Goal: Task Accomplishment & Management: Complete application form

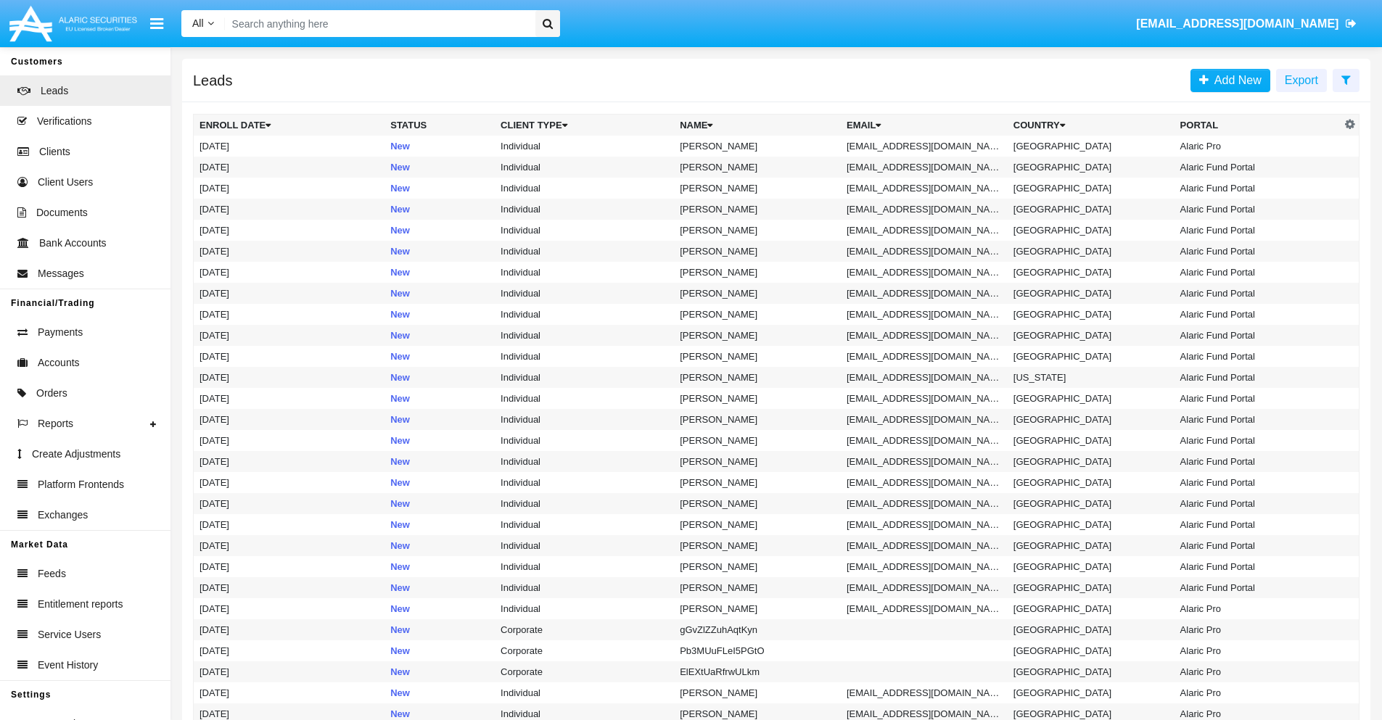
click at [1346, 79] on icon at bounding box center [1345, 80] width 9 height 12
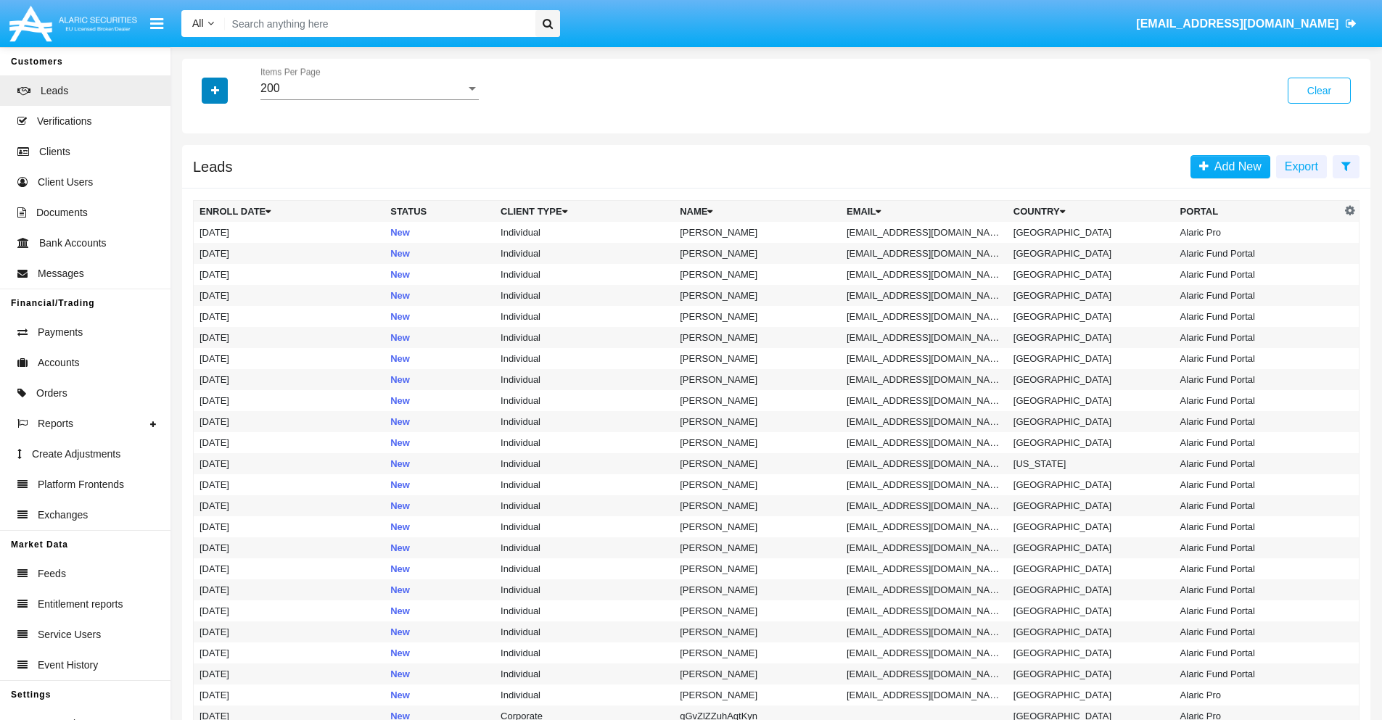
click at [215, 90] on icon "button" at bounding box center [215, 91] width 8 height 10
click at [226, 184] on span "Email" at bounding box center [225, 183] width 29 height 17
click at [199, 189] on input "Email" at bounding box center [199, 189] width 1 height 1
checkbox input "true"
click at [215, 90] on icon "button" at bounding box center [215, 91] width 8 height 10
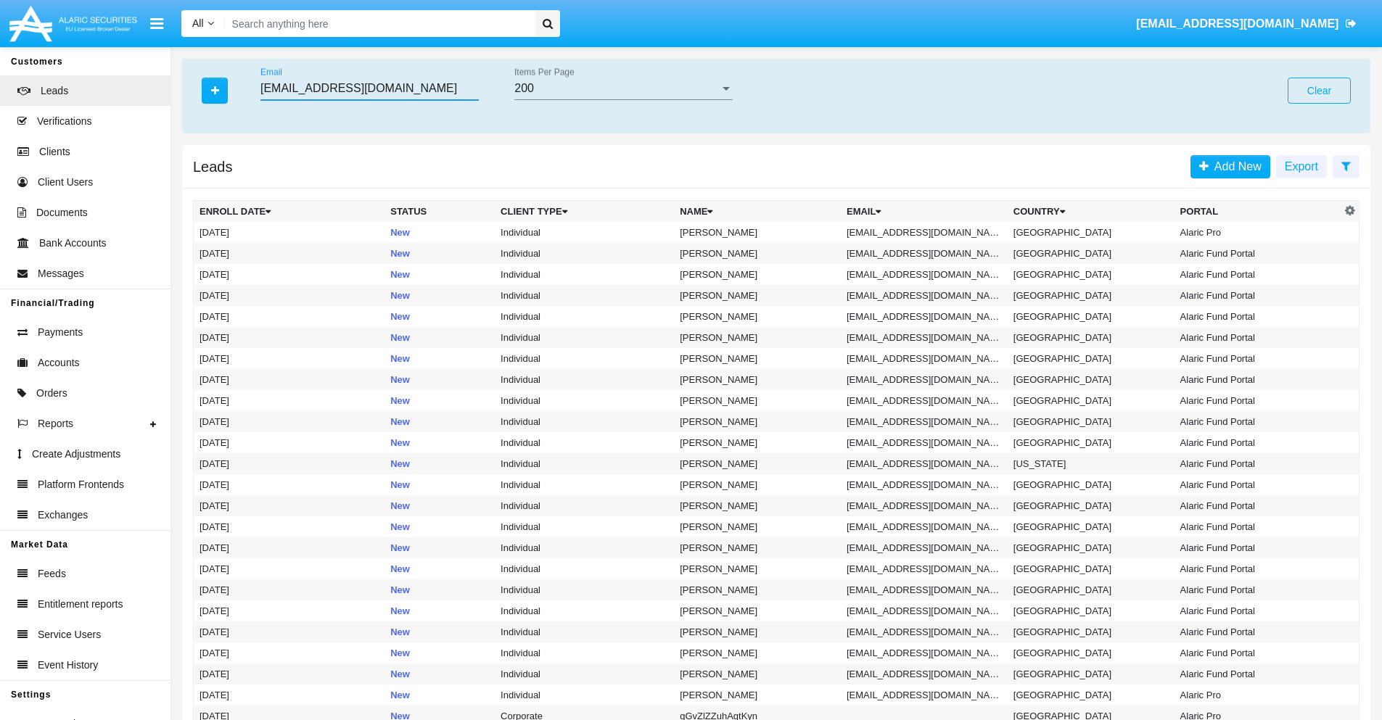
type input "[EMAIL_ADDRESS][DOMAIN_NAME]"
click at [929, 232] on td "[EMAIL_ADDRESS][DOMAIN_NAME]" at bounding box center [924, 232] width 167 height 21
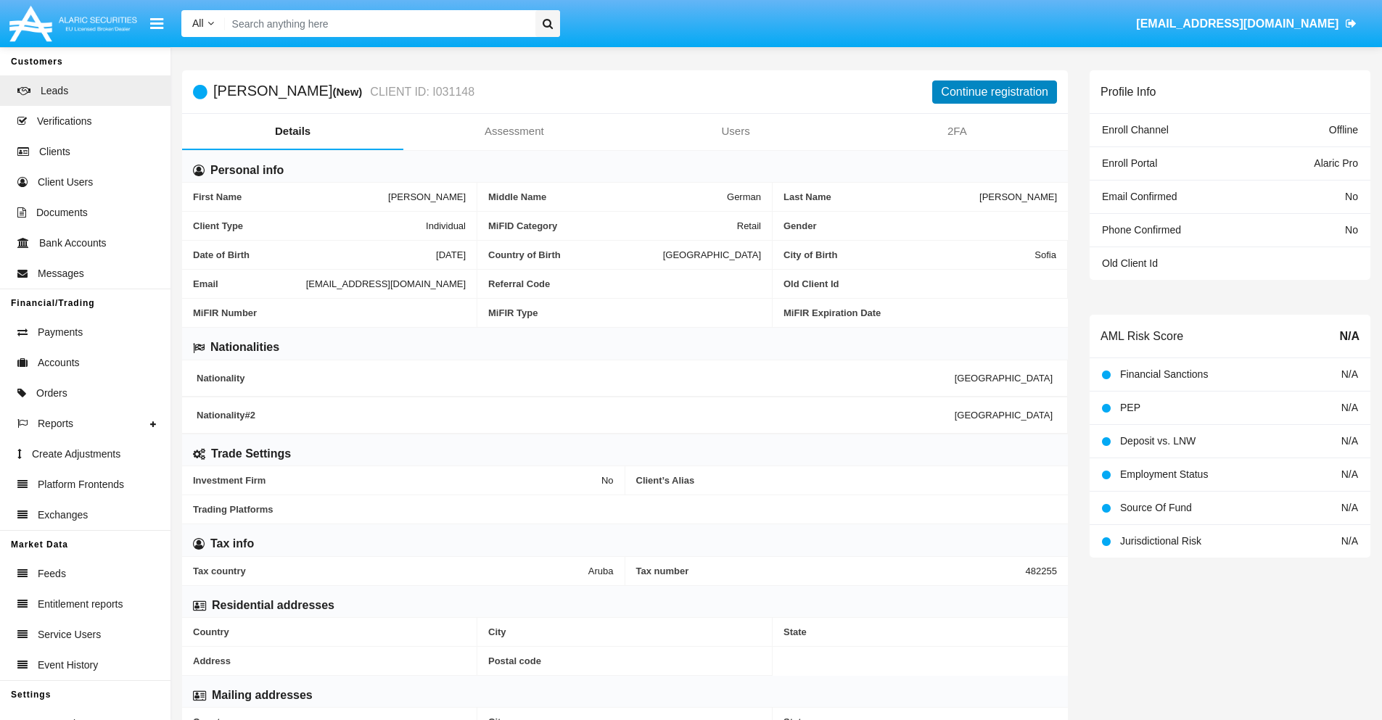
click at [995, 91] on button "Continue registration" at bounding box center [994, 92] width 125 height 23
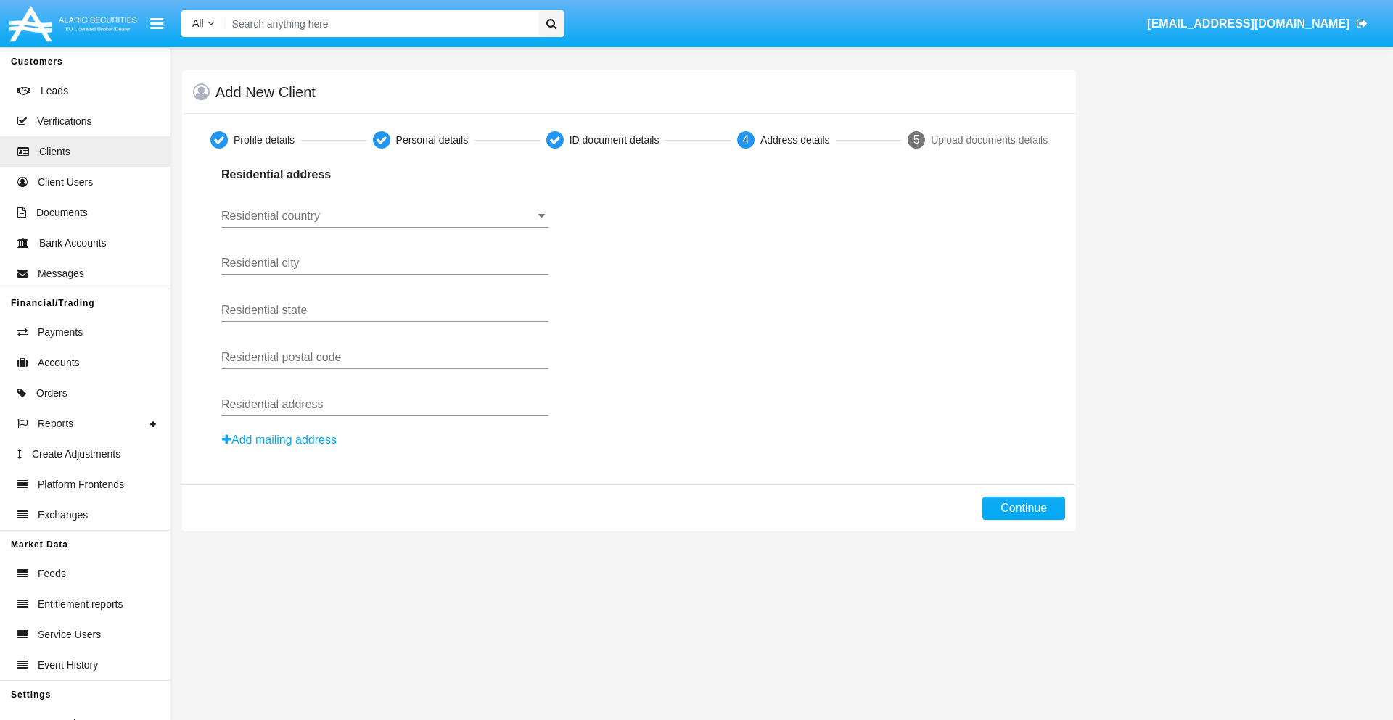
click at [384, 216] on input "Residential country" at bounding box center [384, 216] width 327 height 13
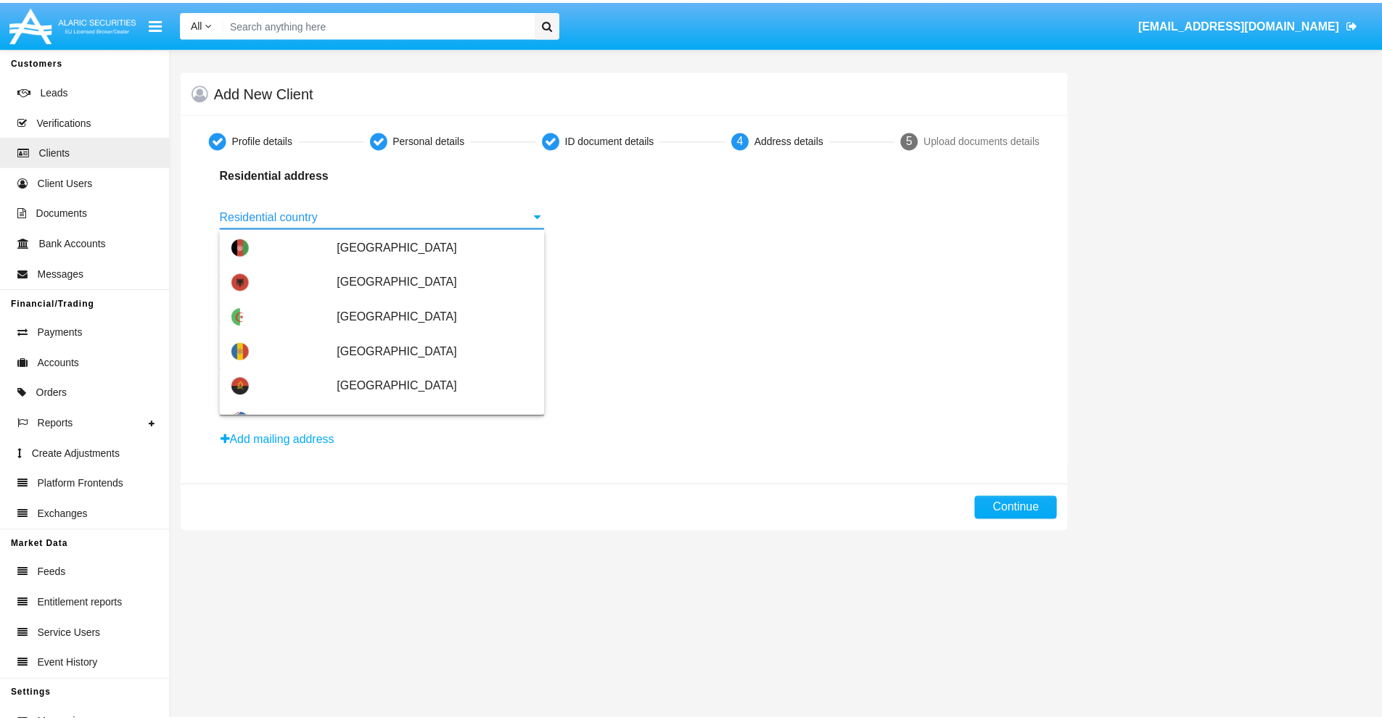
scroll to position [859, 0]
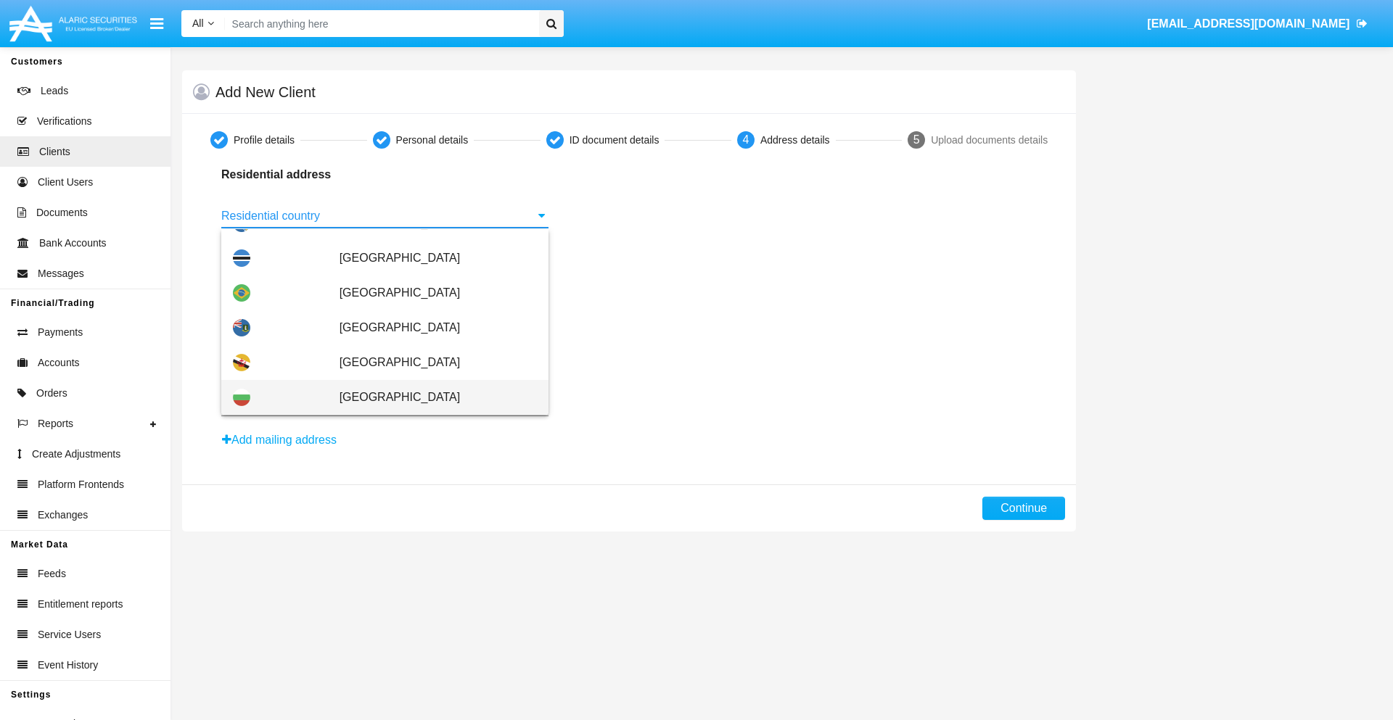
click at [430, 398] on span "[GEOGRAPHIC_DATA]" at bounding box center [438, 397] width 197 height 35
type input "[GEOGRAPHIC_DATA]"
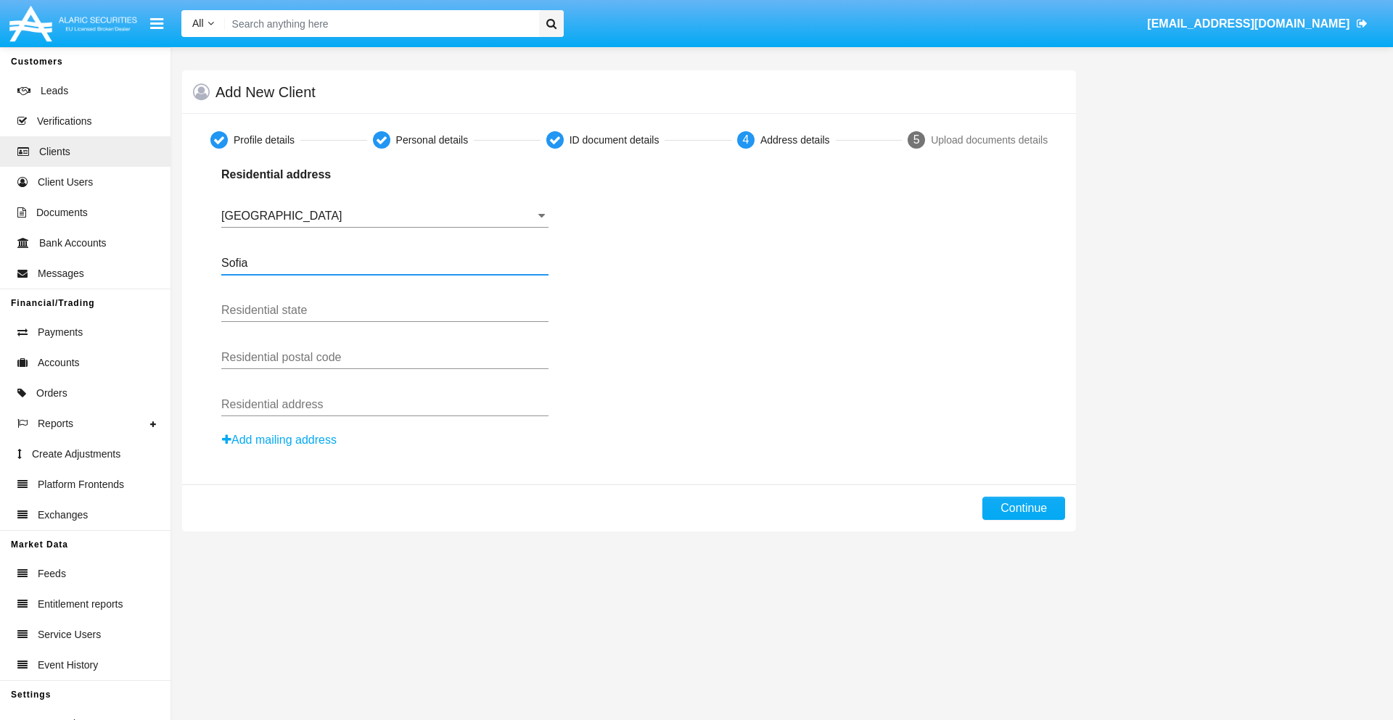
type input "Sofia"
type input "1000"
type input "Vasil Levski"
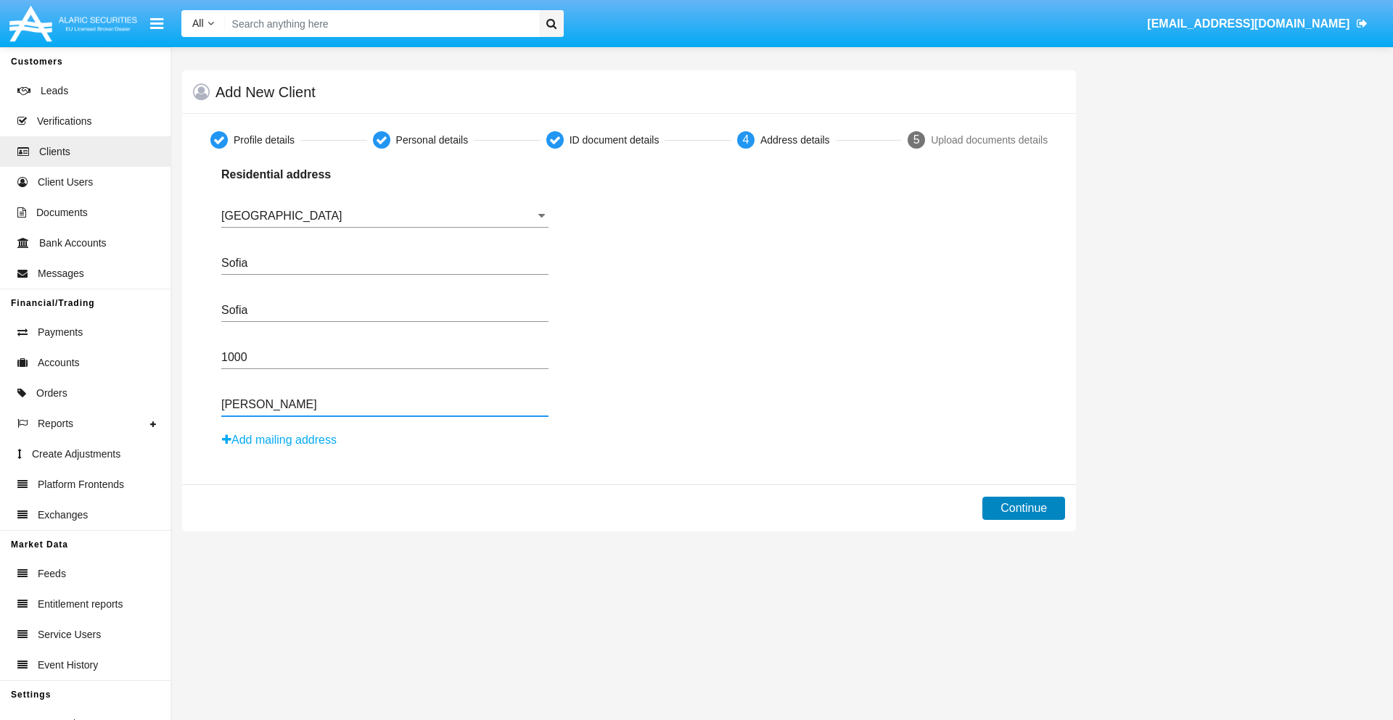
click at [1024, 509] on button "Continue" at bounding box center [1023, 508] width 83 height 23
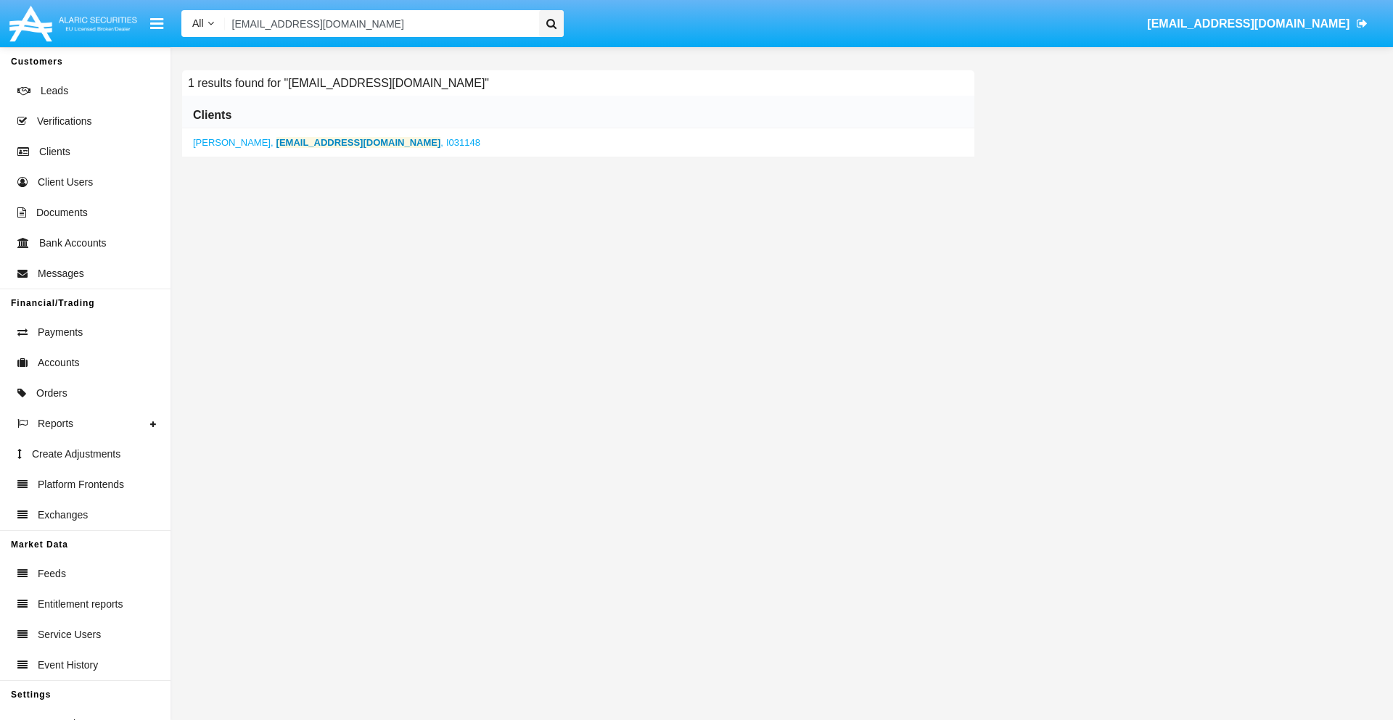
type input "vpmxb-y37@nct895q.biz"
click at [323, 142] on b "vpmxb-y37@nct895q.biz" at bounding box center [358, 142] width 165 height 11
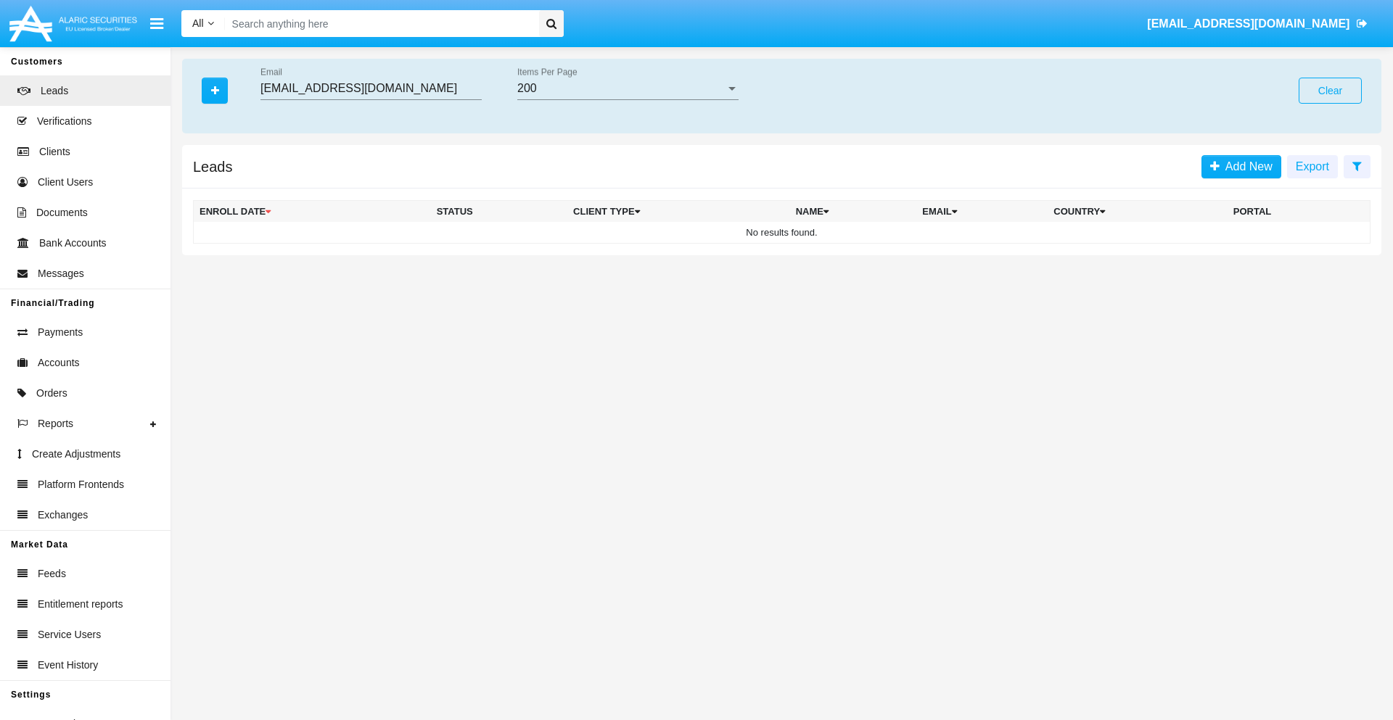
click at [1330, 91] on button "Clear" at bounding box center [1330, 91] width 63 height 26
click at [215, 90] on icon "button" at bounding box center [215, 91] width 8 height 10
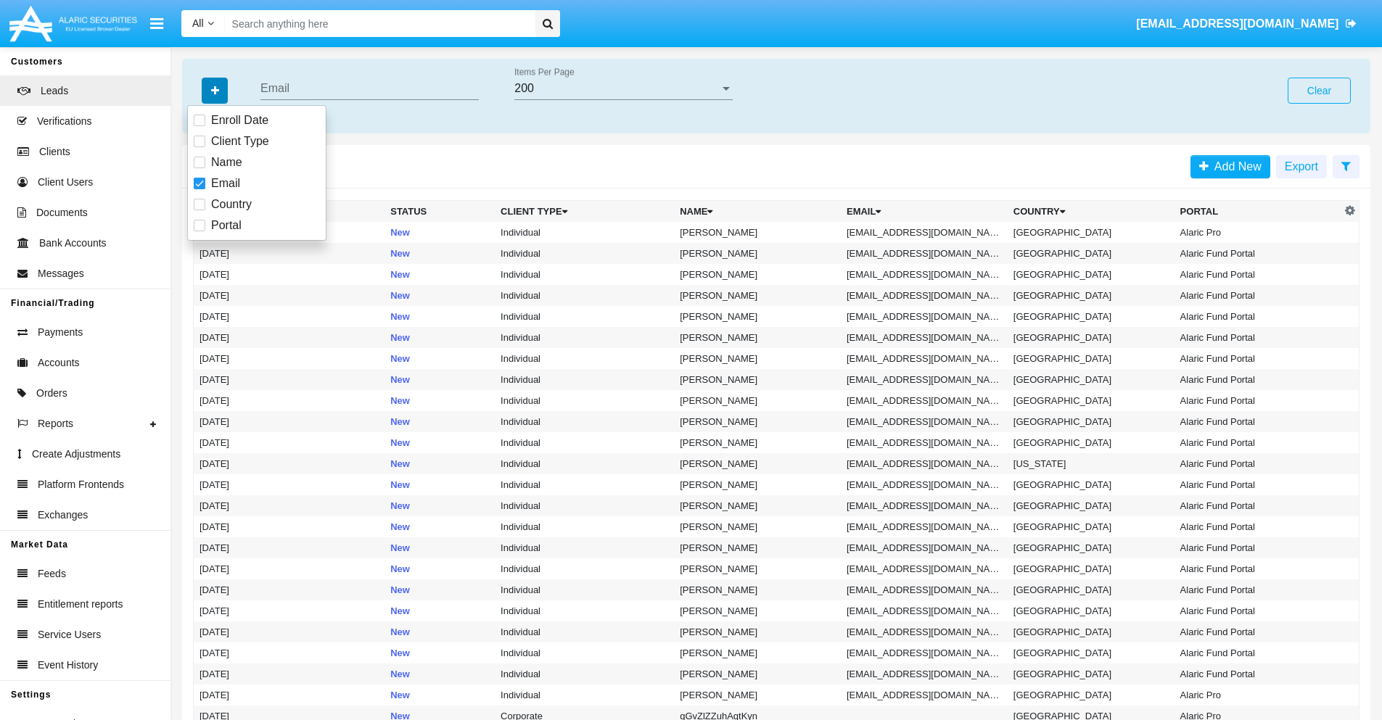
click at [215, 90] on icon "button" at bounding box center [215, 91] width 8 height 10
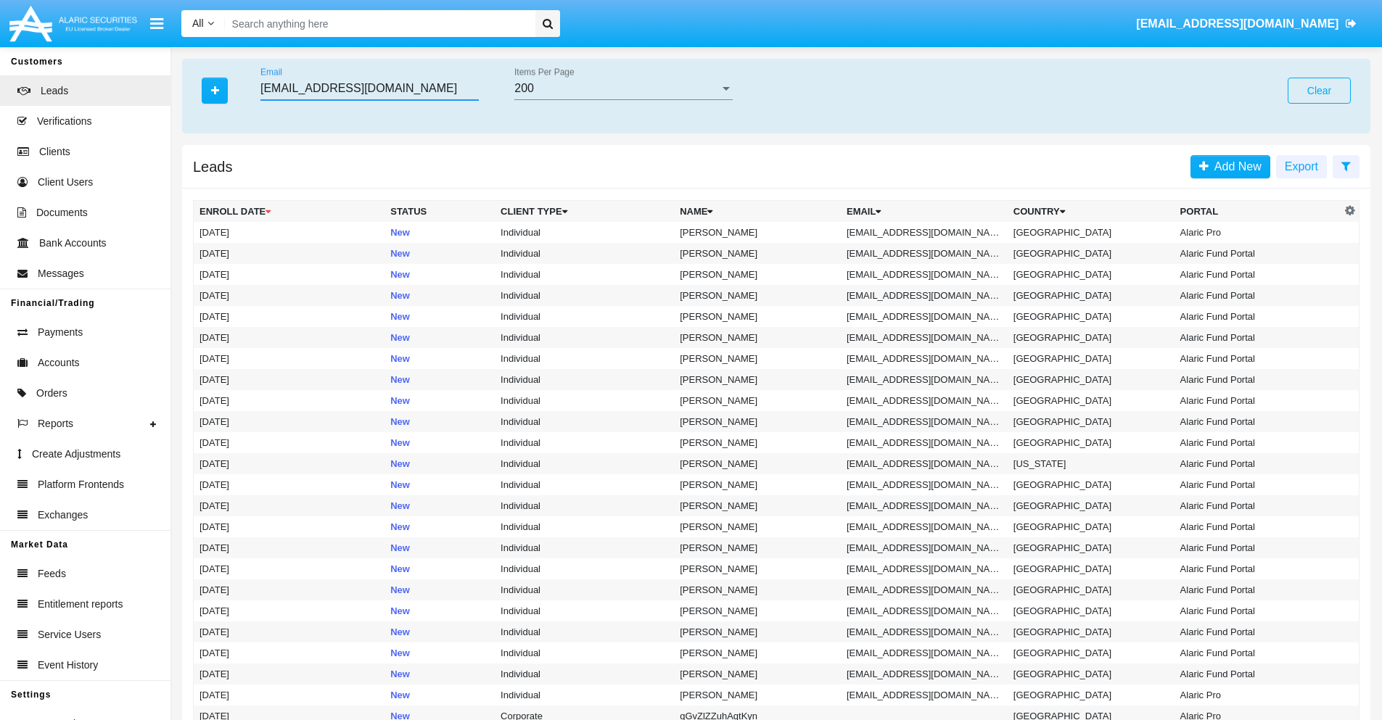
type input "[EMAIL_ADDRESS][DOMAIN_NAME]"
click at [929, 232] on td "[EMAIL_ADDRESS][DOMAIN_NAME]" at bounding box center [924, 232] width 167 height 21
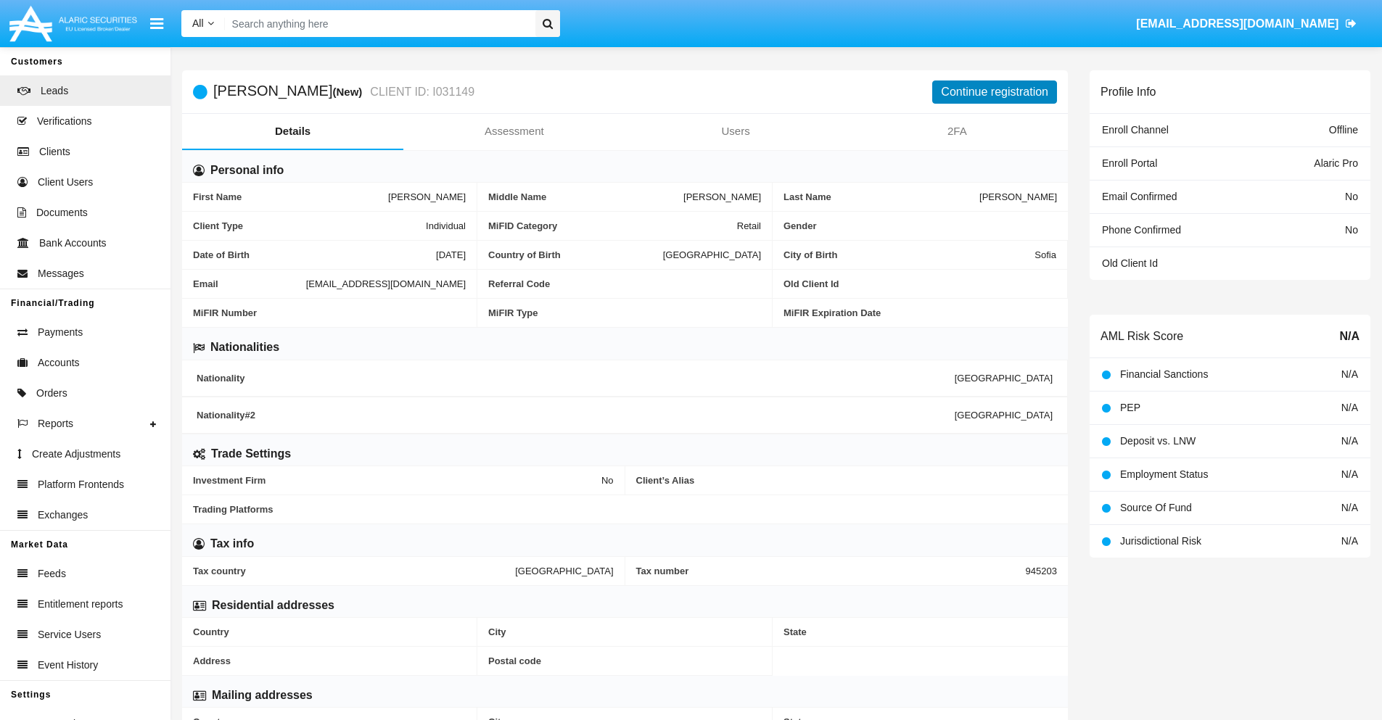
click at [995, 91] on button "Continue registration" at bounding box center [994, 92] width 125 height 23
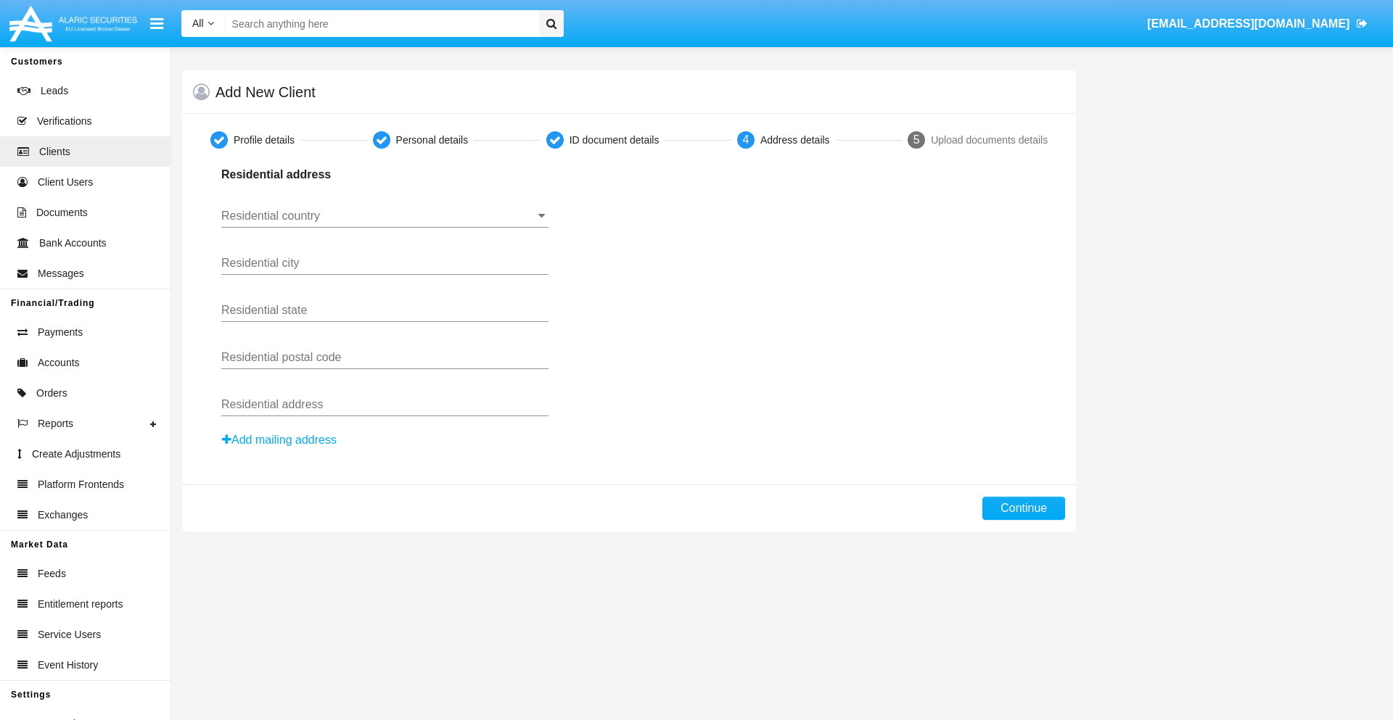
click at [280, 440] on button "Add mailing address" at bounding box center [279, 440] width 116 height 19
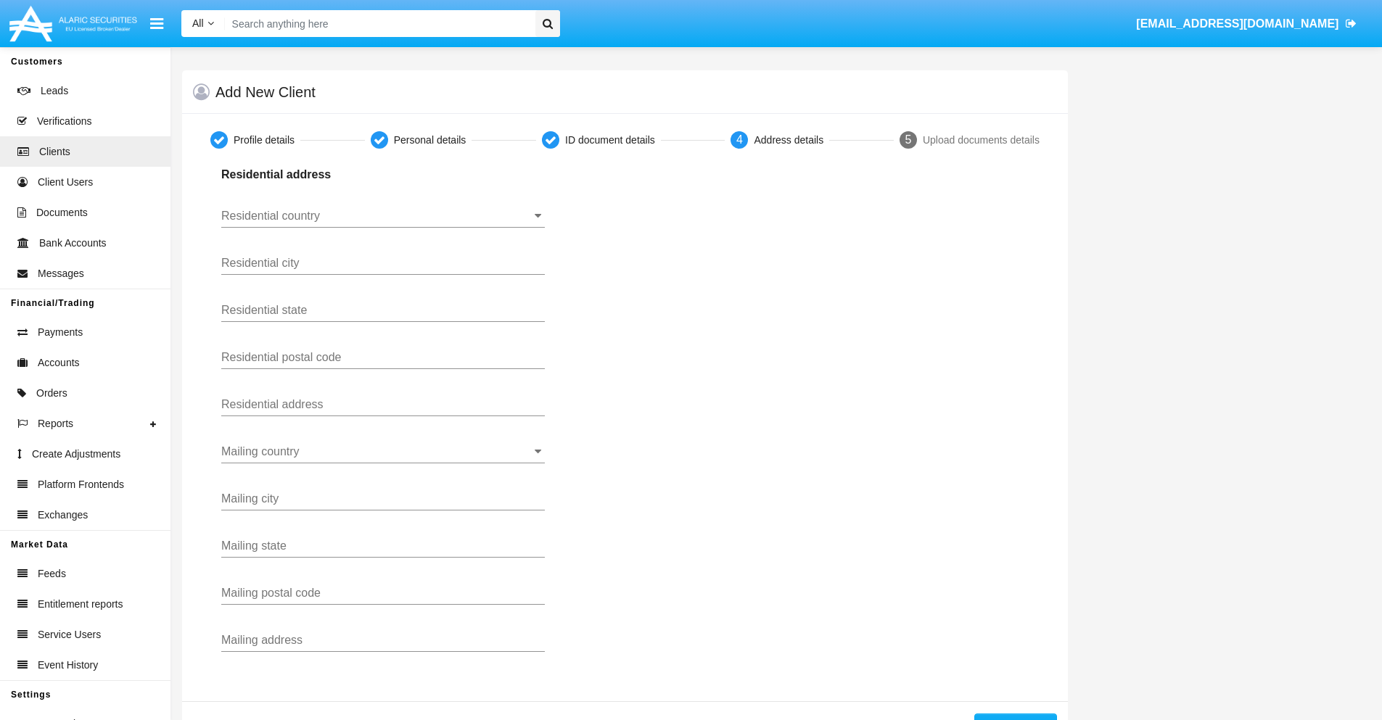
click at [383, 216] on input "Residential country" at bounding box center [383, 216] width 324 height 13
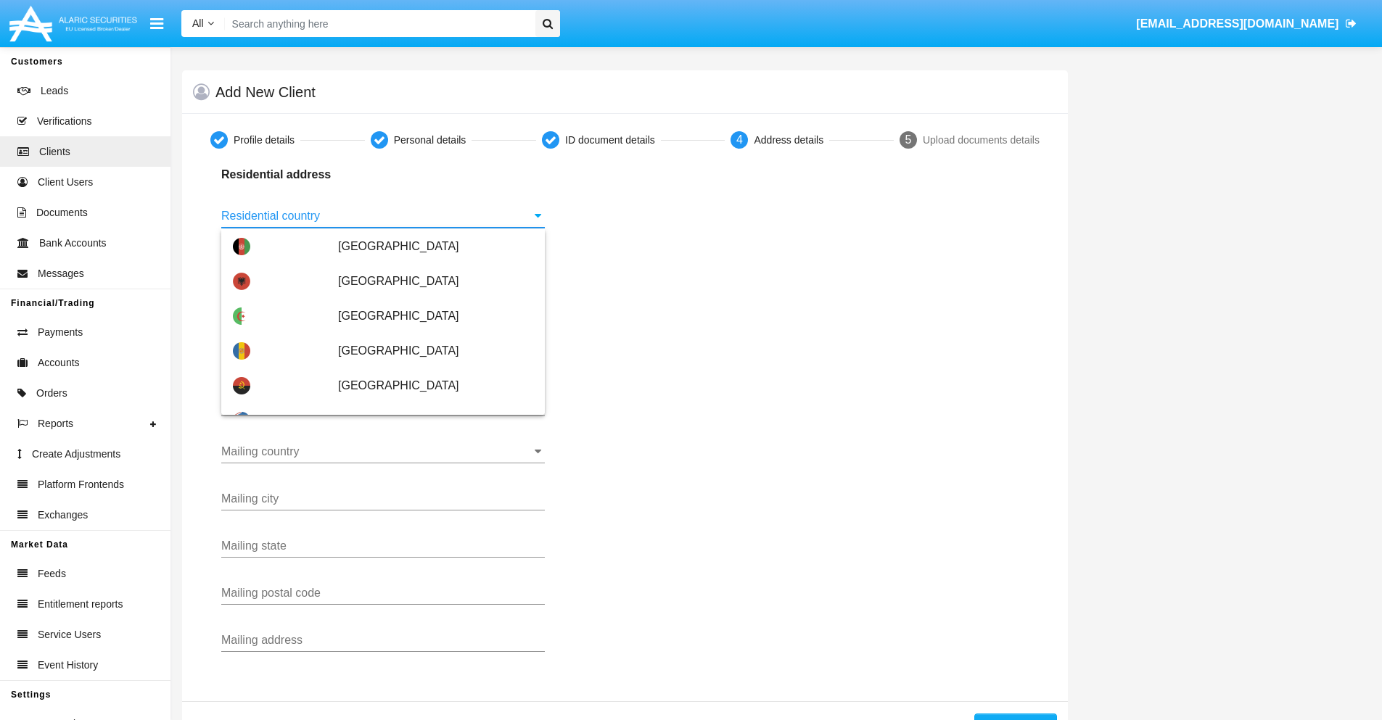
scroll to position [859, 0]
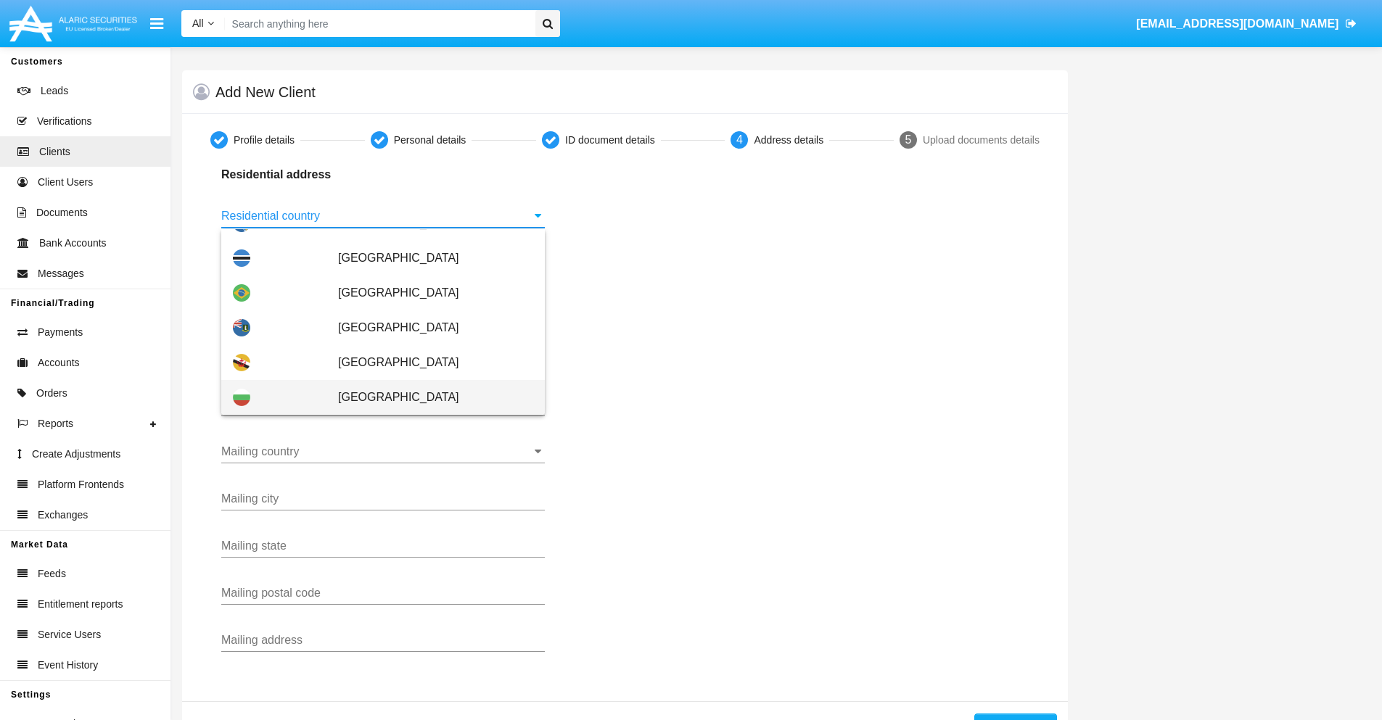
click at [428, 398] on span "[GEOGRAPHIC_DATA]" at bounding box center [435, 397] width 195 height 35
type input "[GEOGRAPHIC_DATA]"
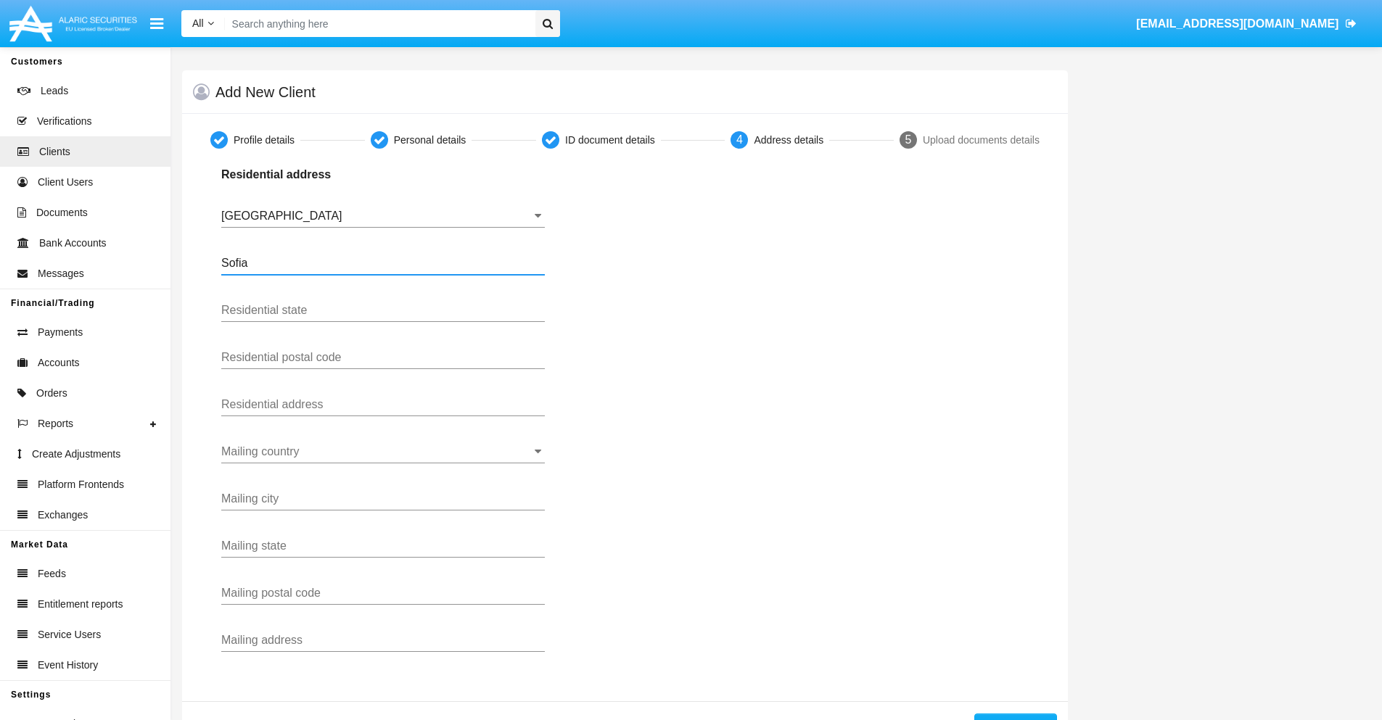
type input "Sofia"
type input "1000"
type input "[PERSON_NAME]"
click at [383, 452] on input "Mailing country" at bounding box center [383, 451] width 324 height 13
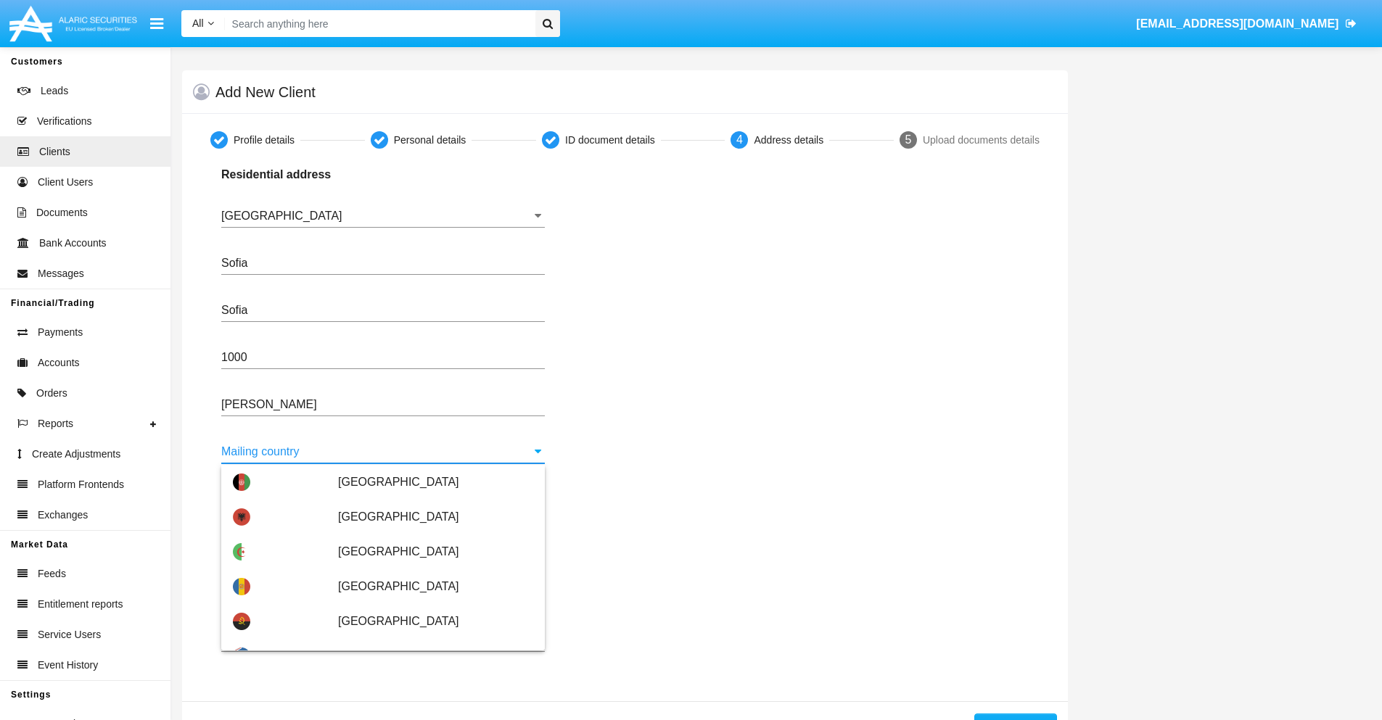
scroll to position [70, 0]
click at [428, 639] on span "Argentina" at bounding box center [435, 656] width 195 height 35
type input "Argentina"
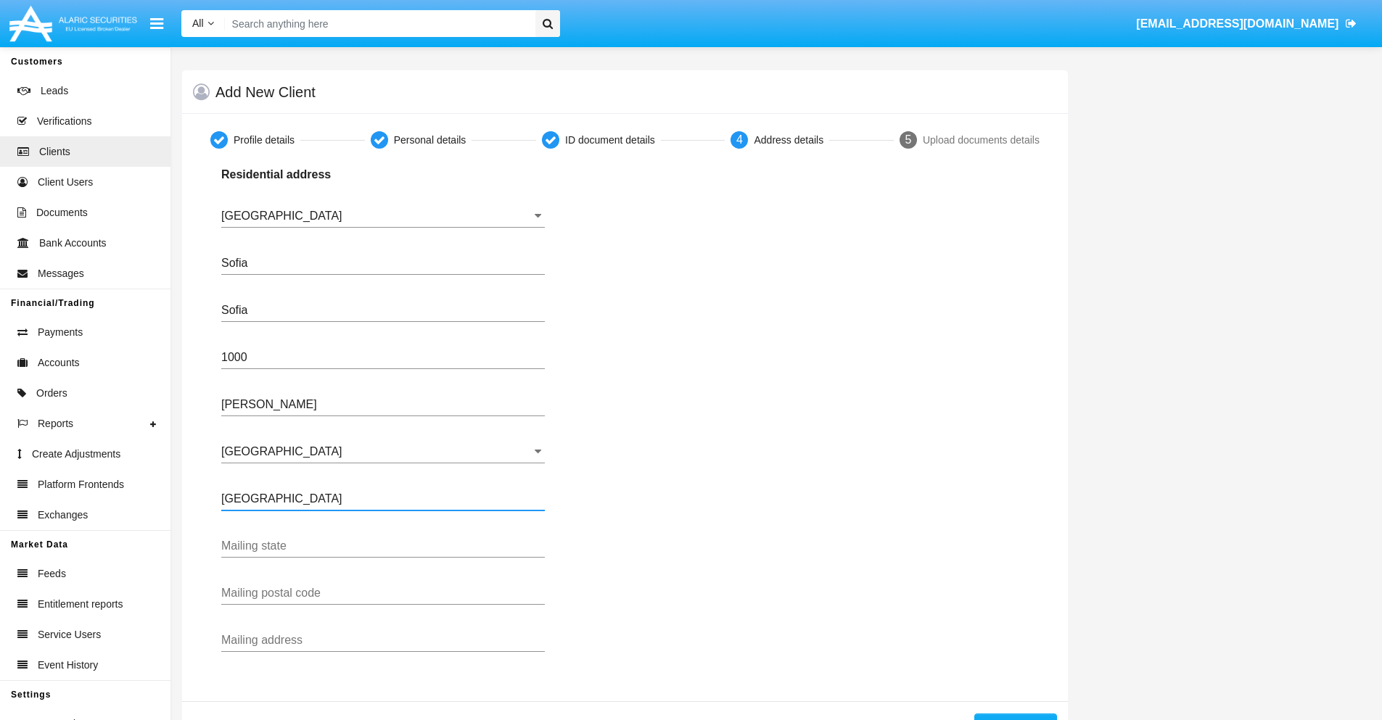
type input "Buenos Aires"
type input "7777"
type input "Test Mail Address"
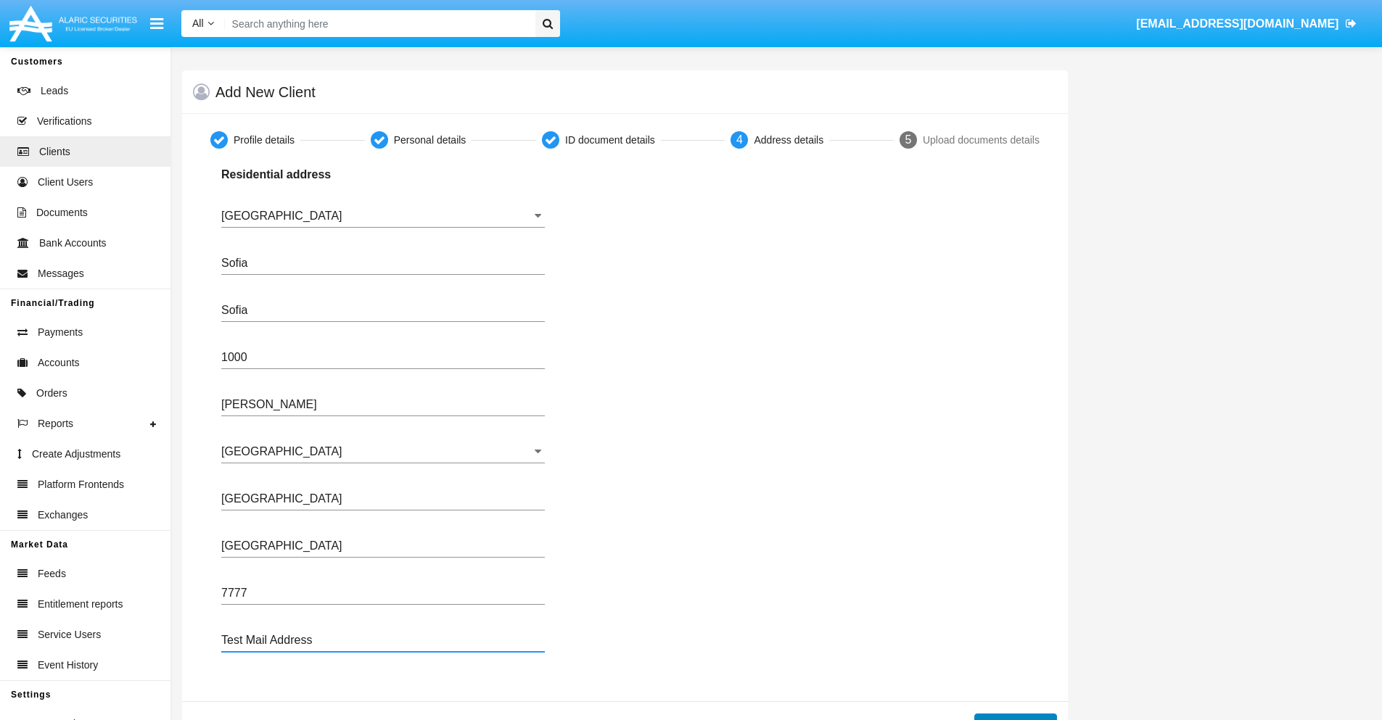
click at [1015, 717] on button "Continue" at bounding box center [1015, 725] width 83 height 23
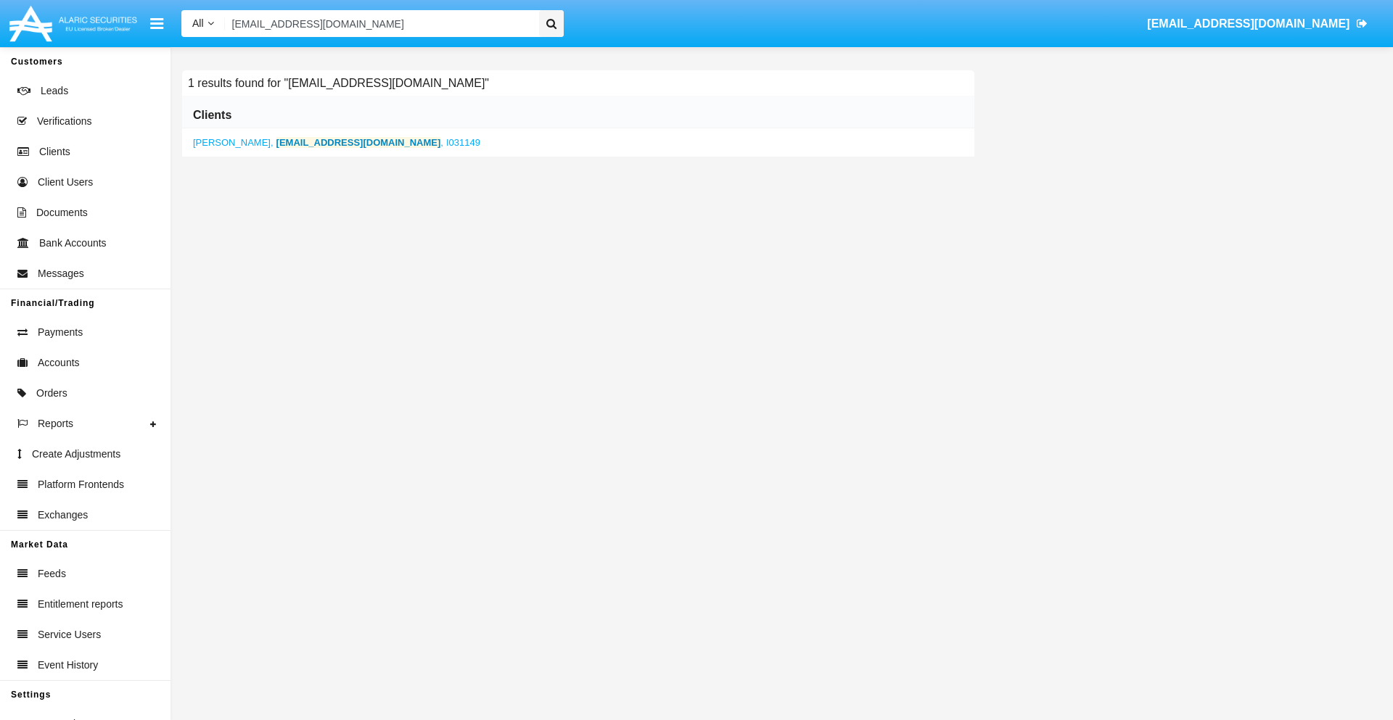
type input "84p_6i@gs0f2l.jp"
click at [296, 142] on b "84p_6i@gs0f2l.jp" at bounding box center [358, 142] width 165 height 11
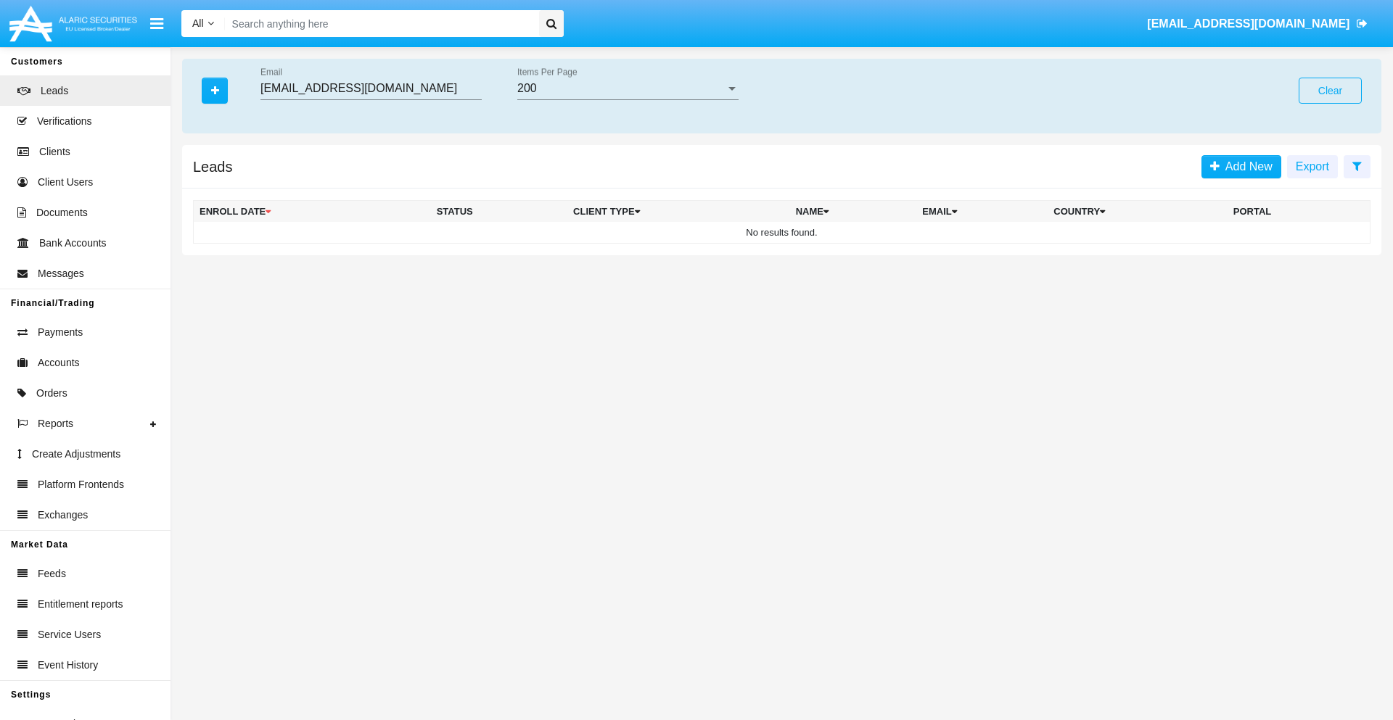
click at [1330, 91] on button "Clear" at bounding box center [1330, 91] width 63 height 26
click at [215, 90] on icon "button" at bounding box center [215, 91] width 8 height 10
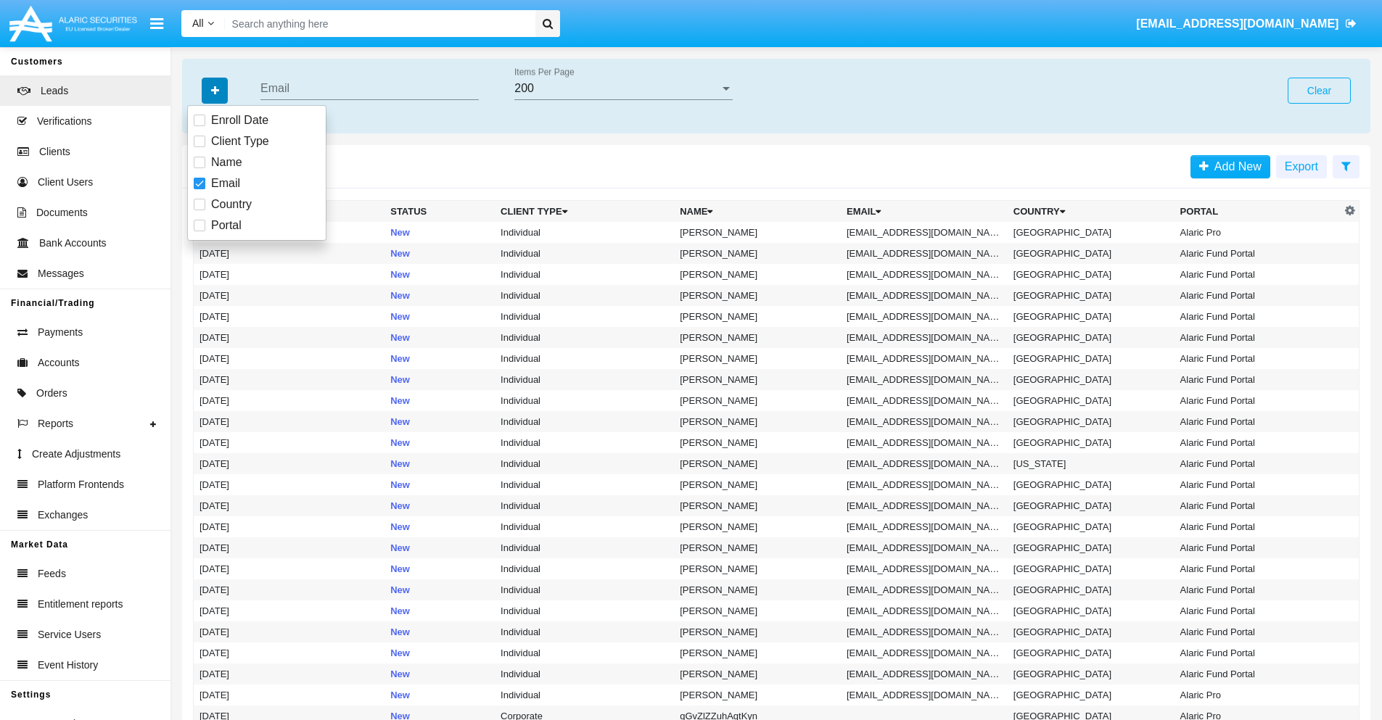
click at [215, 90] on icon "button" at bounding box center [215, 91] width 8 height 10
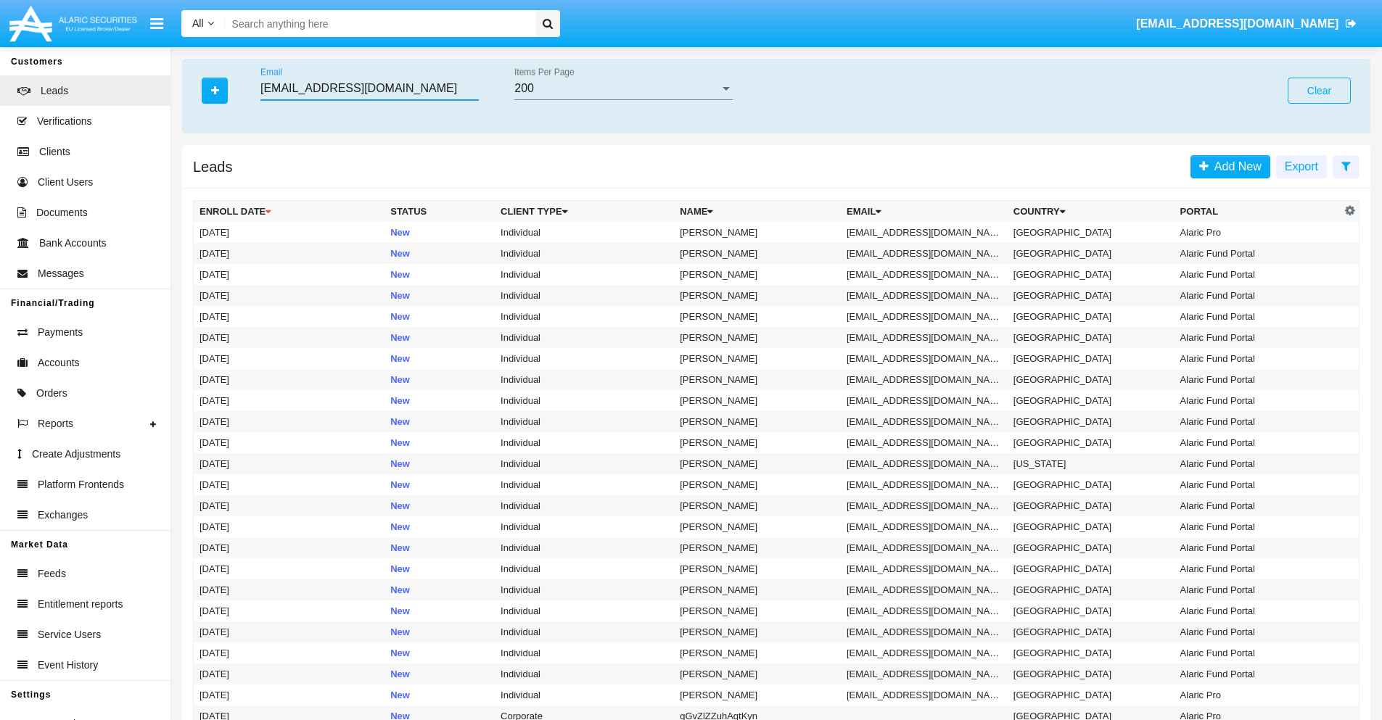
type input "va3vrw_k@7s0a.cs76d.sg"
click at [929, 232] on td "va3vrw_k@7s0a.cs76d.sg" at bounding box center [924, 232] width 167 height 21
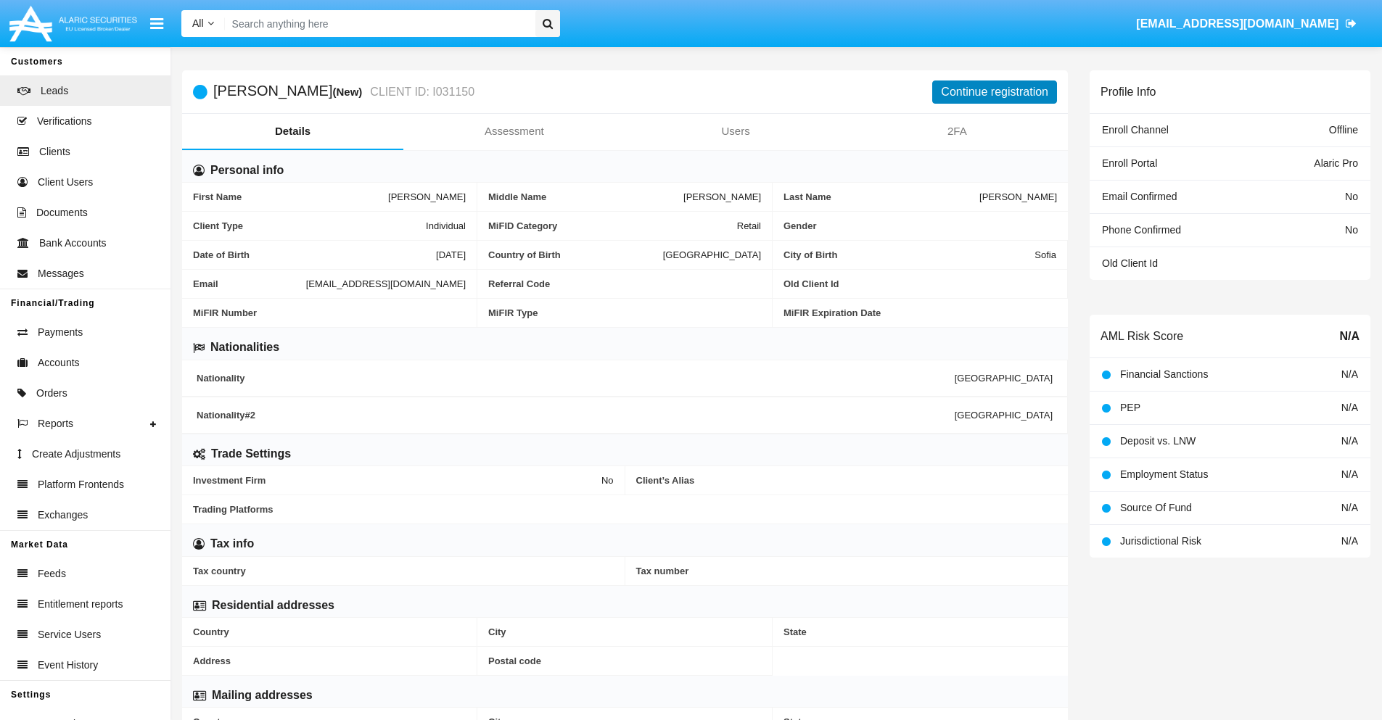
click at [995, 91] on button "Continue registration" at bounding box center [994, 92] width 125 height 23
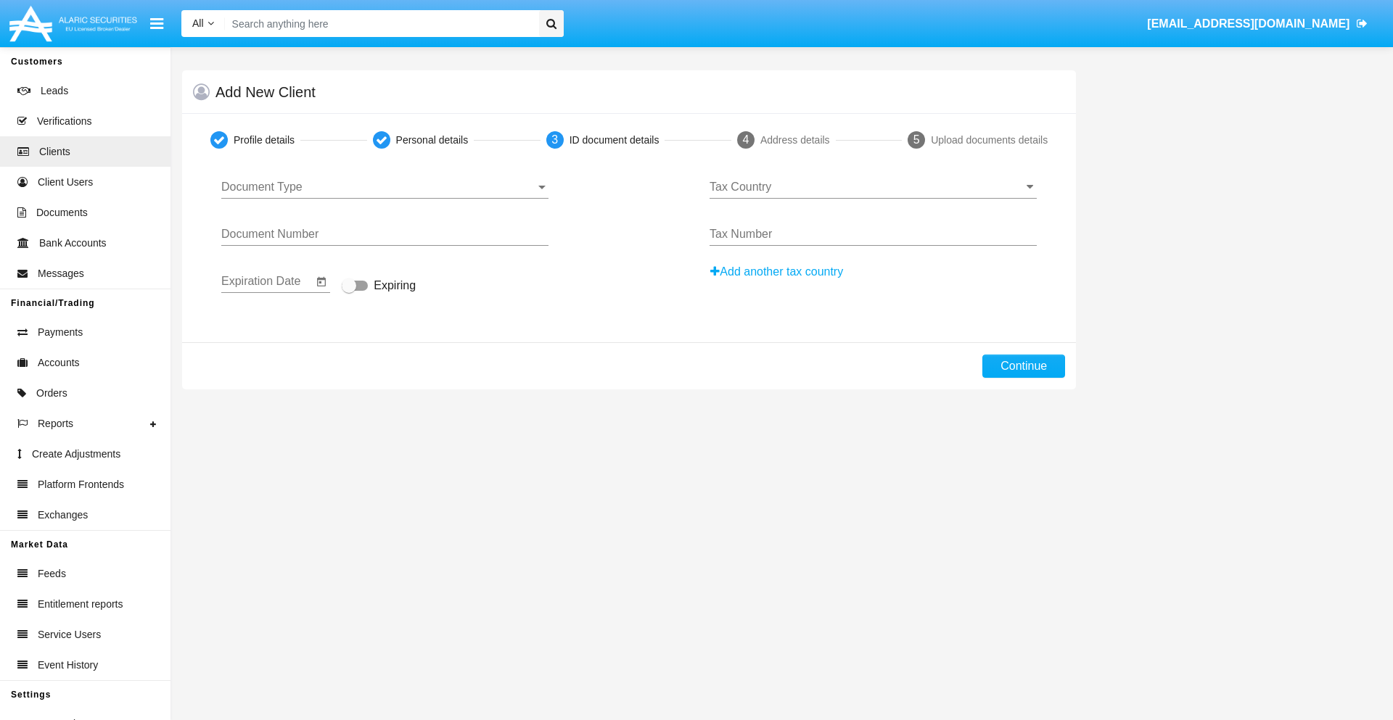
click at [384, 187] on span "Document Type" at bounding box center [378, 187] width 314 height 13
click at [384, 198] on span "Passport" at bounding box center [384, 198] width 327 height 35
type input "MkitkksfAmQHoMu"
click at [379, 287] on span "Expiring" at bounding box center [395, 285] width 42 height 17
click at [349, 291] on input "Expiring" at bounding box center [348, 291] width 1 height 1
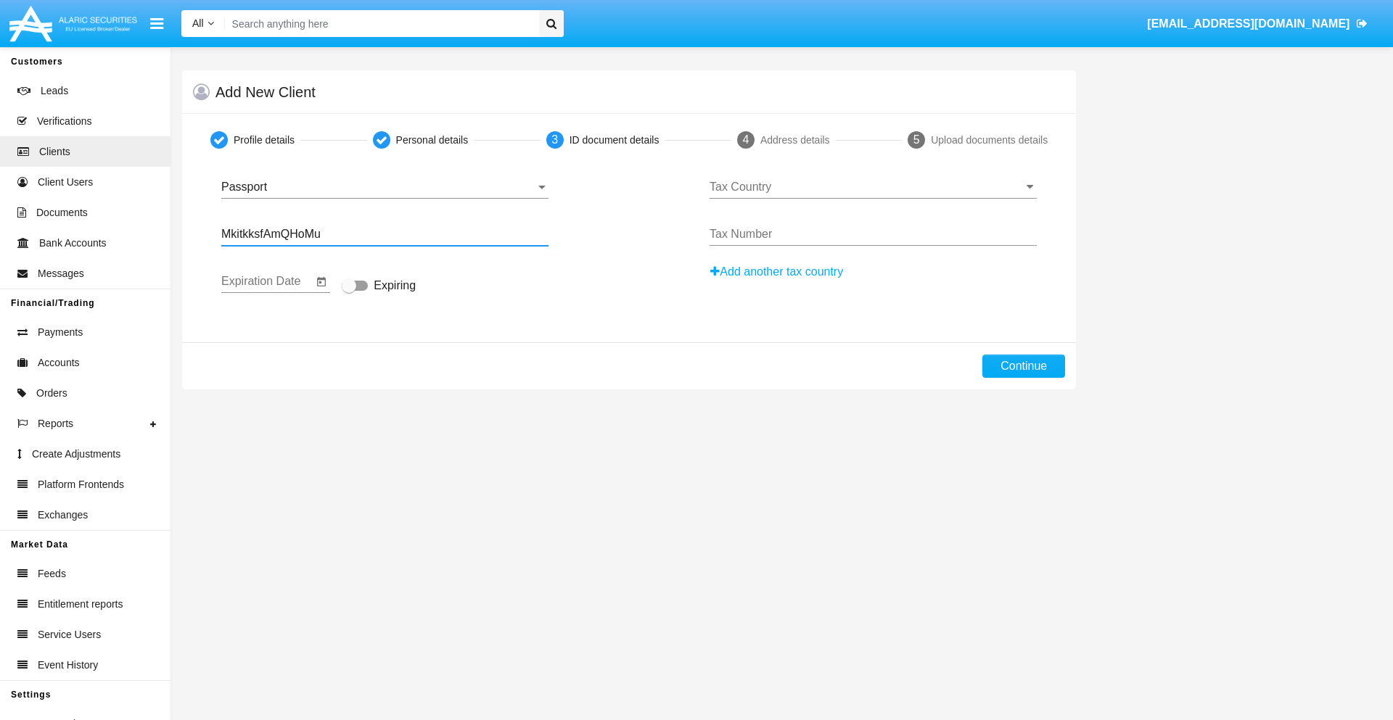
checkbox input "true"
click at [873, 187] on input "Tax Country" at bounding box center [872, 187] width 327 height 13
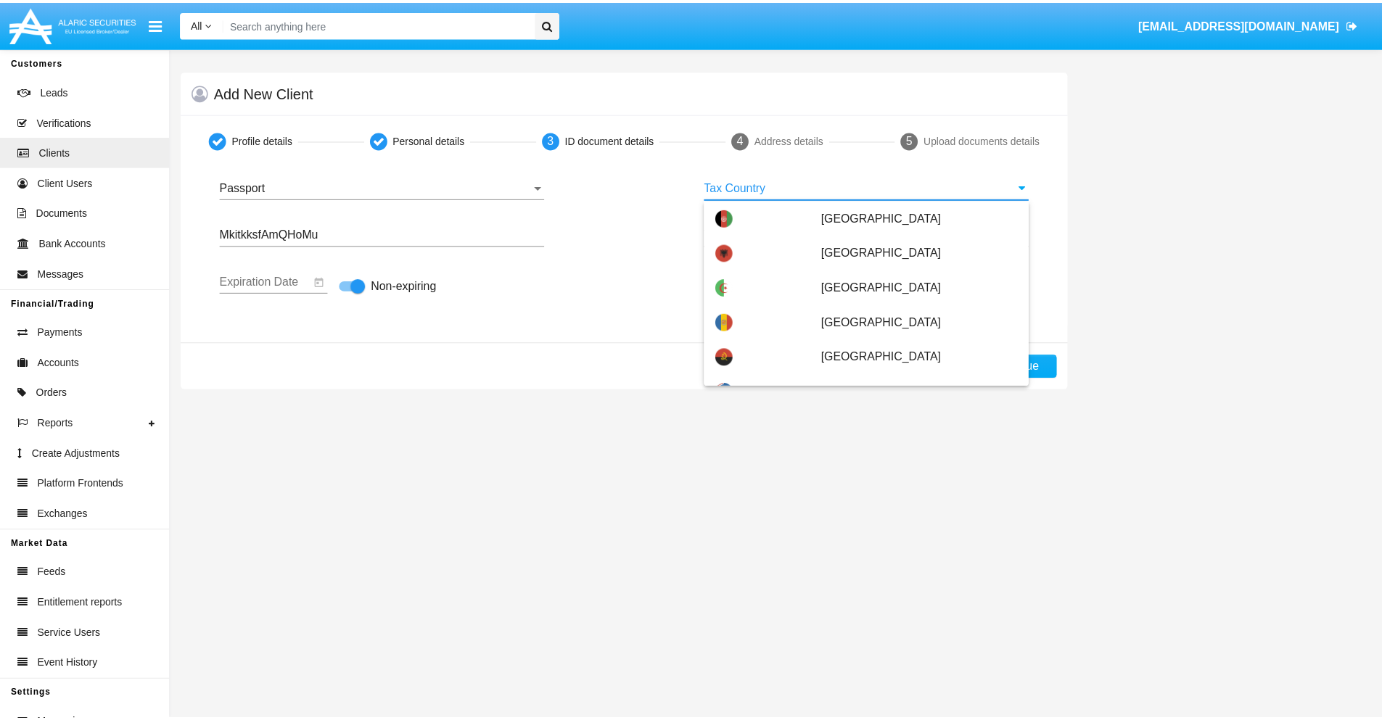
scroll to position [7649, 0]
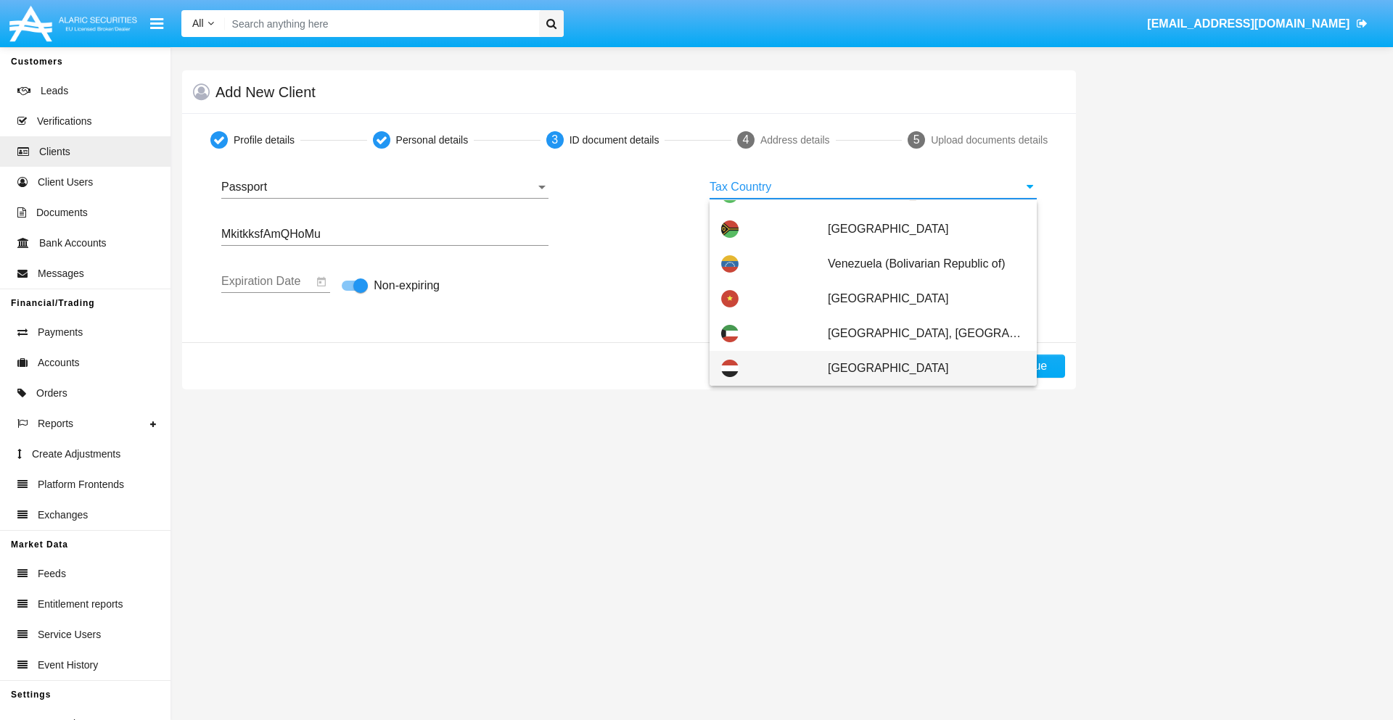
click at [918, 369] on span "Yemen" at bounding box center [926, 368] width 197 height 35
type input "Yemen"
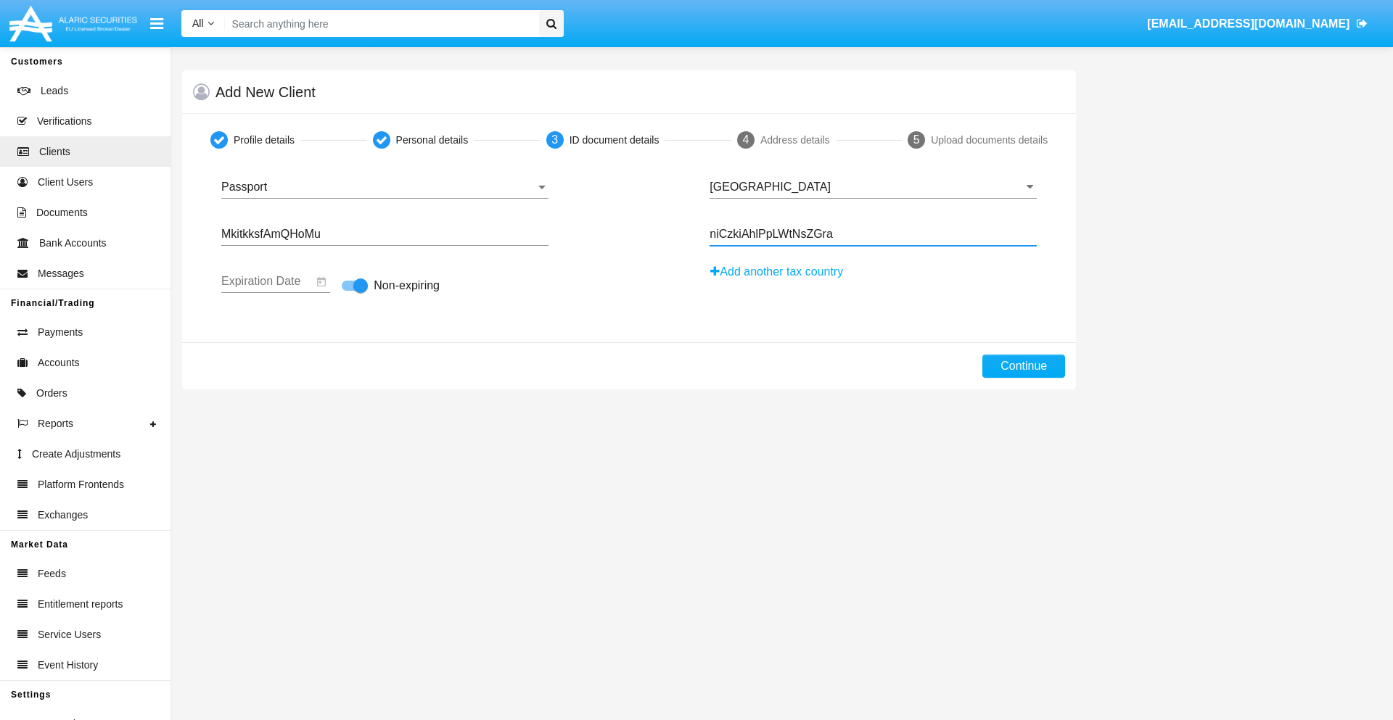
type input "niCzkiAhlPpLWtNsZGra"
click at [1024, 366] on button "Continue" at bounding box center [1023, 366] width 83 height 23
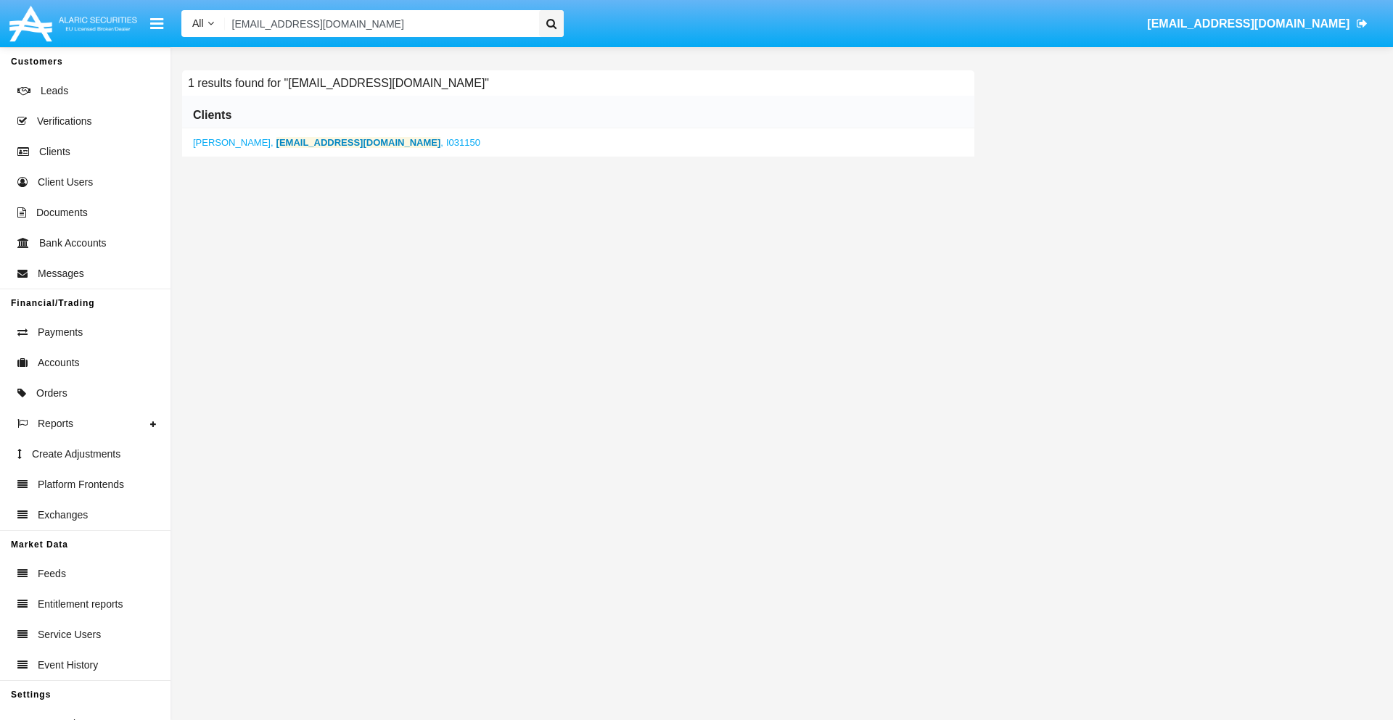
type input "[EMAIL_ADDRESS][DOMAIN_NAME]"
click at [330, 142] on b "[EMAIL_ADDRESS][DOMAIN_NAME]" at bounding box center [358, 142] width 165 height 11
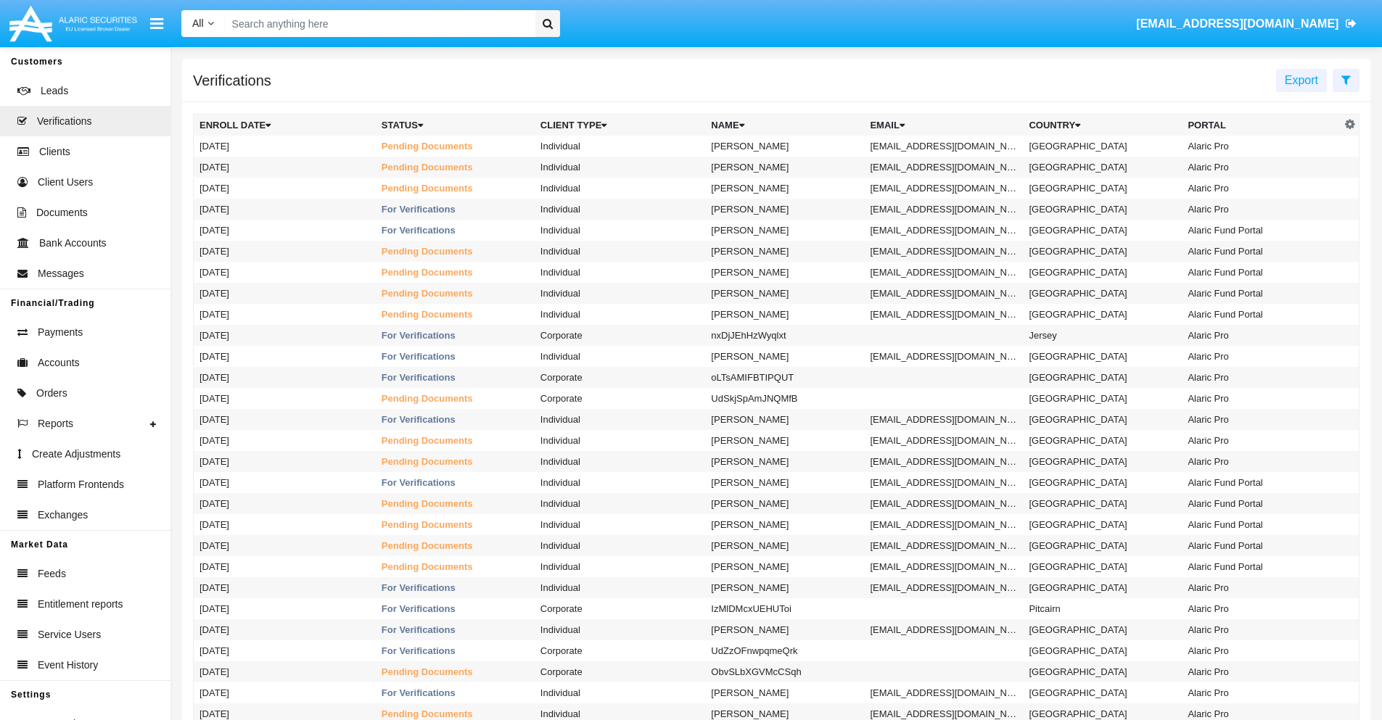
click at [1346, 79] on icon at bounding box center [1345, 80] width 9 height 12
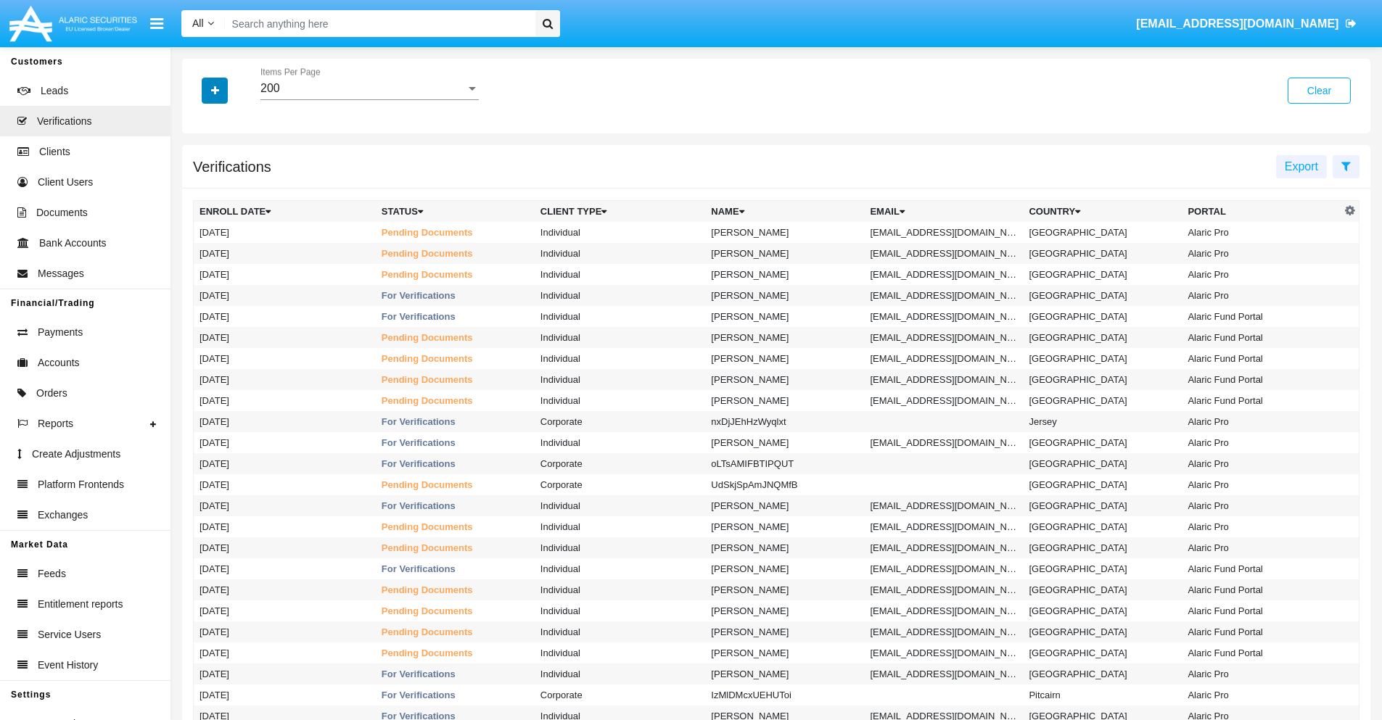
click at [215, 90] on icon "button" at bounding box center [215, 91] width 8 height 10
click at [226, 205] on span "Email" at bounding box center [225, 204] width 29 height 17
click at [199, 210] on input "Email" at bounding box center [199, 210] width 1 height 1
checkbox input "true"
click at [215, 90] on icon "button" at bounding box center [215, 91] width 8 height 10
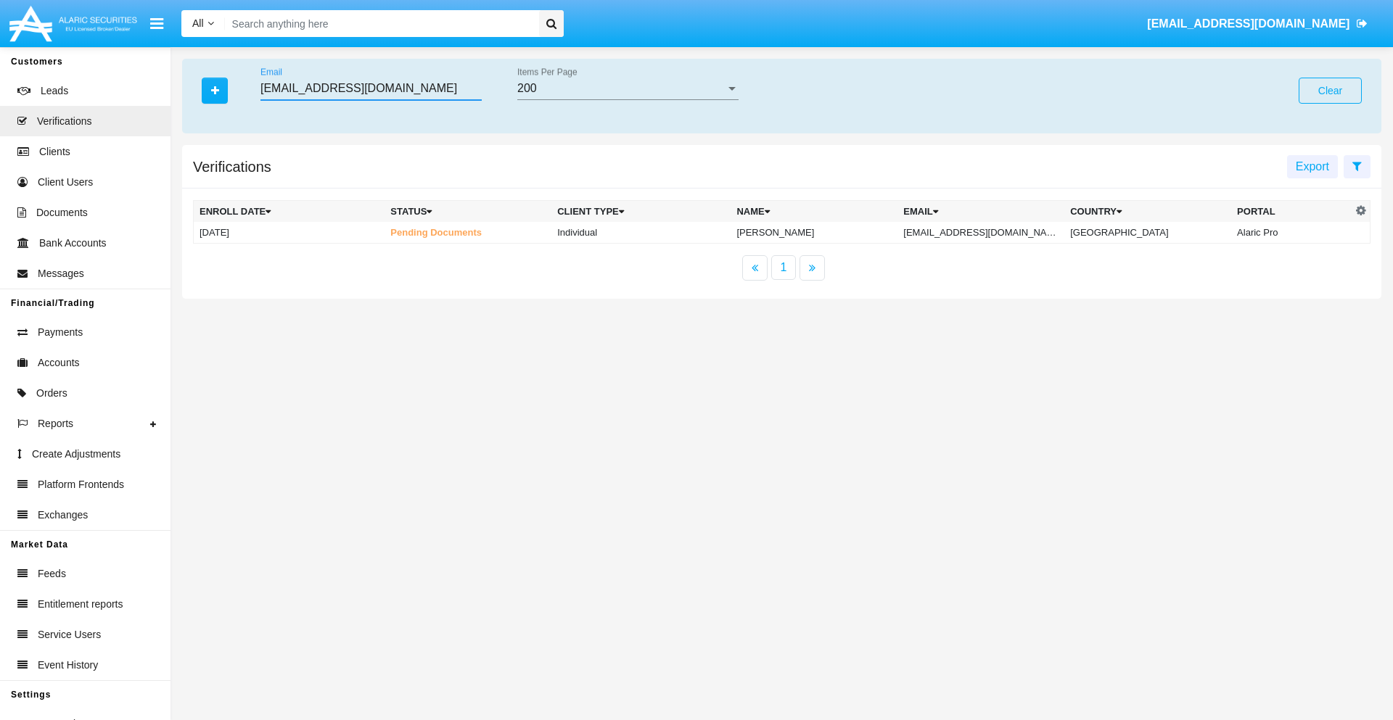
type input "[EMAIL_ADDRESS][DOMAIN_NAME]"
click at [985, 232] on td "[EMAIL_ADDRESS][DOMAIN_NAME]" at bounding box center [980, 233] width 167 height 22
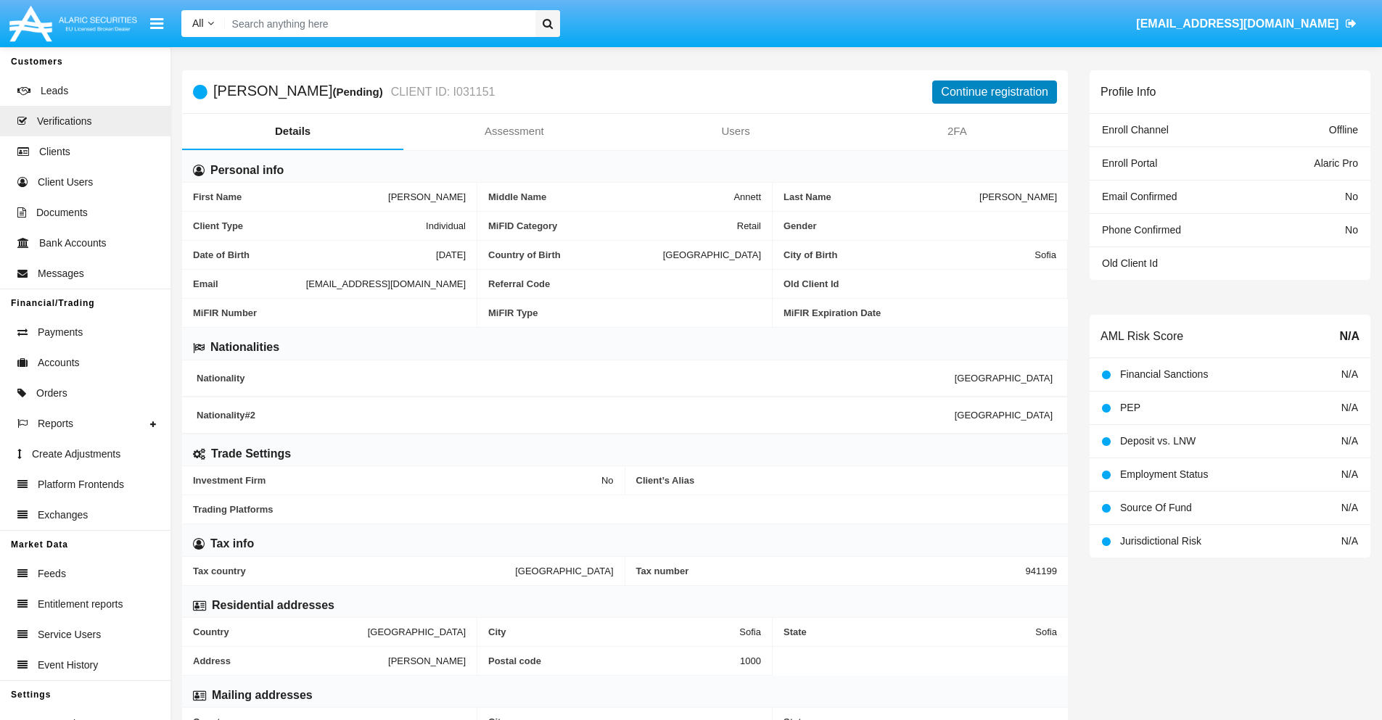
click at [995, 91] on button "Continue registration" at bounding box center [994, 92] width 125 height 23
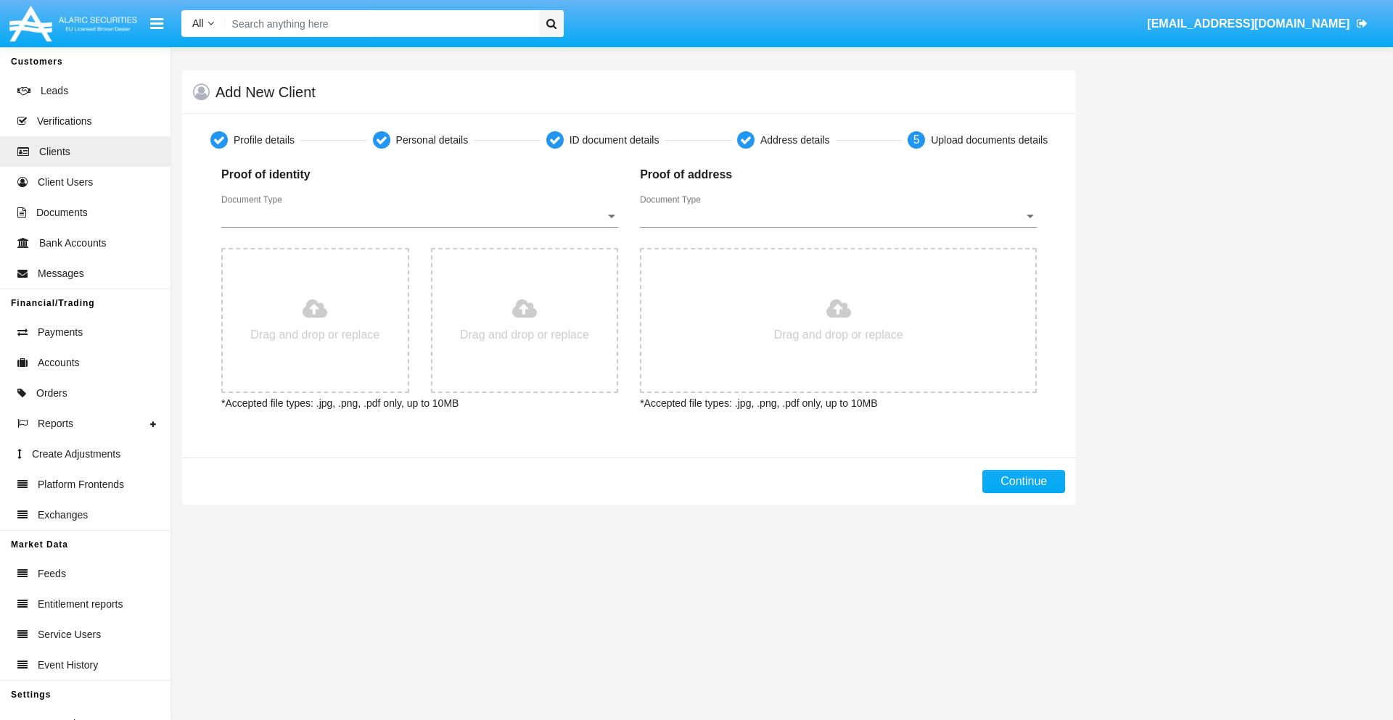
click at [419, 216] on span "Document Type" at bounding box center [413, 216] width 384 height 13
click at [419, 227] on span "Passport" at bounding box center [419, 227] width 397 height 35
type input "C:\fakepath\passport.png"
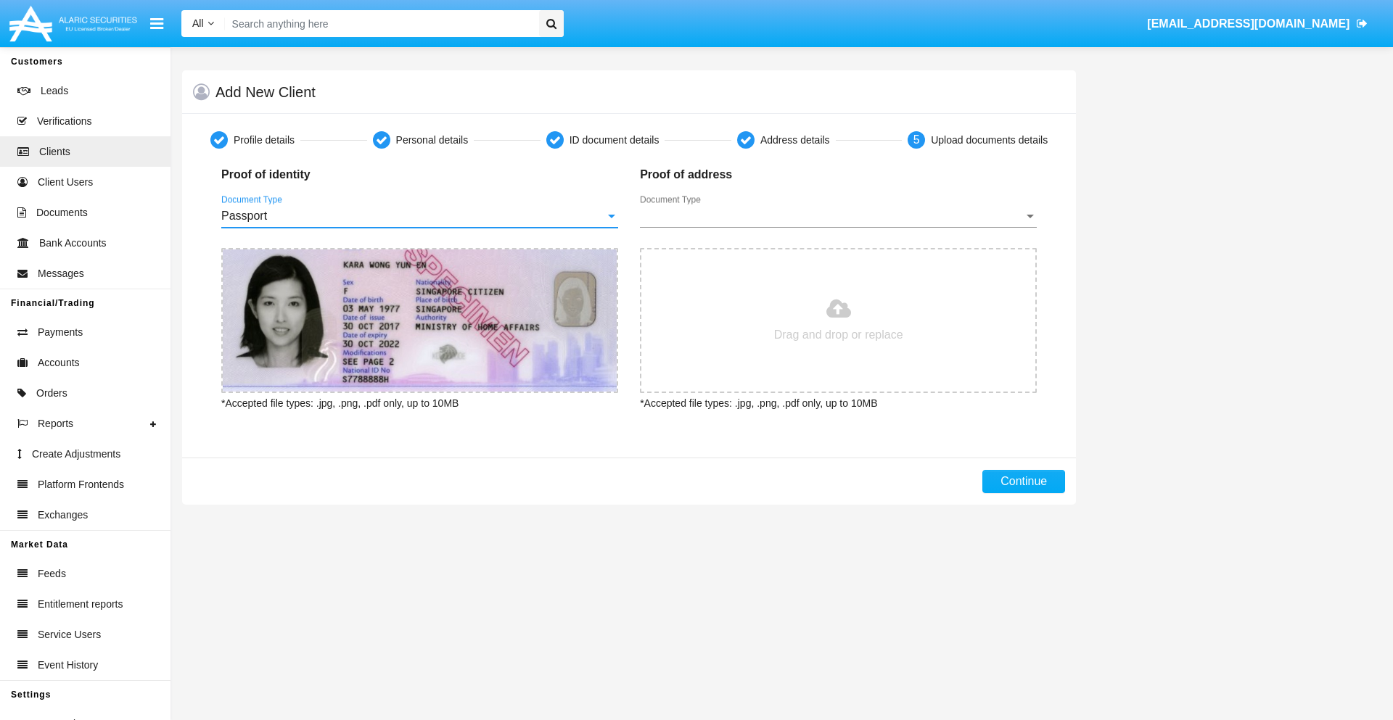
click at [838, 216] on span "Document Type" at bounding box center [832, 216] width 384 height 13
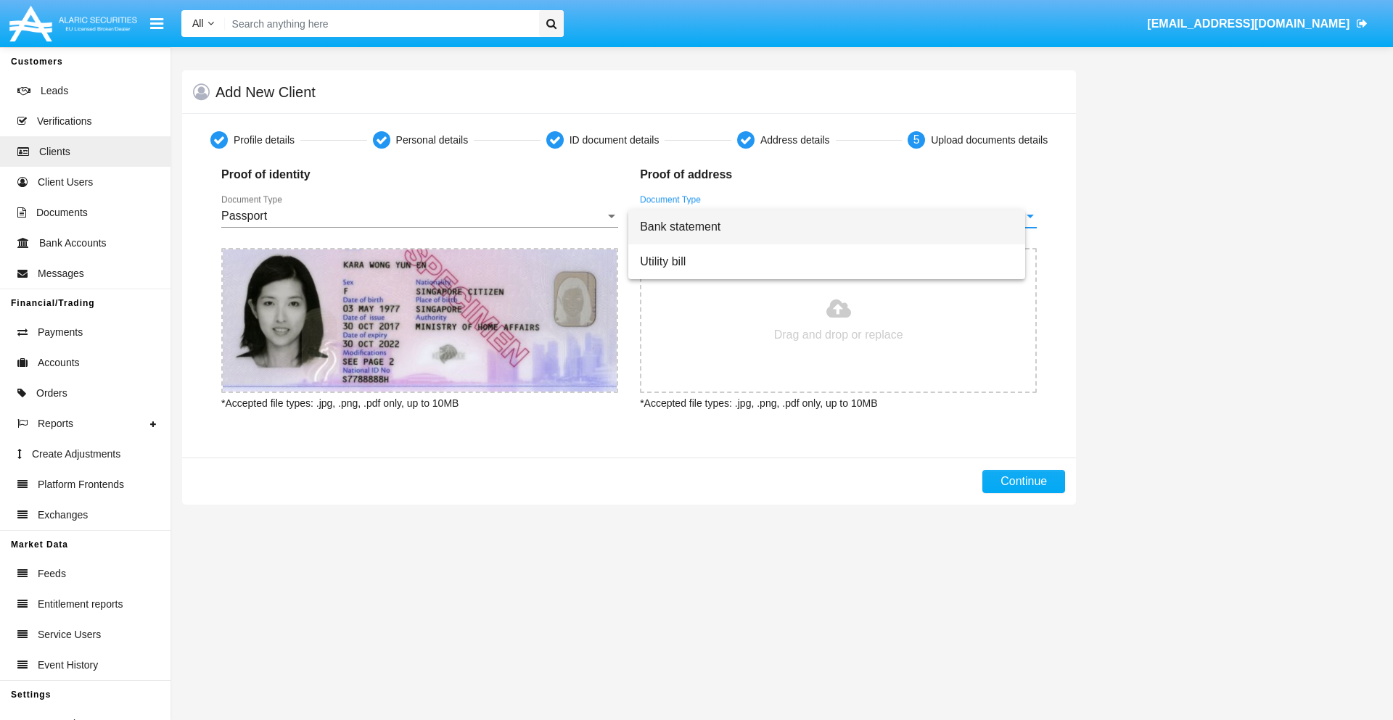
click at [838, 227] on span "Bank statement" at bounding box center [827, 227] width 374 height 35
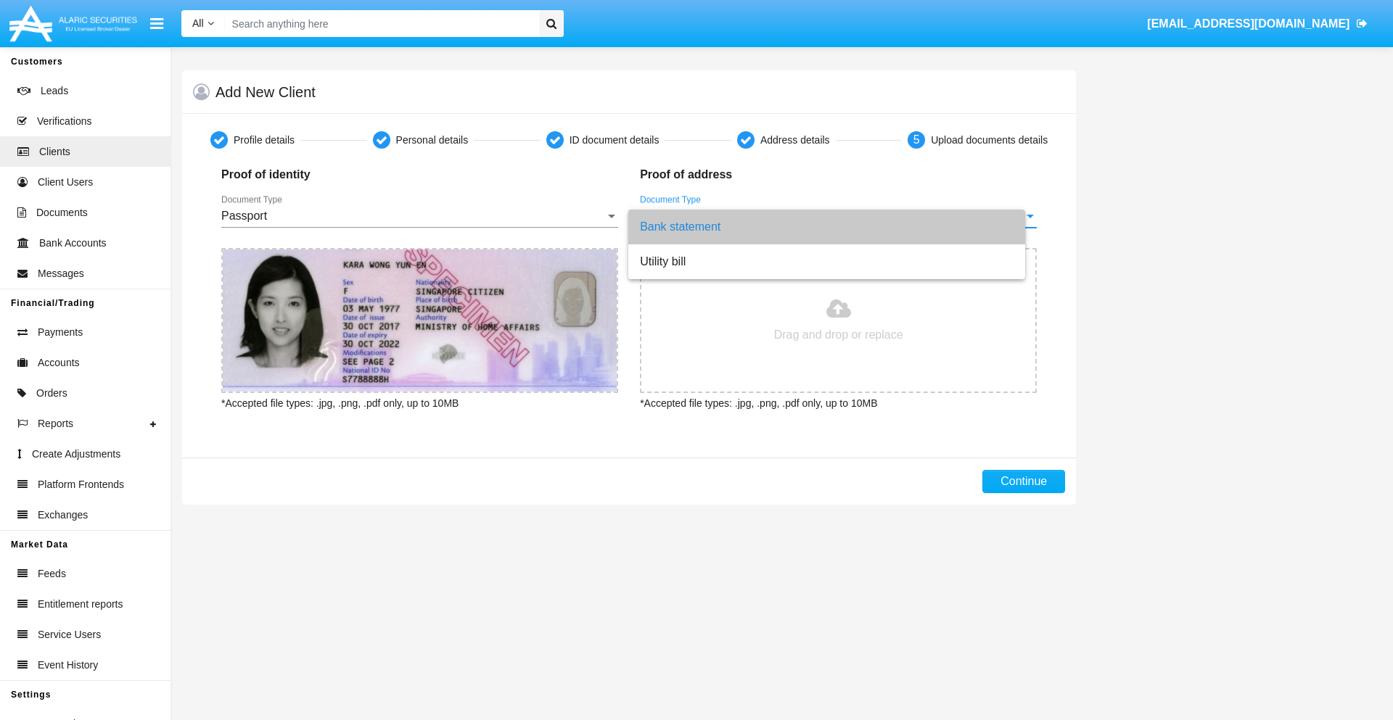
type input "C:\fakepath\bank-statement.png"
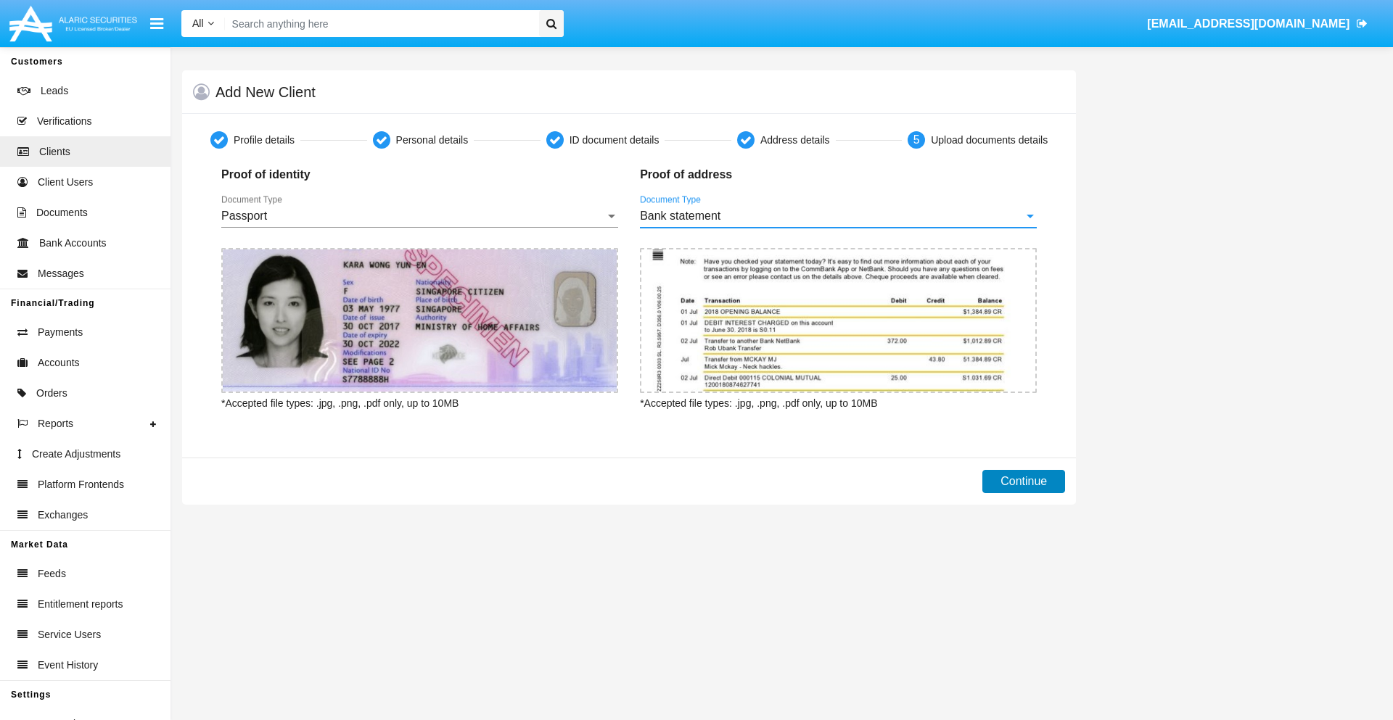
click at [1024, 482] on button "Continue" at bounding box center [1023, 481] width 83 height 23
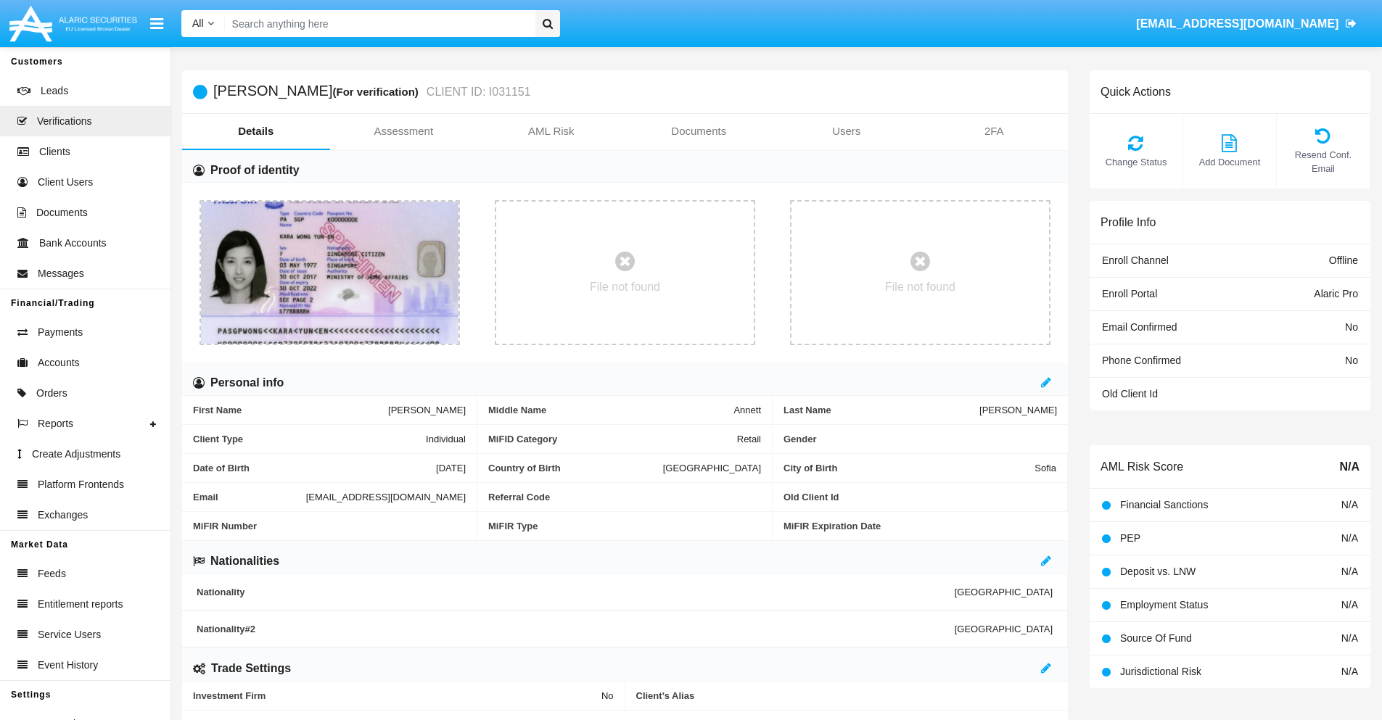
click at [699, 131] on link "Documents" at bounding box center [699, 131] width 148 height 35
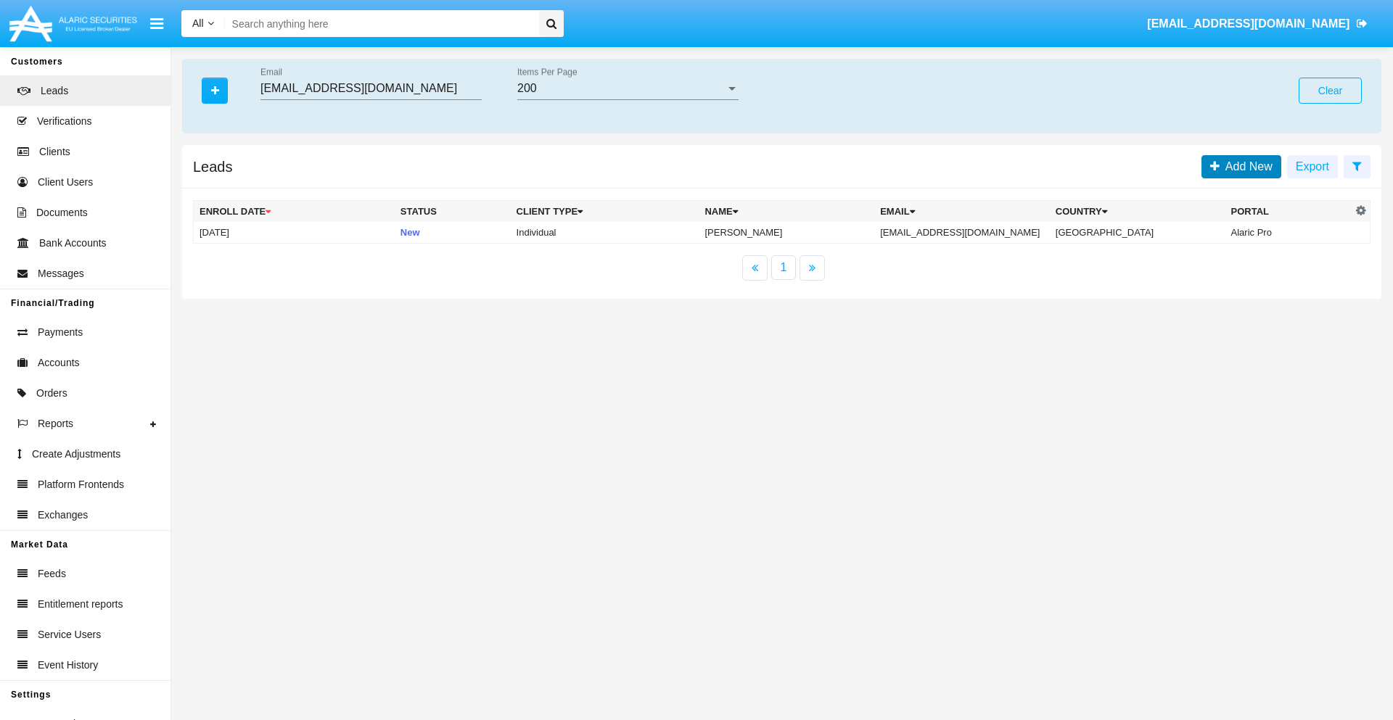
click at [1246, 166] on span "Add New" at bounding box center [1245, 166] width 53 height 12
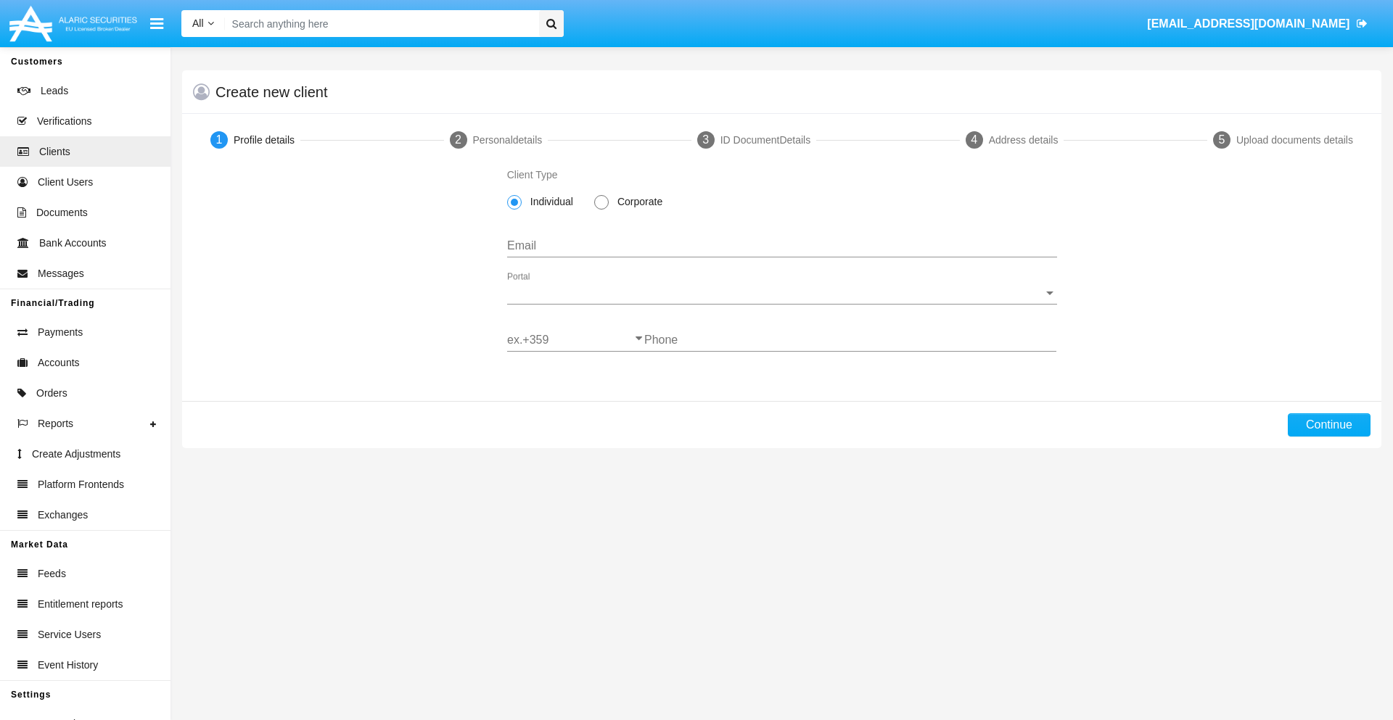
click at [548, 202] on span "Individual" at bounding box center [549, 201] width 55 height 15
click at [514, 210] on input "Individual" at bounding box center [514, 210] width 1 height 1
type input "[EMAIL_ADDRESS][DOMAIN_NAME]"
click at [781, 293] on span "Portal" at bounding box center [775, 293] width 537 height 13
click at [776, 304] on span "Alaric Pro" at bounding box center [782, 304] width 550 height 35
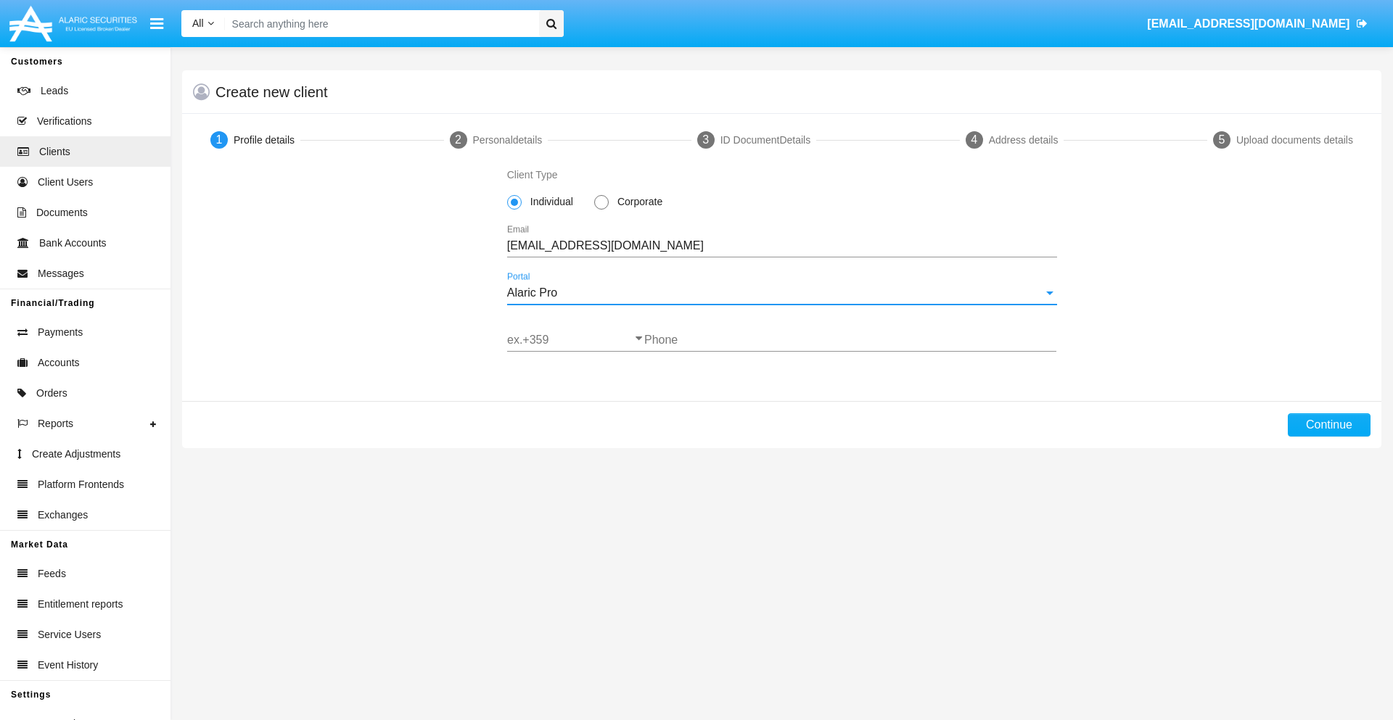
click at [575, 340] on input "ex.+359" at bounding box center [575, 340] width 137 height 13
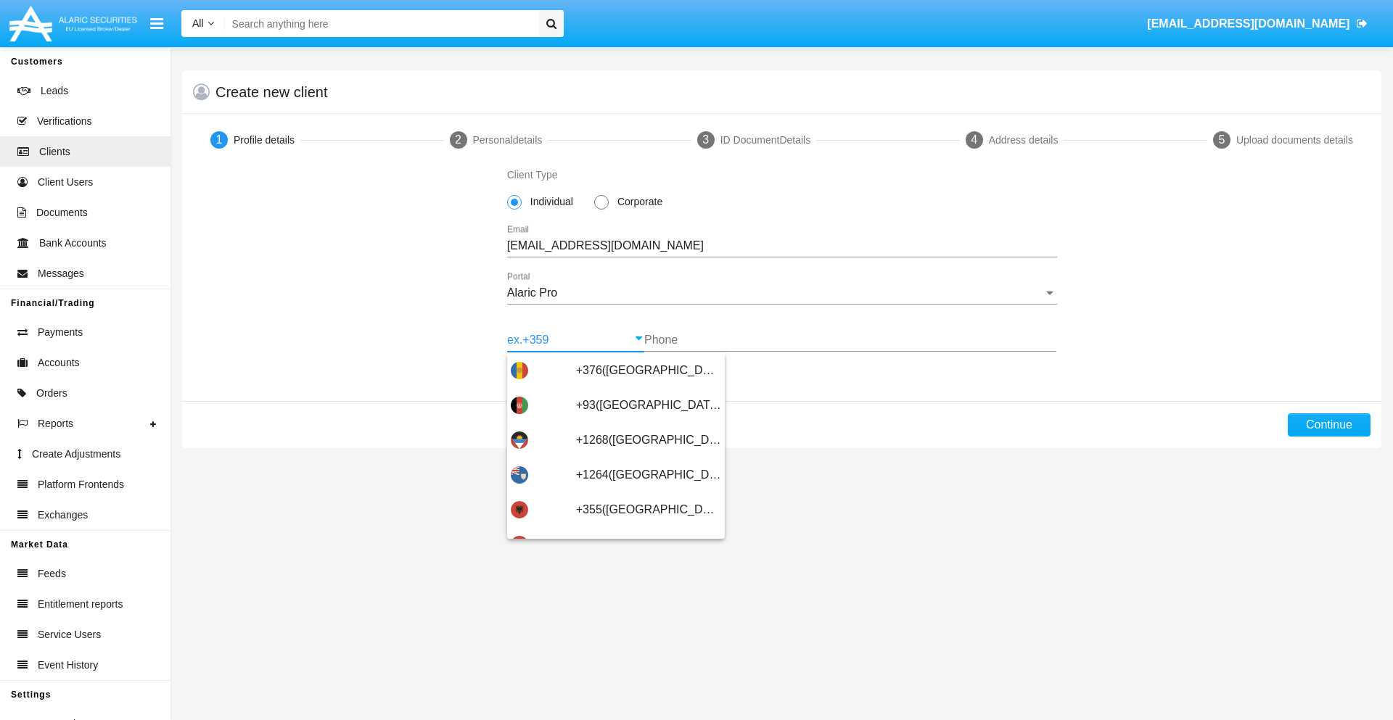
type input "+359([GEOGRAPHIC_DATA])"
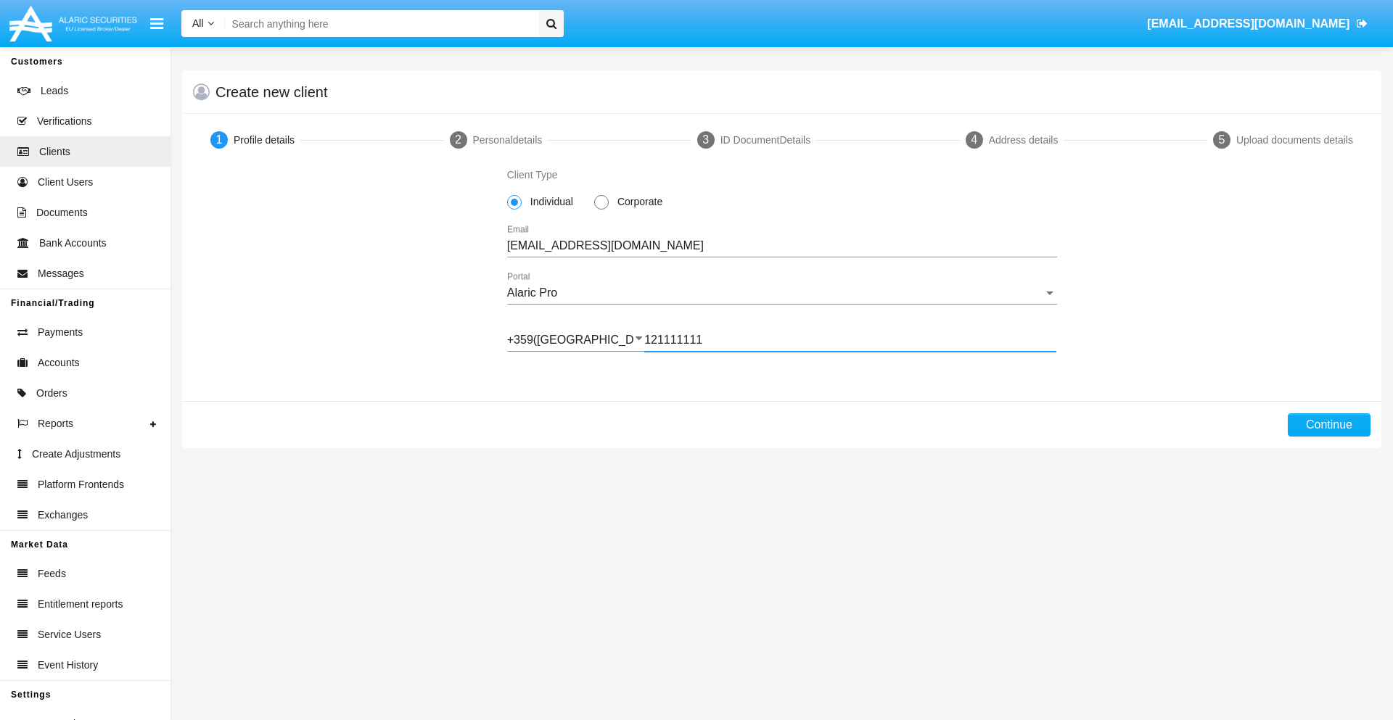
type input "121111111"
click at [1328, 425] on button "Continue" at bounding box center [1329, 425] width 83 height 23
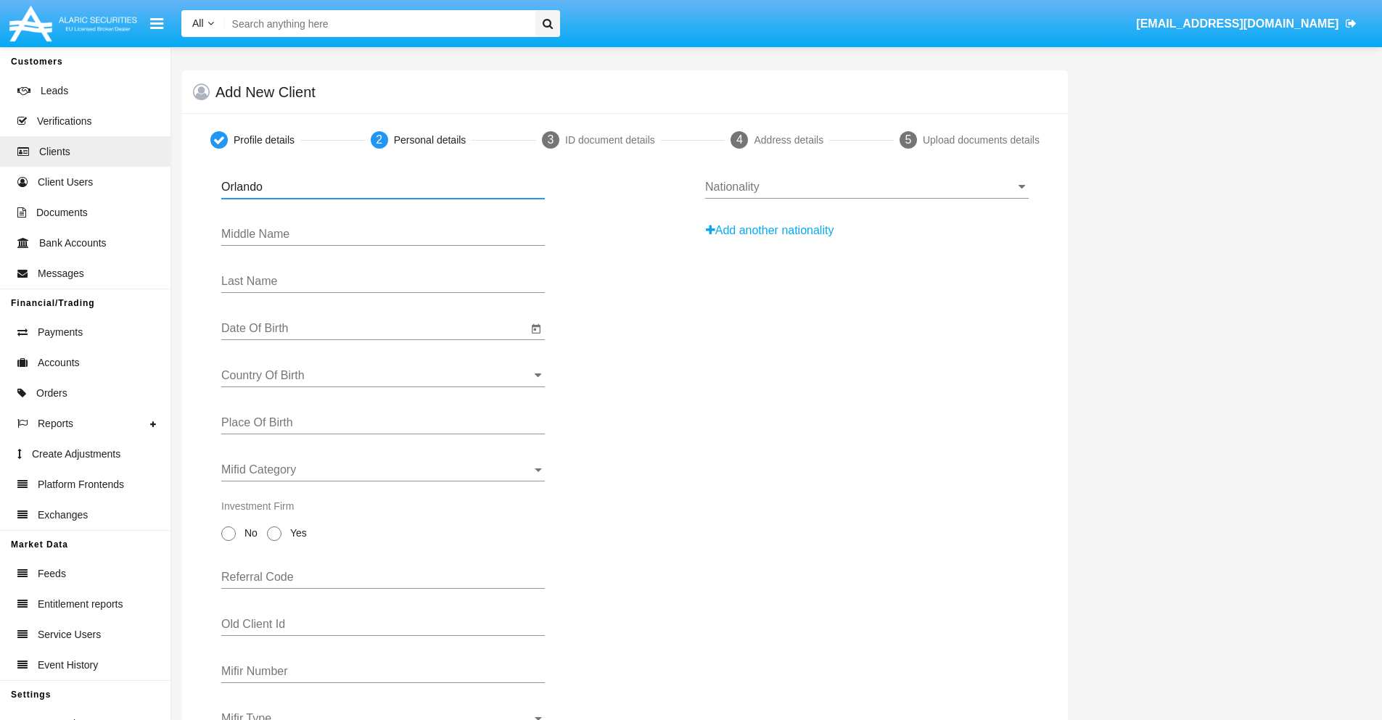
type input "Orlando"
type input "[PERSON_NAME]"
click at [374, 329] on input "Date Of Birth" at bounding box center [374, 328] width 306 height 13
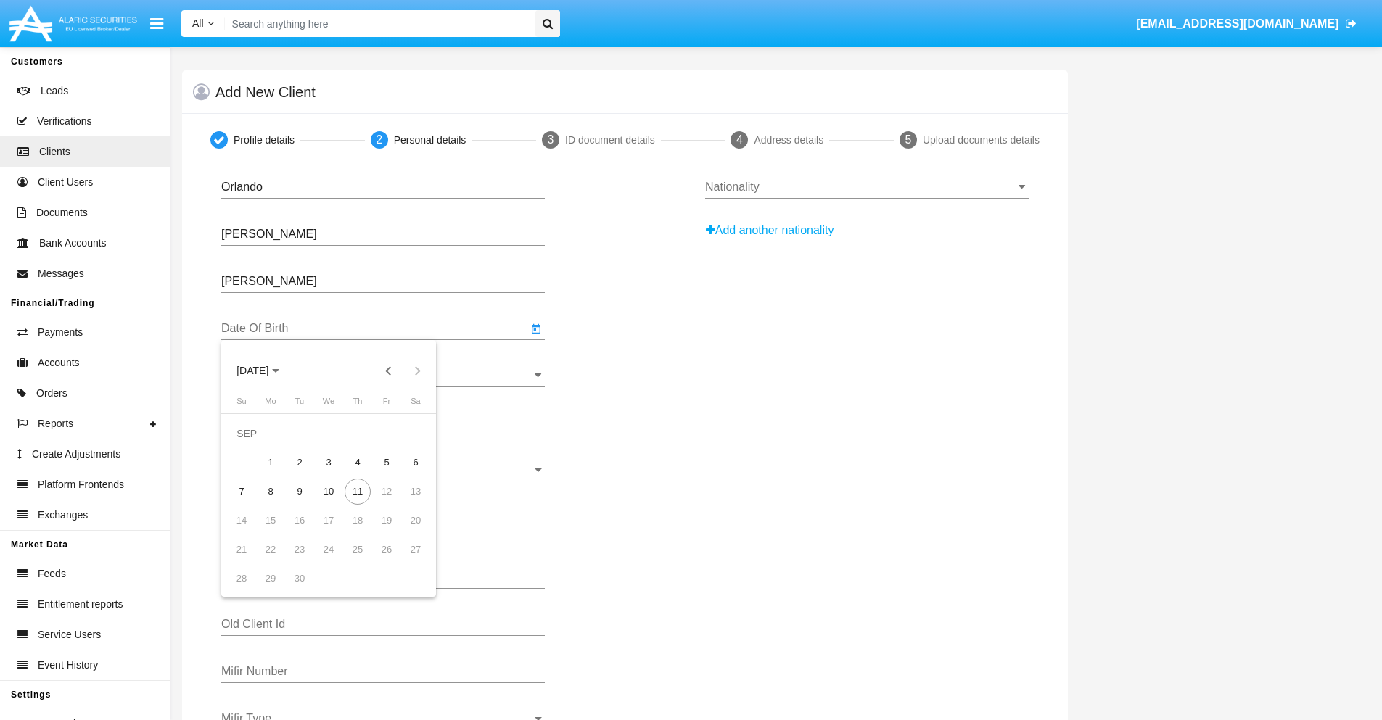
click at [265, 371] on span "[DATE]" at bounding box center [252, 372] width 32 height 12
click at [388, 371] on button "Previous 20 years" at bounding box center [388, 370] width 29 height 29
click at [354, 561] on div "2000" at bounding box center [355, 561] width 46 height 26
click at [252, 445] on div "JAN" at bounding box center [253, 445] width 46 height 26
click at [416, 433] on div "1" at bounding box center [416, 434] width 26 height 26
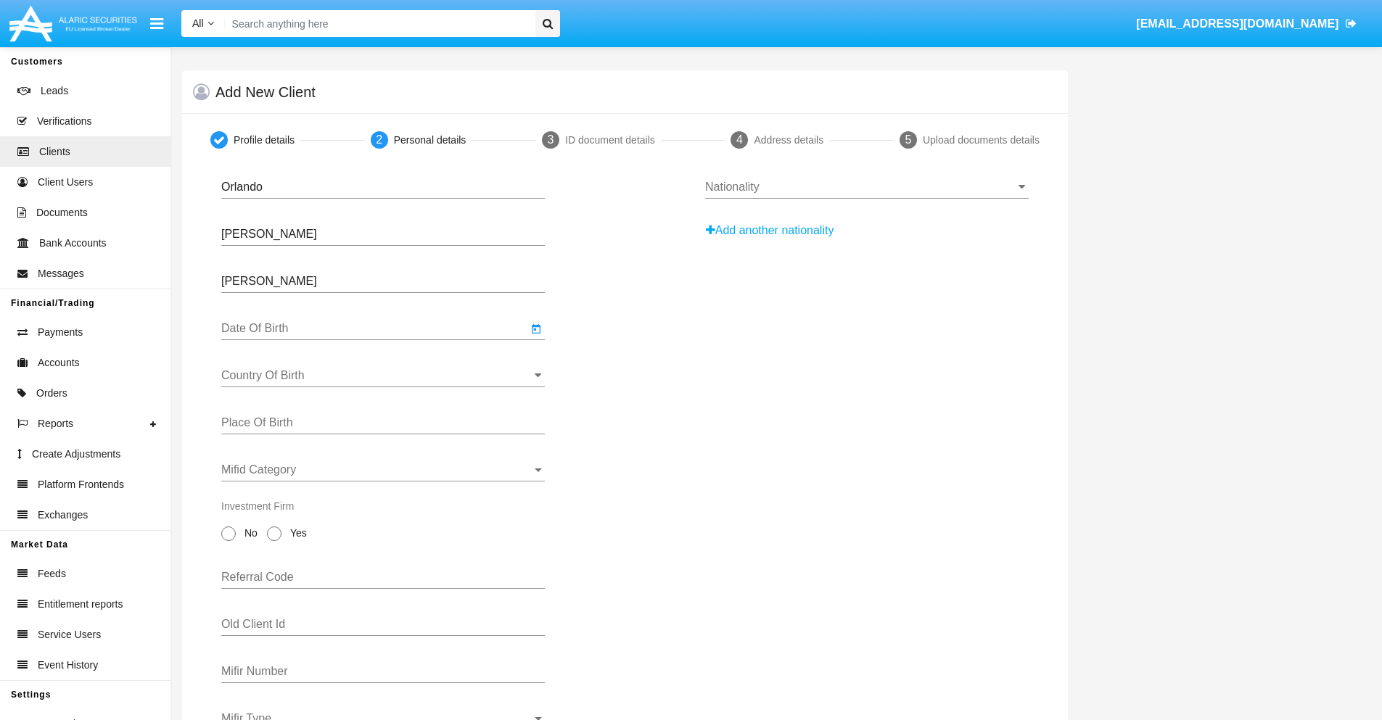
type input "[DATE]"
click at [383, 376] on input "Country Of Birth" at bounding box center [383, 375] width 324 height 13
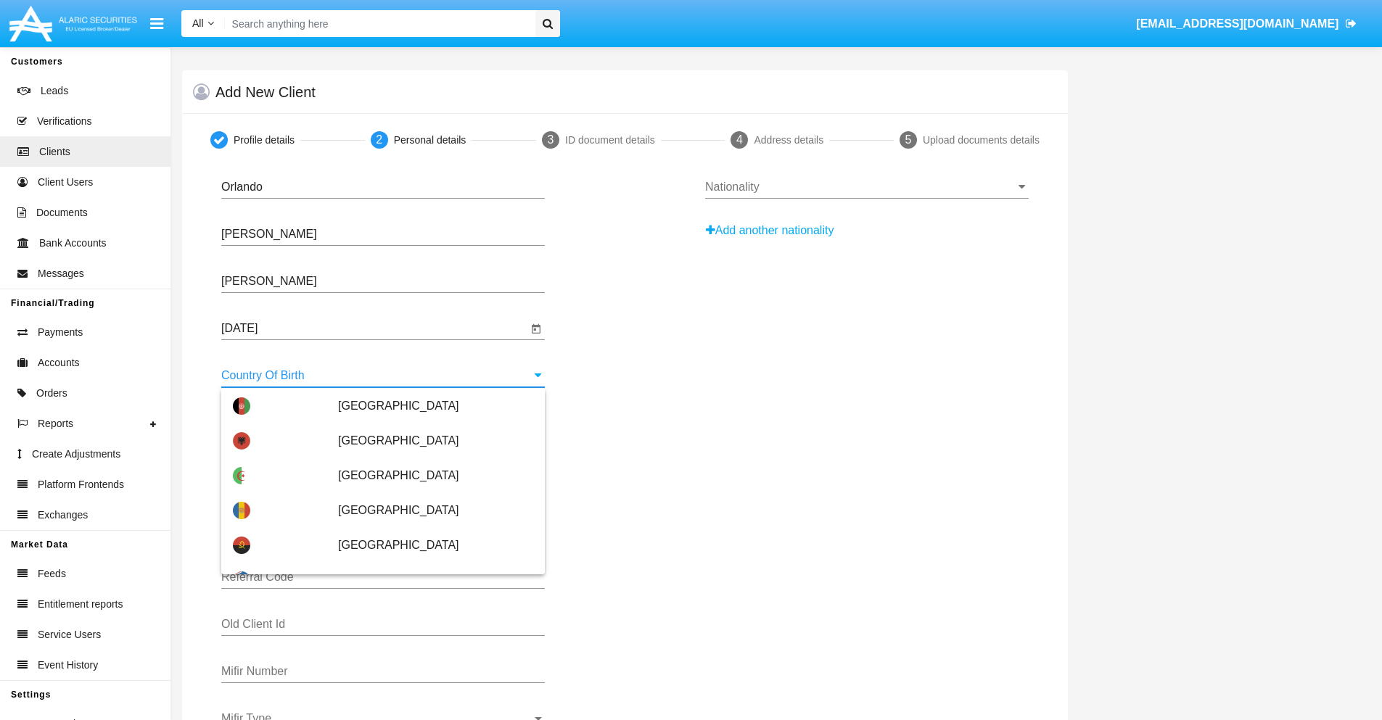
scroll to position [4620, 0]
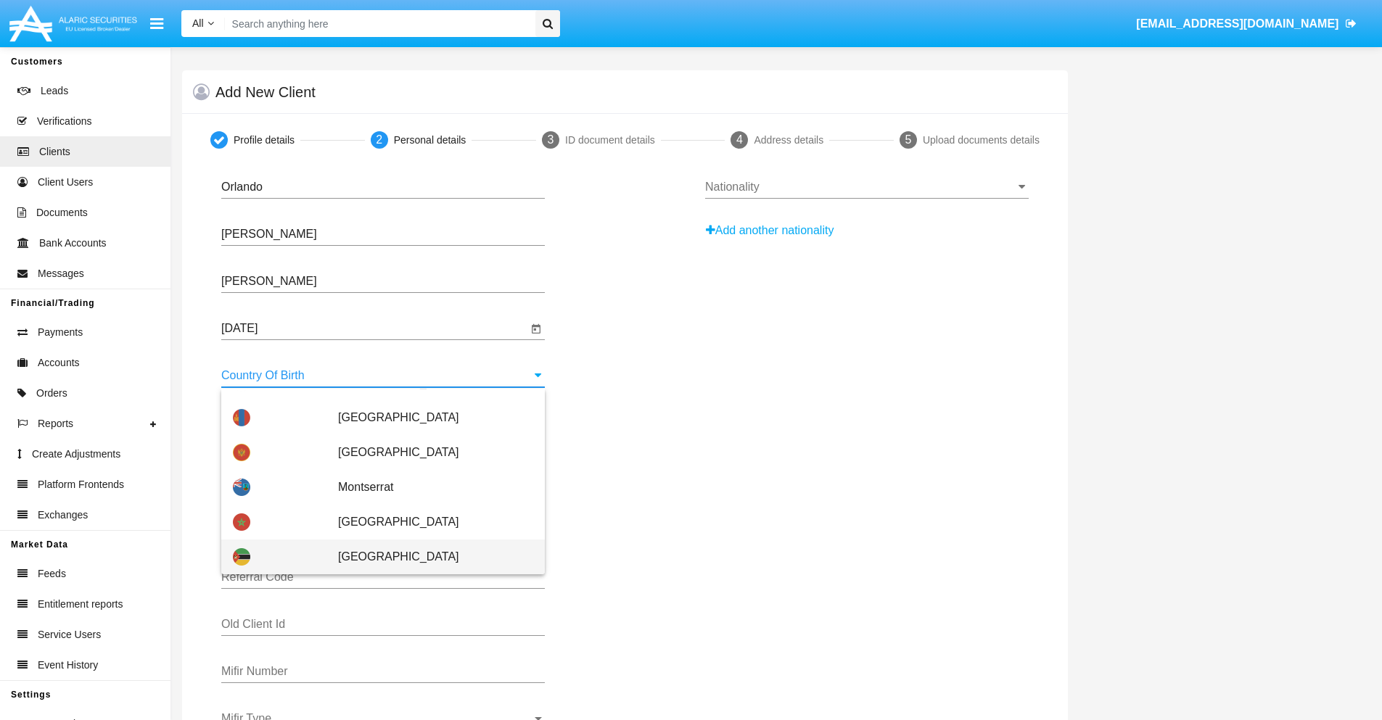
click at [428, 557] on span "[GEOGRAPHIC_DATA]" at bounding box center [435, 557] width 195 height 35
type input "[GEOGRAPHIC_DATA]"
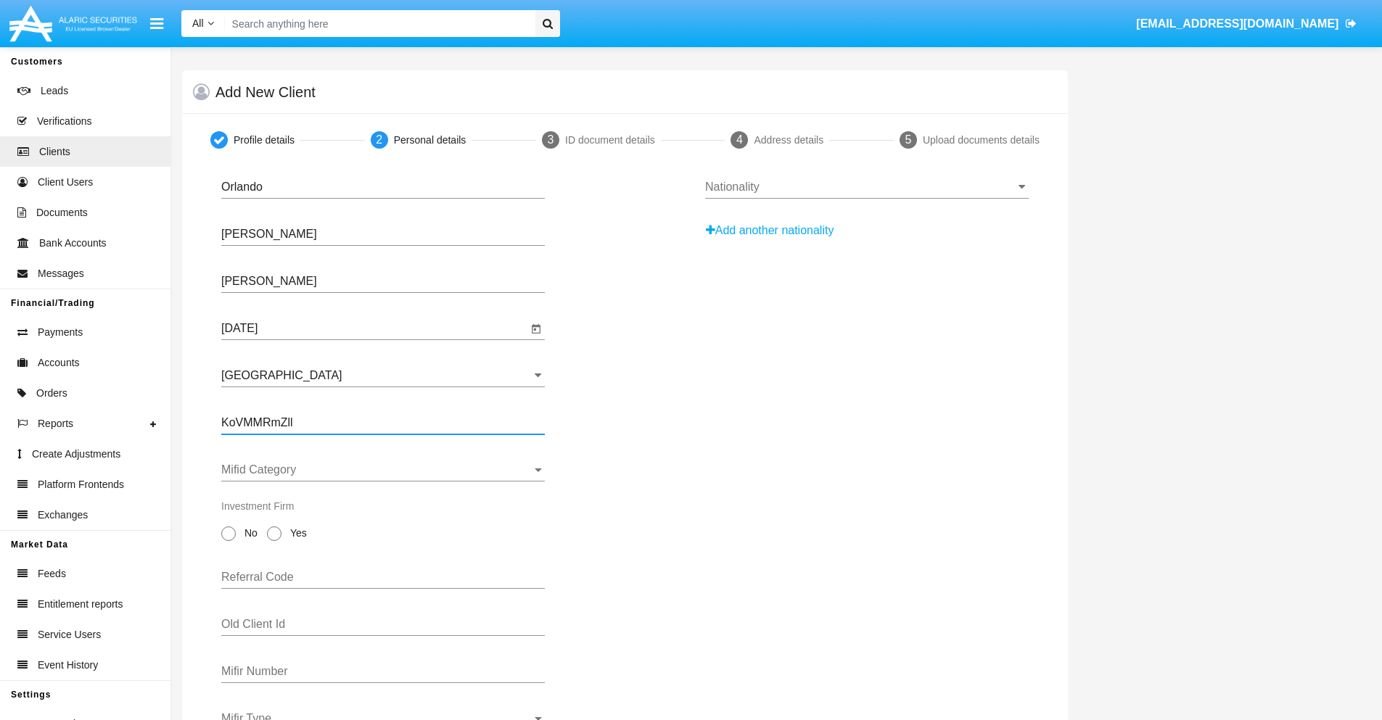
type input "KoVMMRmZll"
click at [383, 470] on span "Mifid Category" at bounding box center [376, 470] width 310 height 13
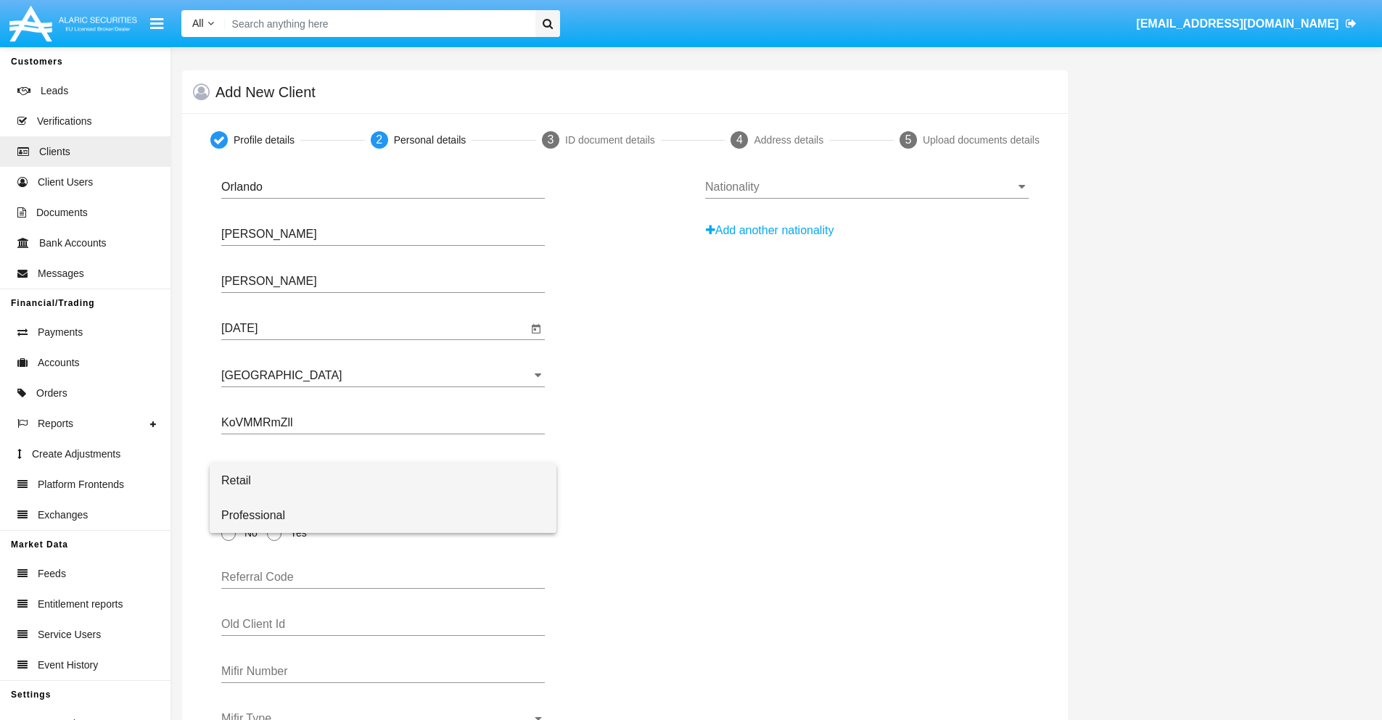
click at [383, 516] on span "Professional" at bounding box center [383, 515] width 324 height 35
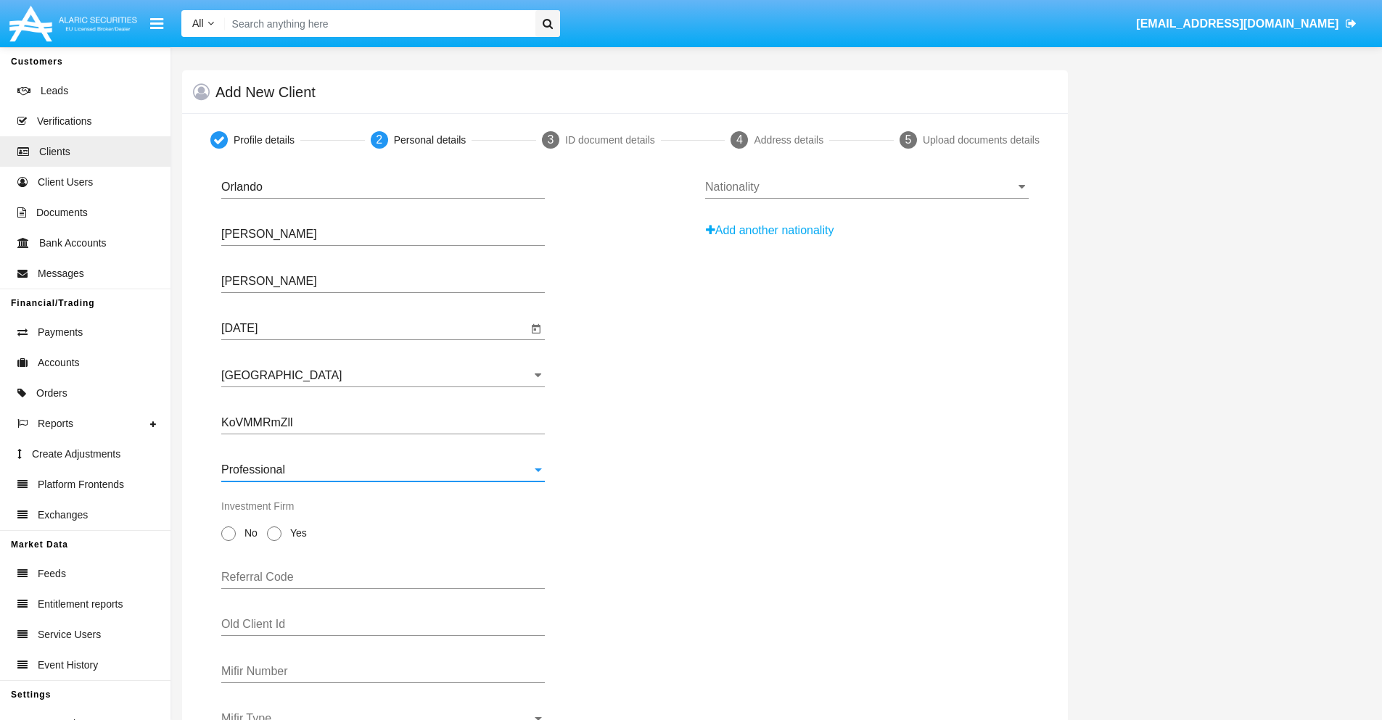
click at [248, 533] on span "No" at bounding box center [248, 533] width 25 height 15
click at [229, 541] on input "No" at bounding box center [228, 541] width 1 height 1
radio input "true"
type input "vSxYrzwkHo"
type input "VYeDppeTXX"
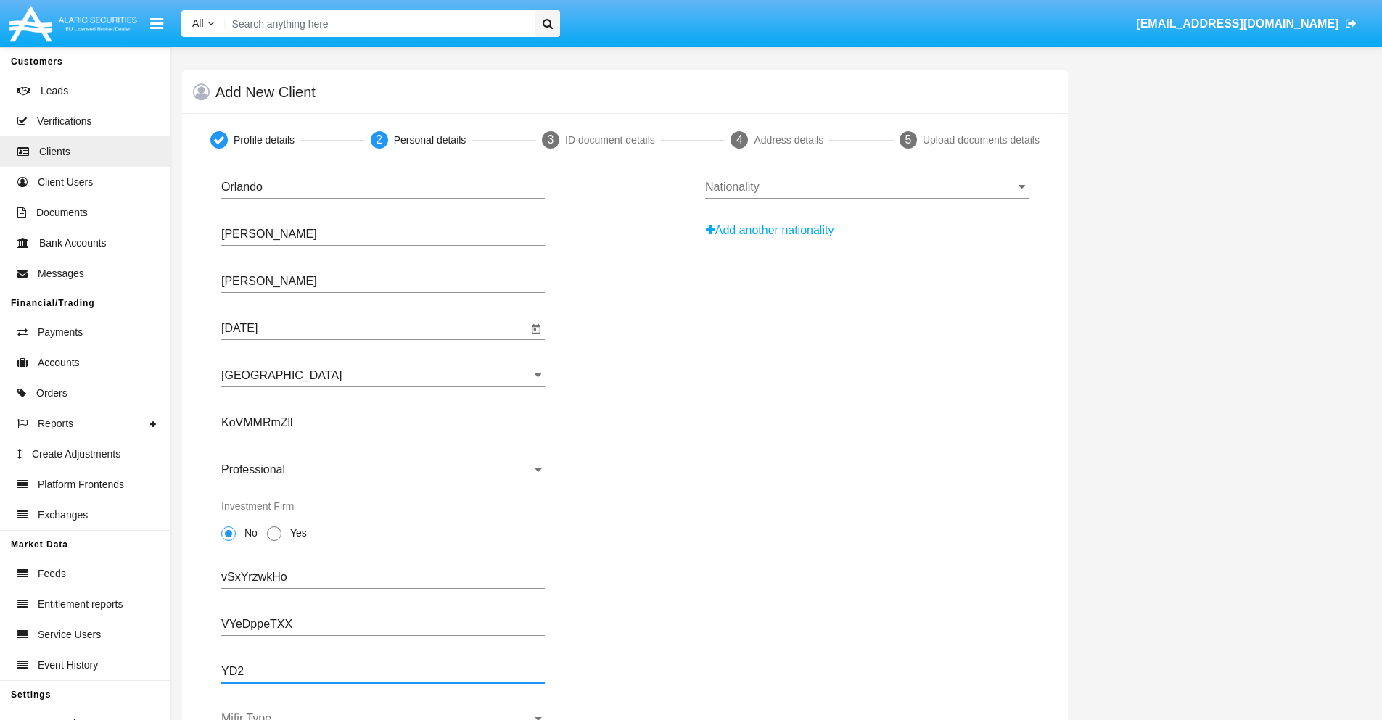
type input "YD2"
click at [383, 716] on span "Mifir Type" at bounding box center [376, 718] width 310 height 13
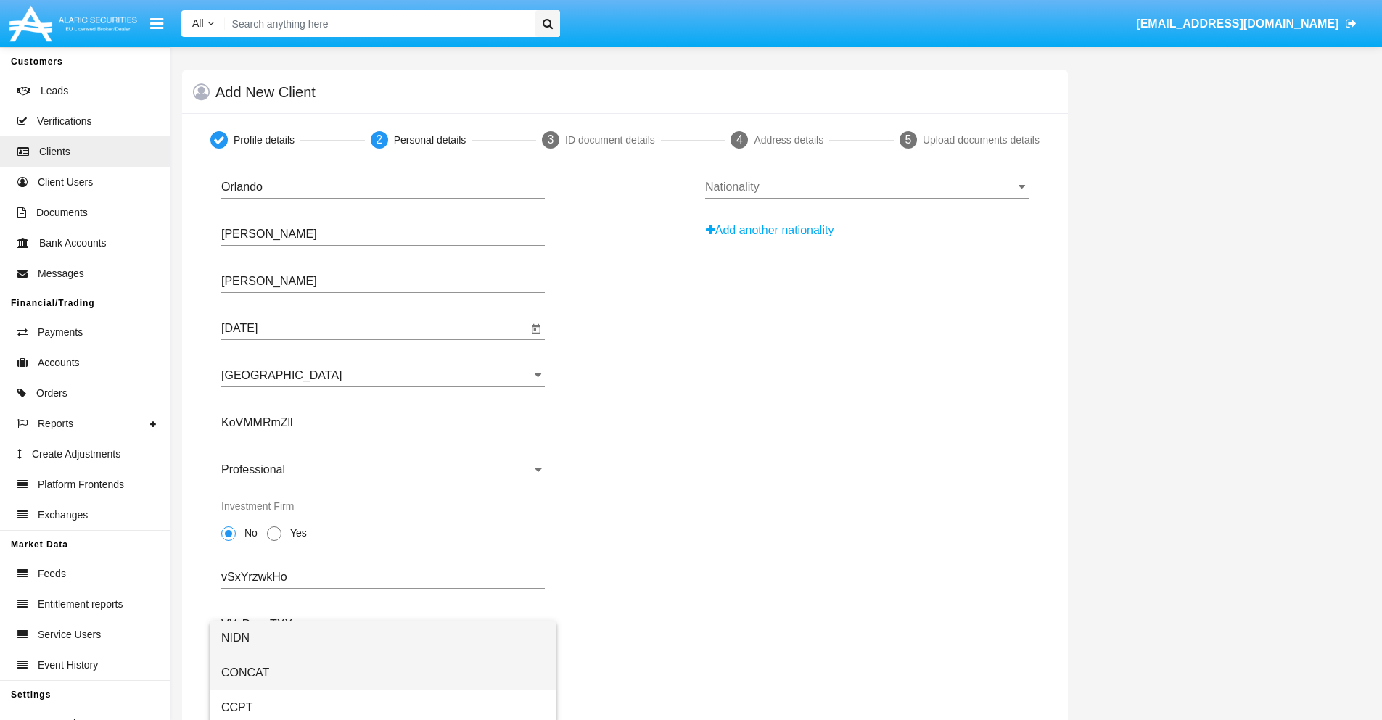
click at [383, 673] on span "CONCAT" at bounding box center [383, 673] width 324 height 35
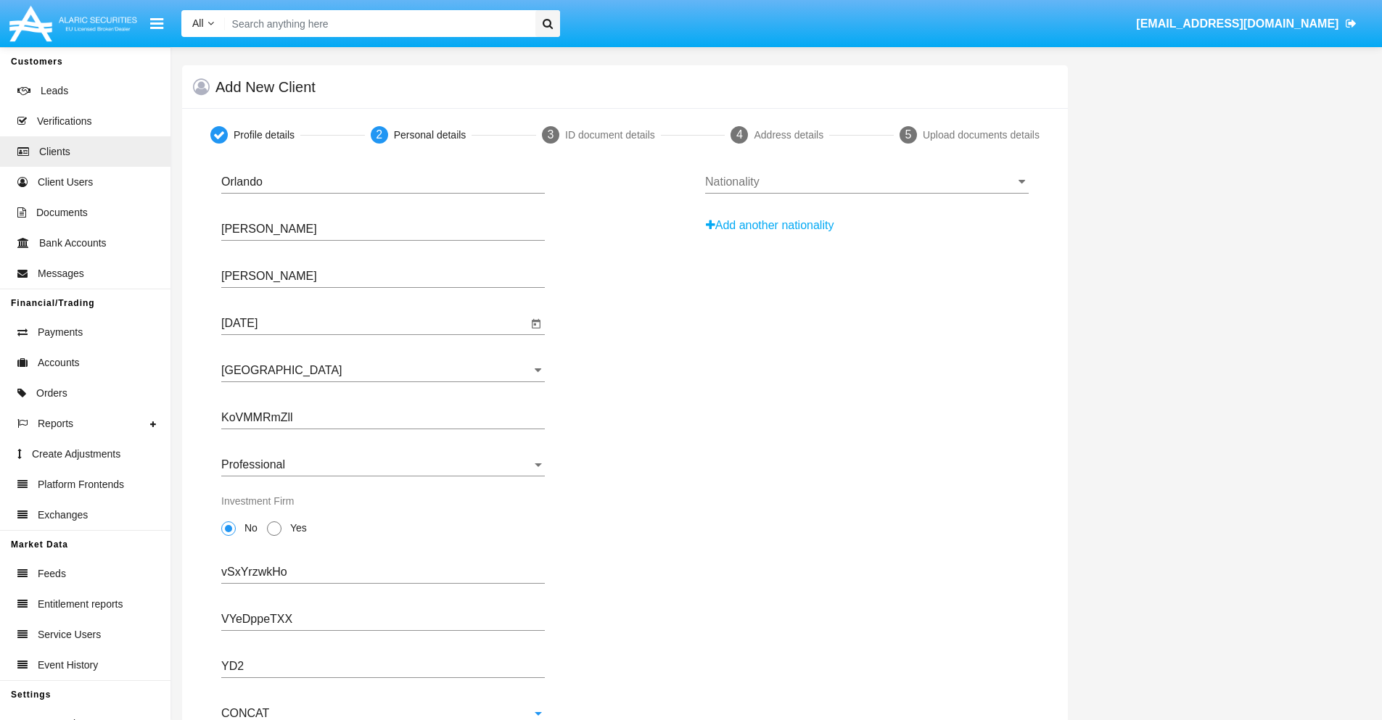
scroll to position [52, 0]
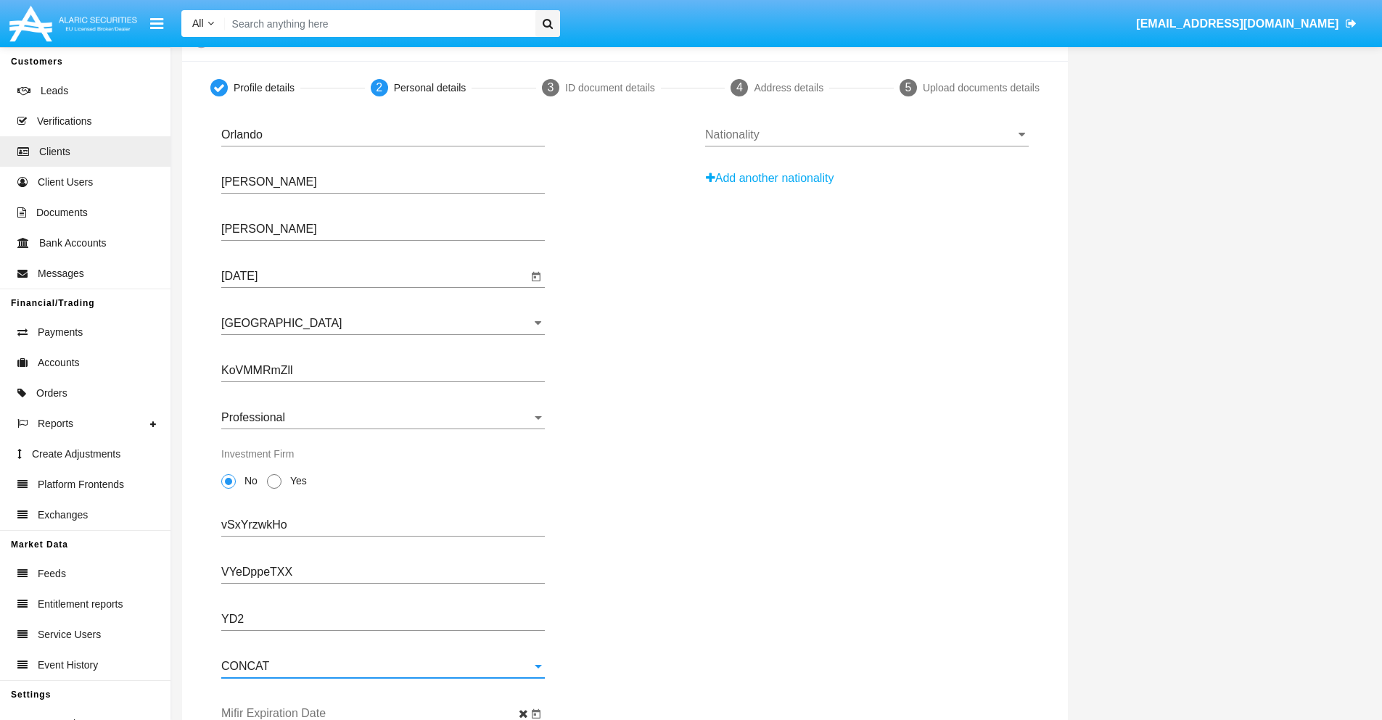
click at [374, 714] on input "Mifir Expiration Date" at bounding box center [374, 713] width 306 height 13
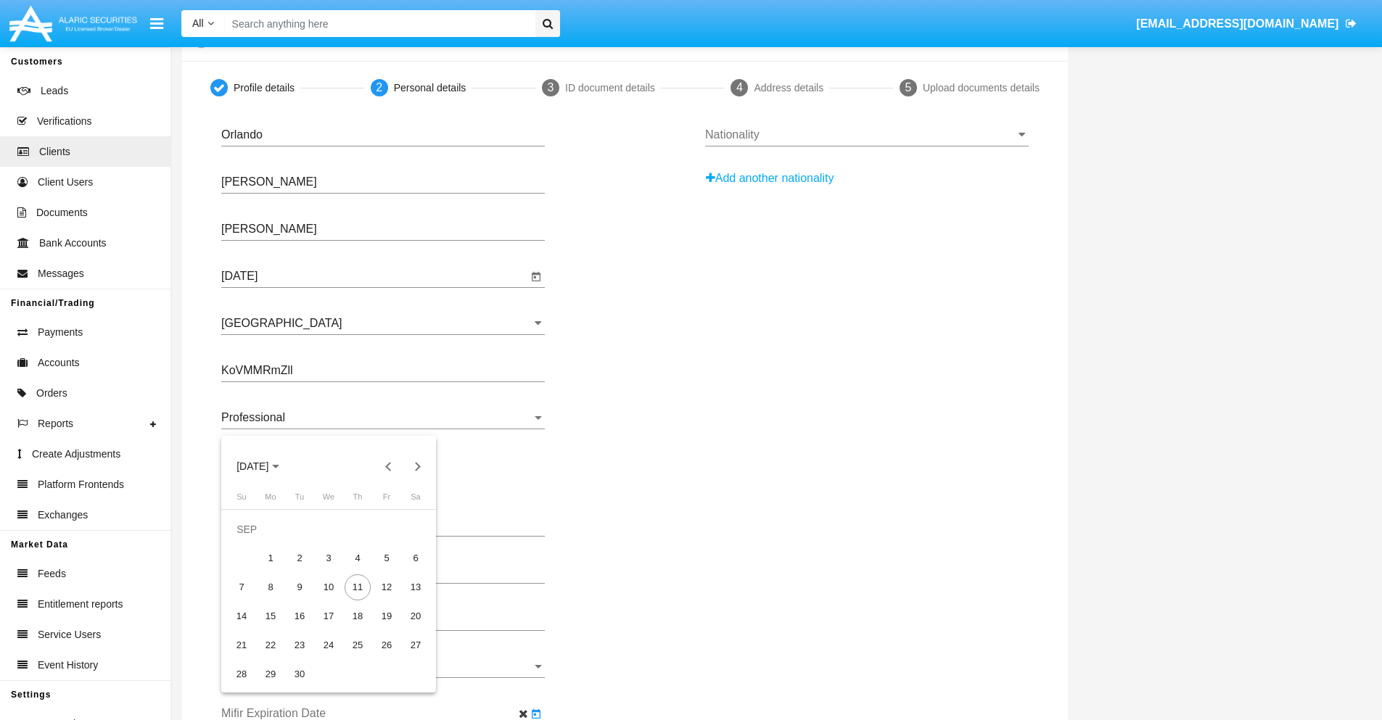
click at [265, 466] on span "[DATE]" at bounding box center [252, 467] width 32 height 12
click at [354, 598] on div "2030" at bounding box center [355, 598] width 46 height 26
click at [252, 540] on div "JAN" at bounding box center [253, 540] width 46 height 26
click at [300, 558] on div "1" at bounding box center [300, 559] width 26 height 26
type input "[DATE]"
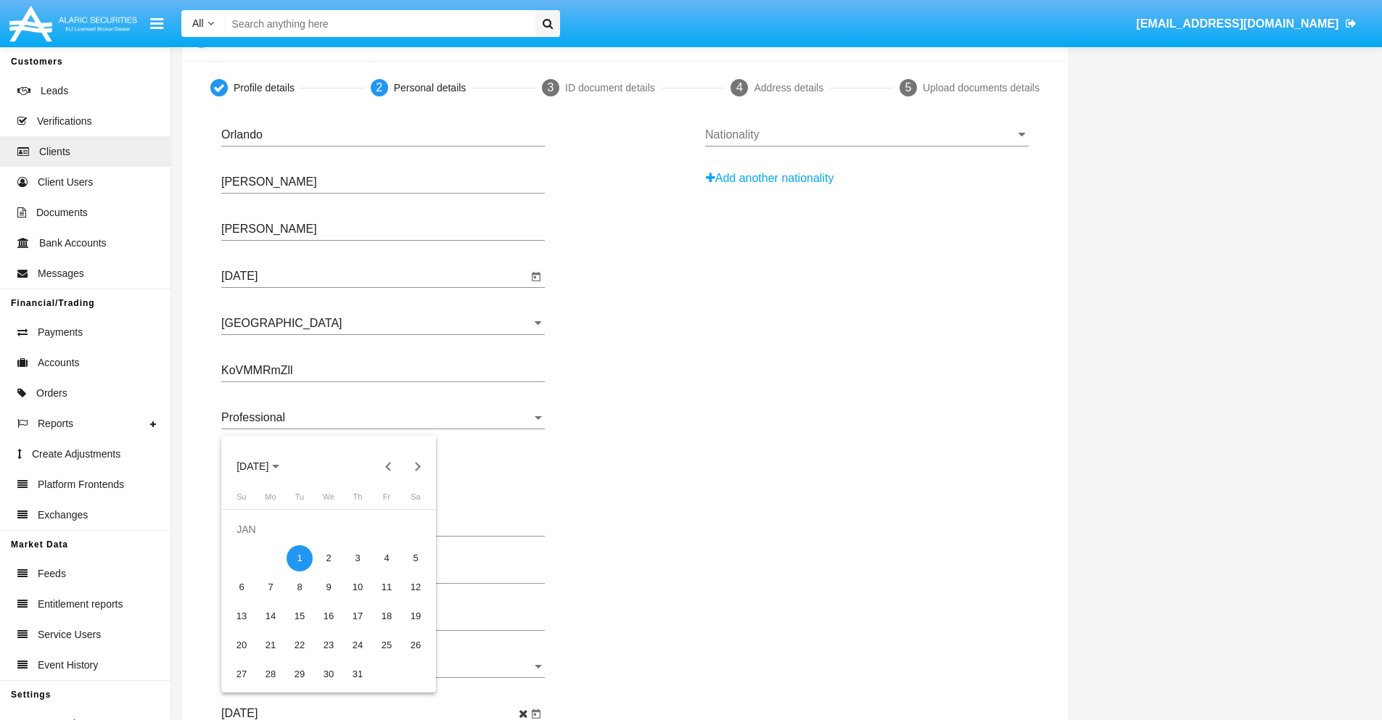
scroll to position [0, 0]
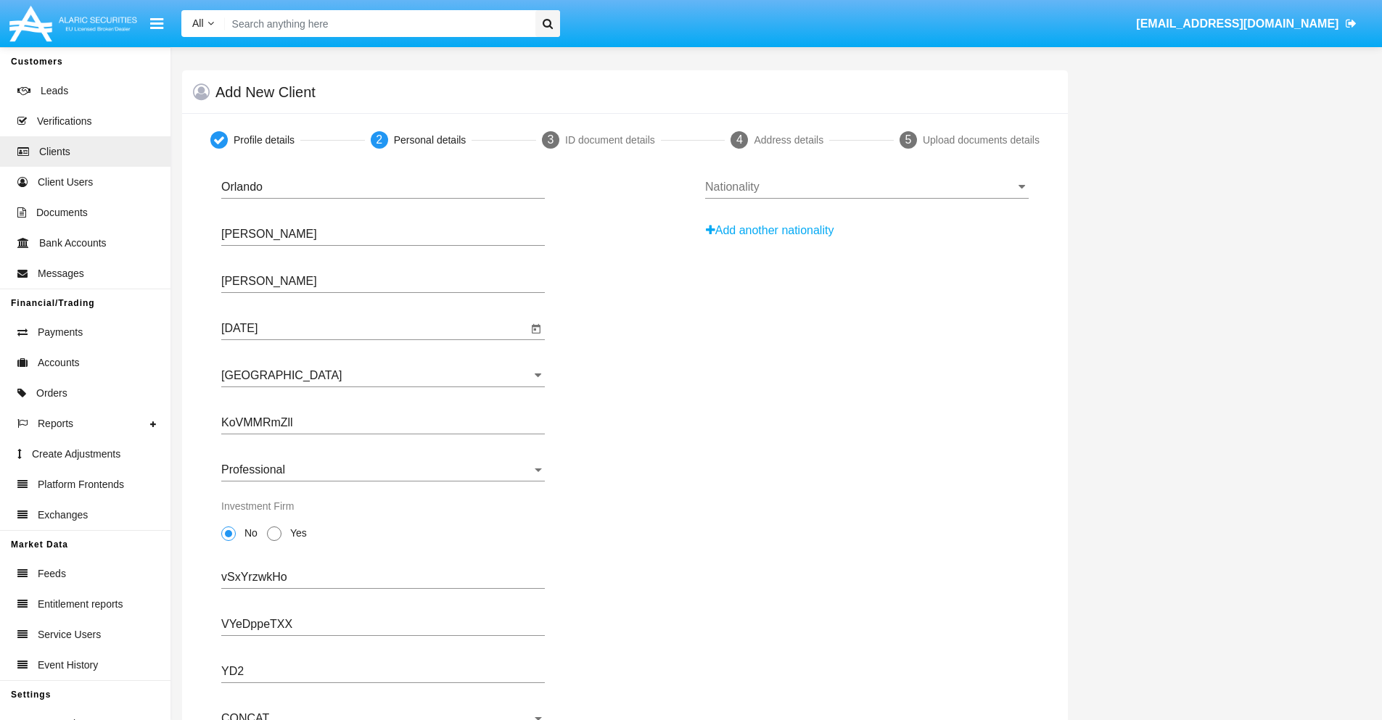
click at [866, 187] on input "Nationality" at bounding box center [867, 187] width 324 height 13
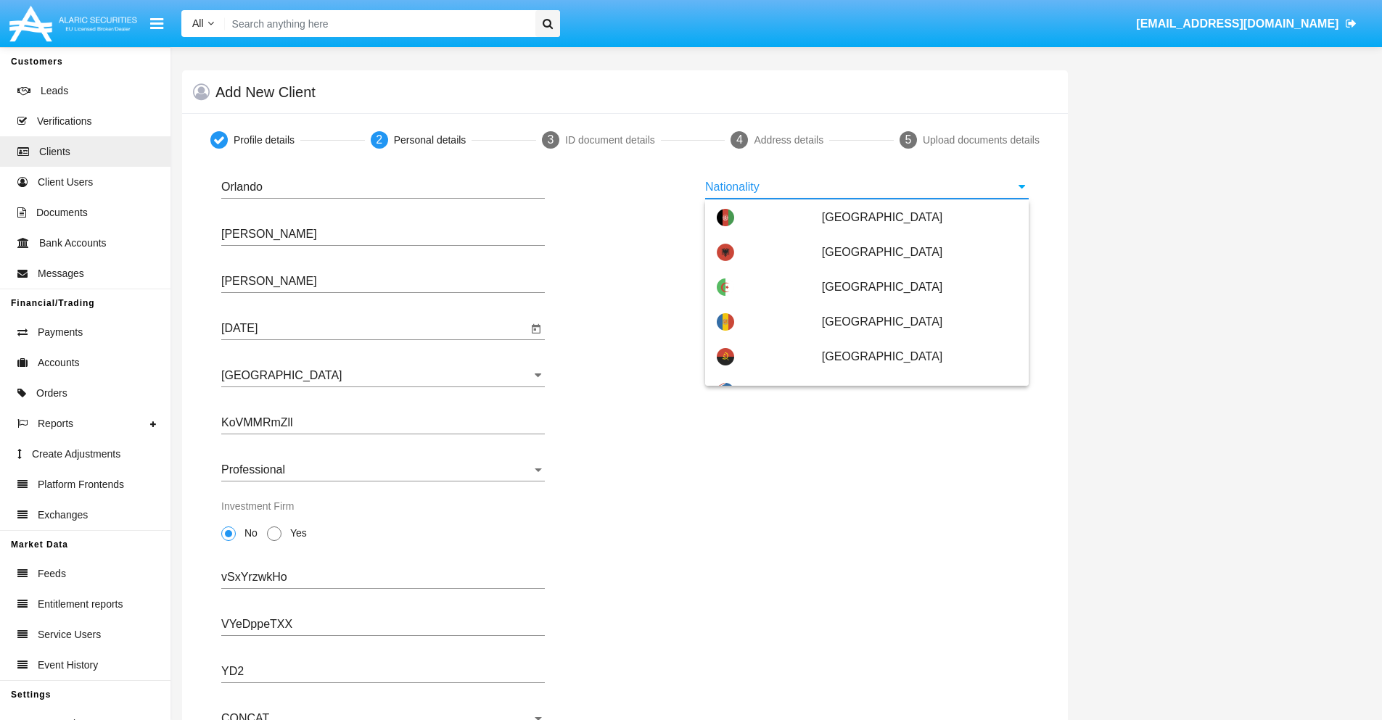
scroll to position [859, 0]
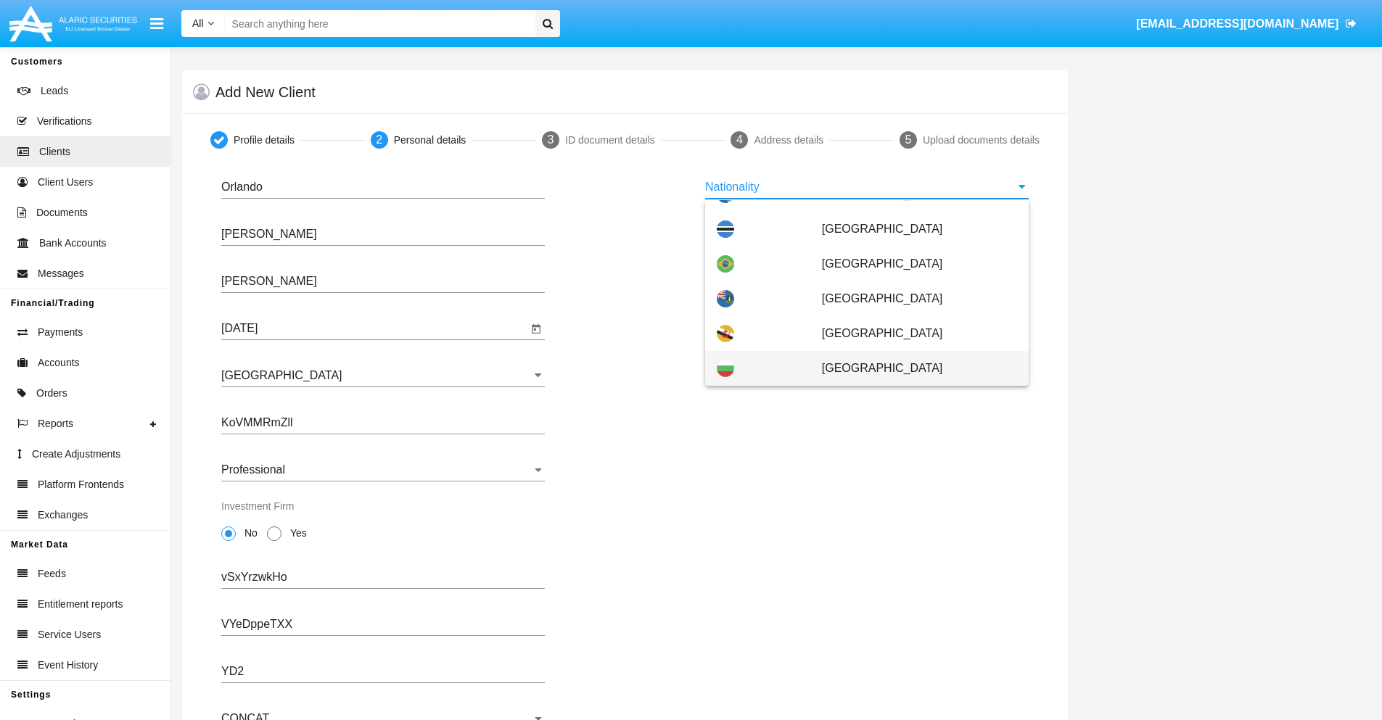
click at [912, 369] on span "[GEOGRAPHIC_DATA]" at bounding box center [919, 368] width 195 height 35
type input "[GEOGRAPHIC_DATA]"
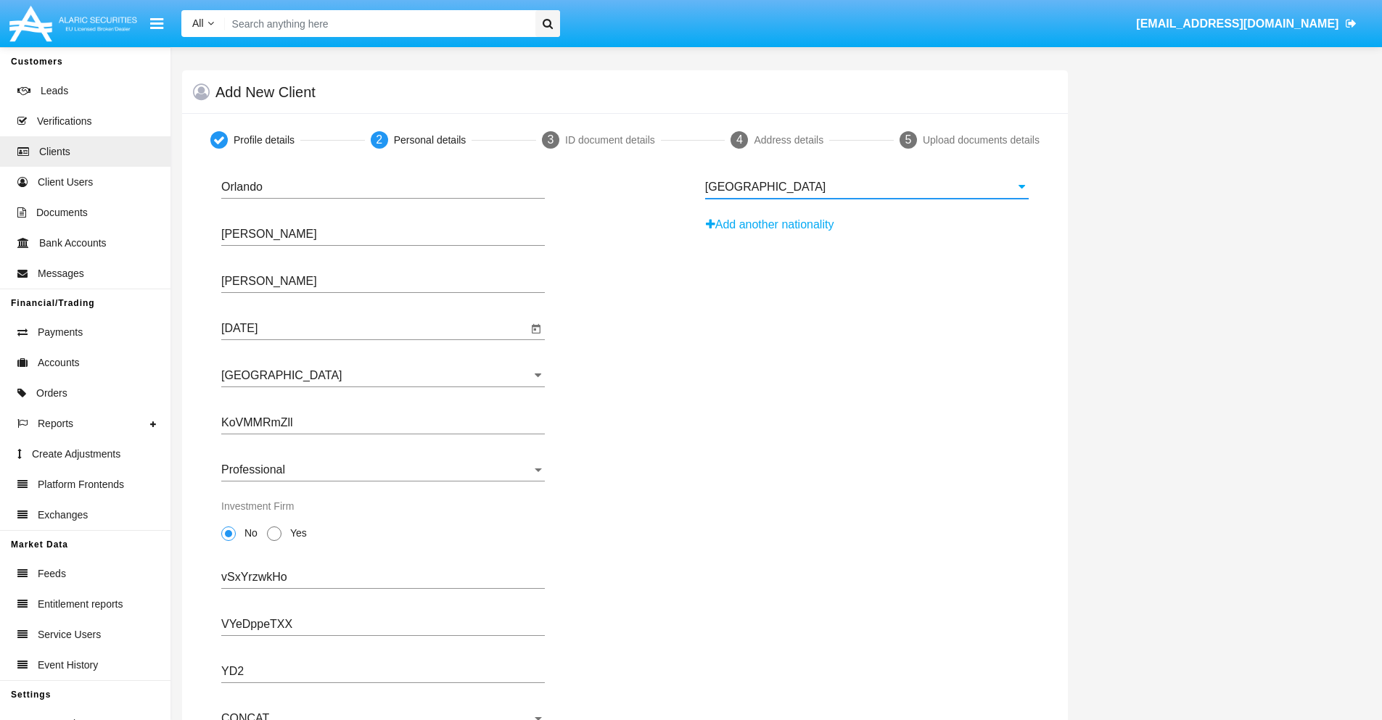
click at [775, 225] on button "Add another nationality" at bounding box center [774, 224] width 138 height 23
click at [866, 234] on input "Nationality #1" at bounding box center [867, 234] width 324 height 13
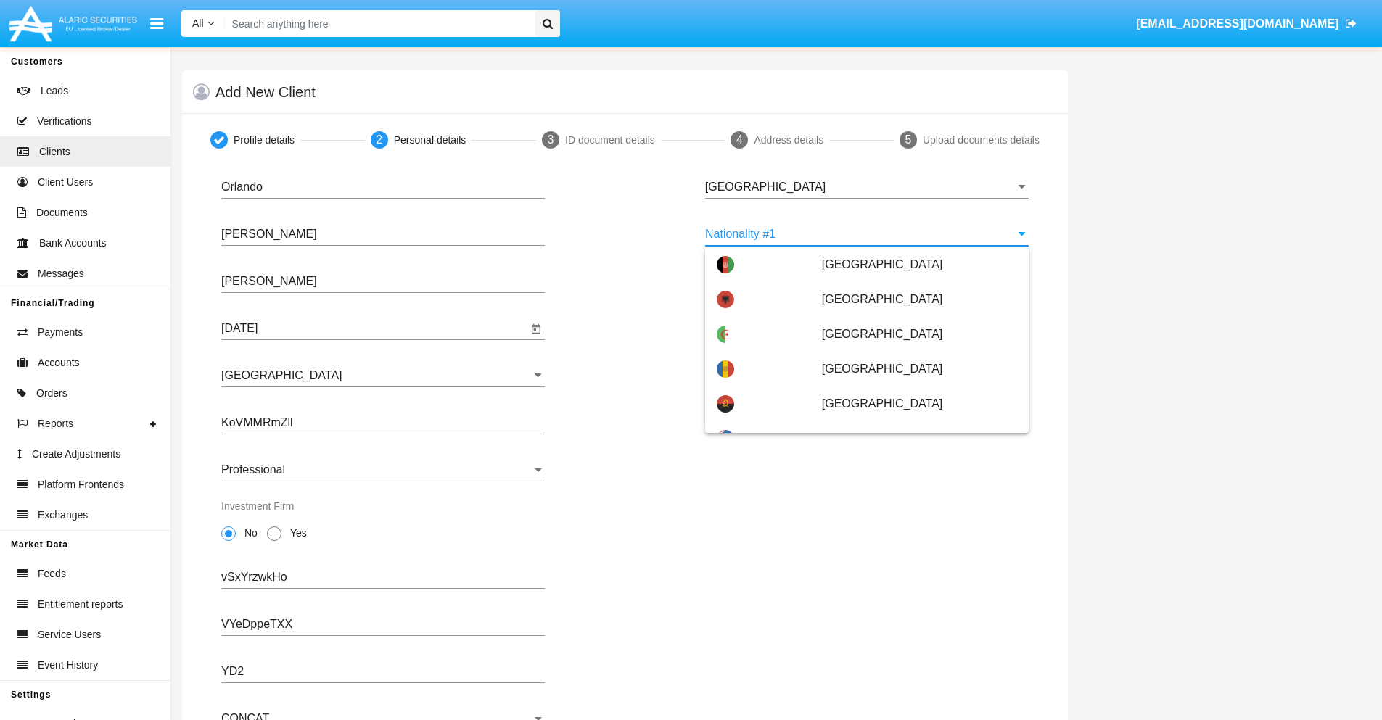
scroll to position [6465, 0]
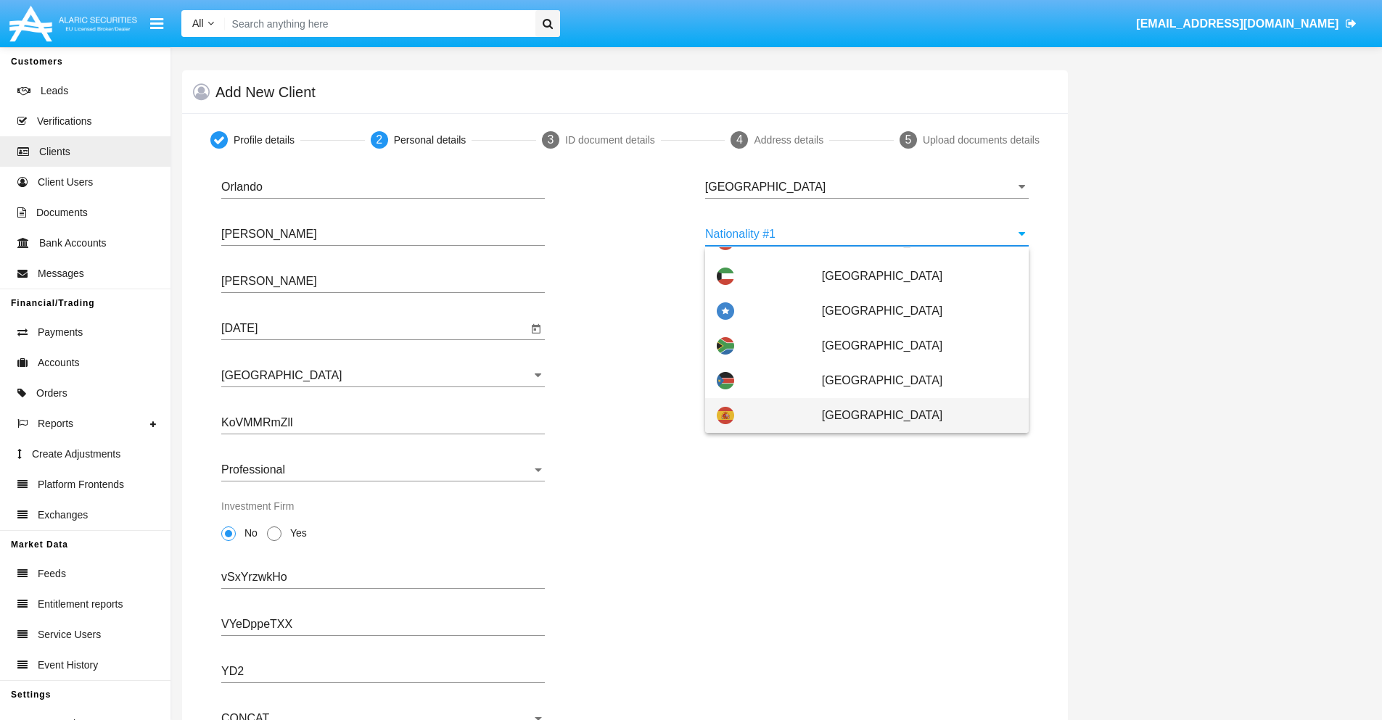
click at [912, 416] on span "[GEOGRAPHIC_DATA]" at bounding box center [919, 415] width 195 height 35
type input "[GEOGRAPHIC_DATA]"
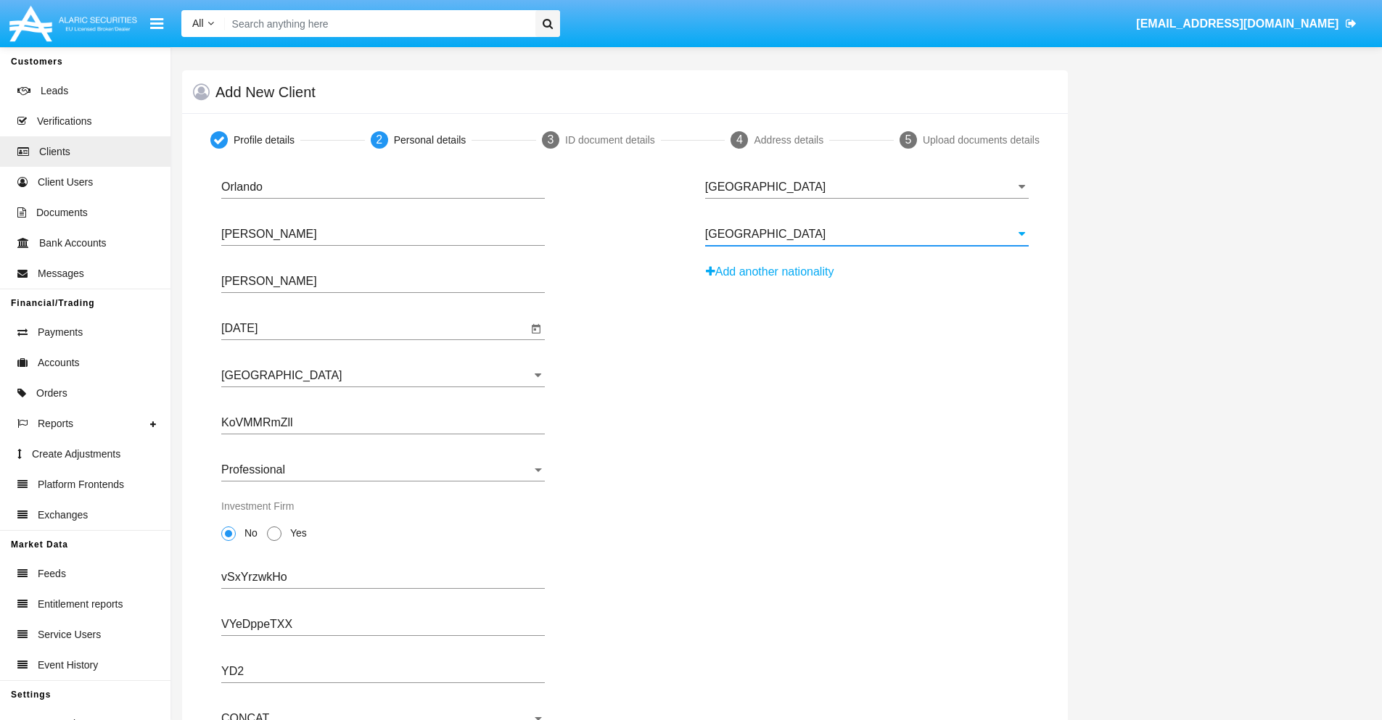
scroll to position [142, 0]
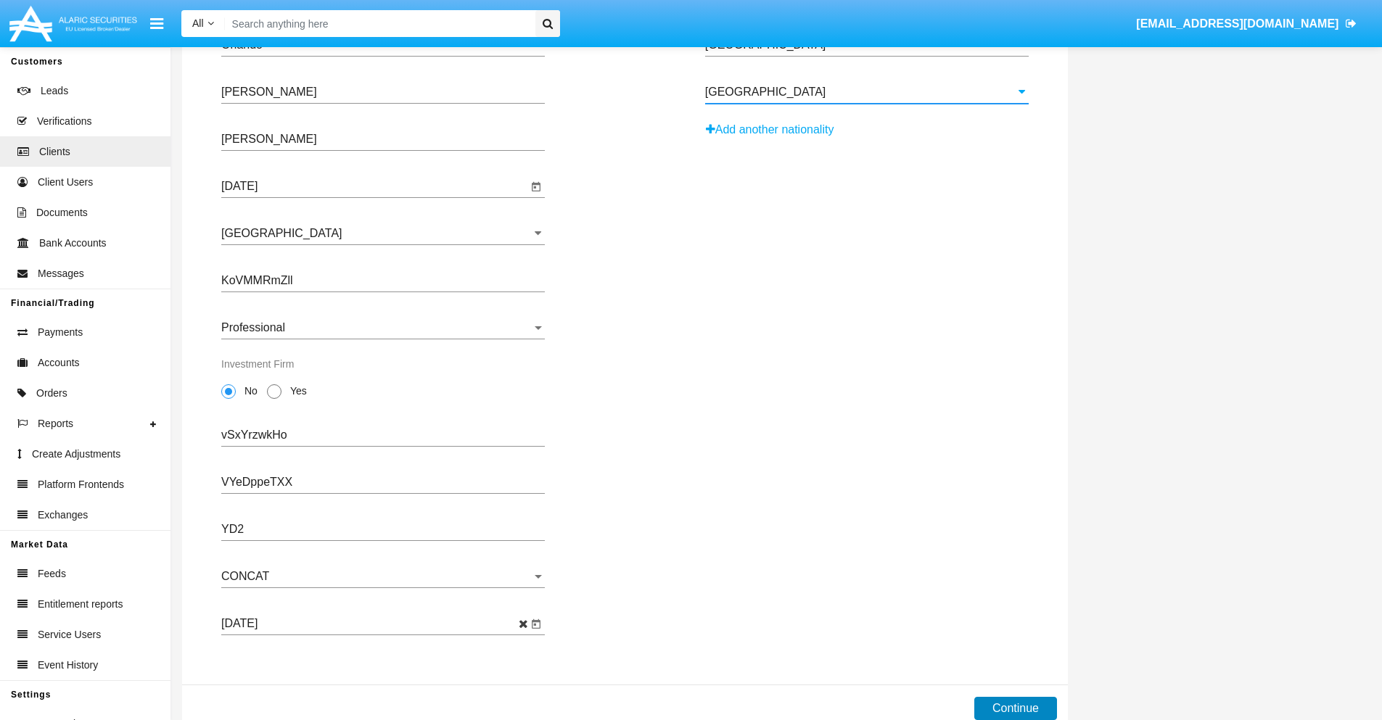
click at [1015, 709] on button "Continue" at bounding box center [1015, 708] width 83 height 23
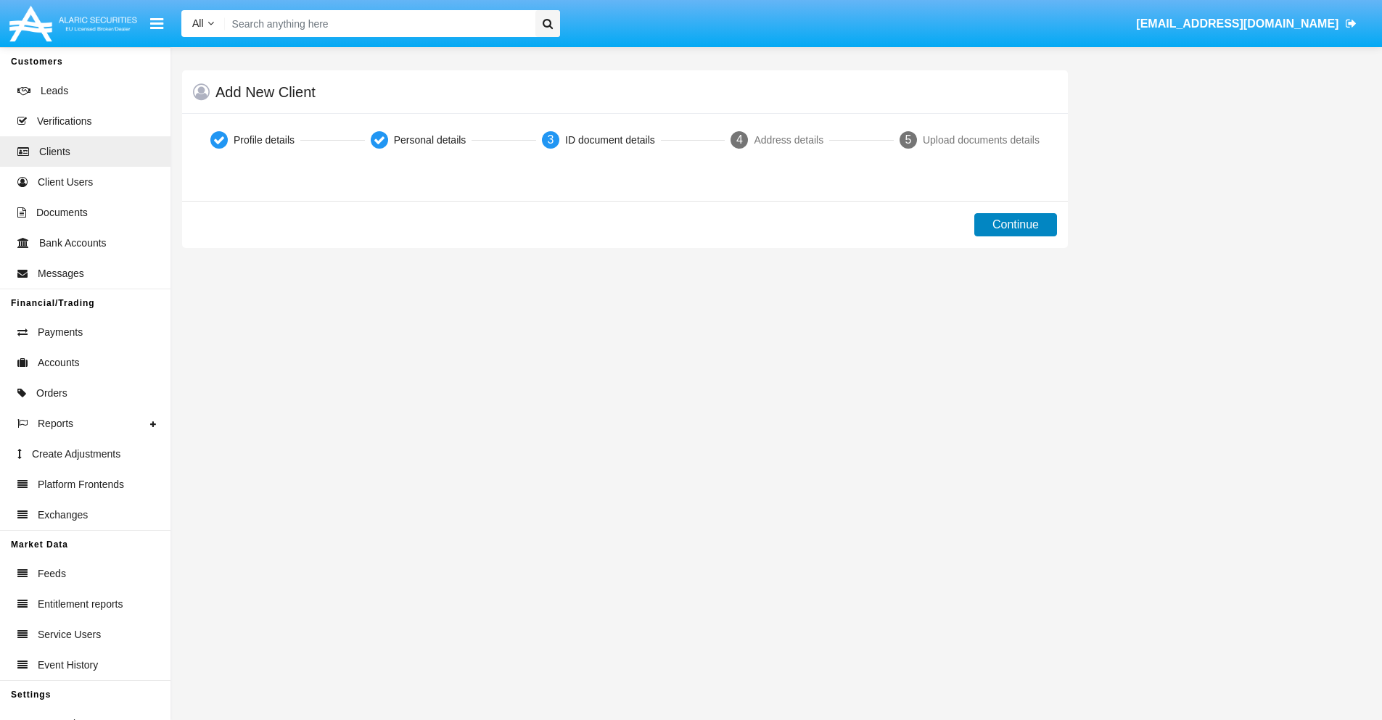
scroll to position [0, 0]
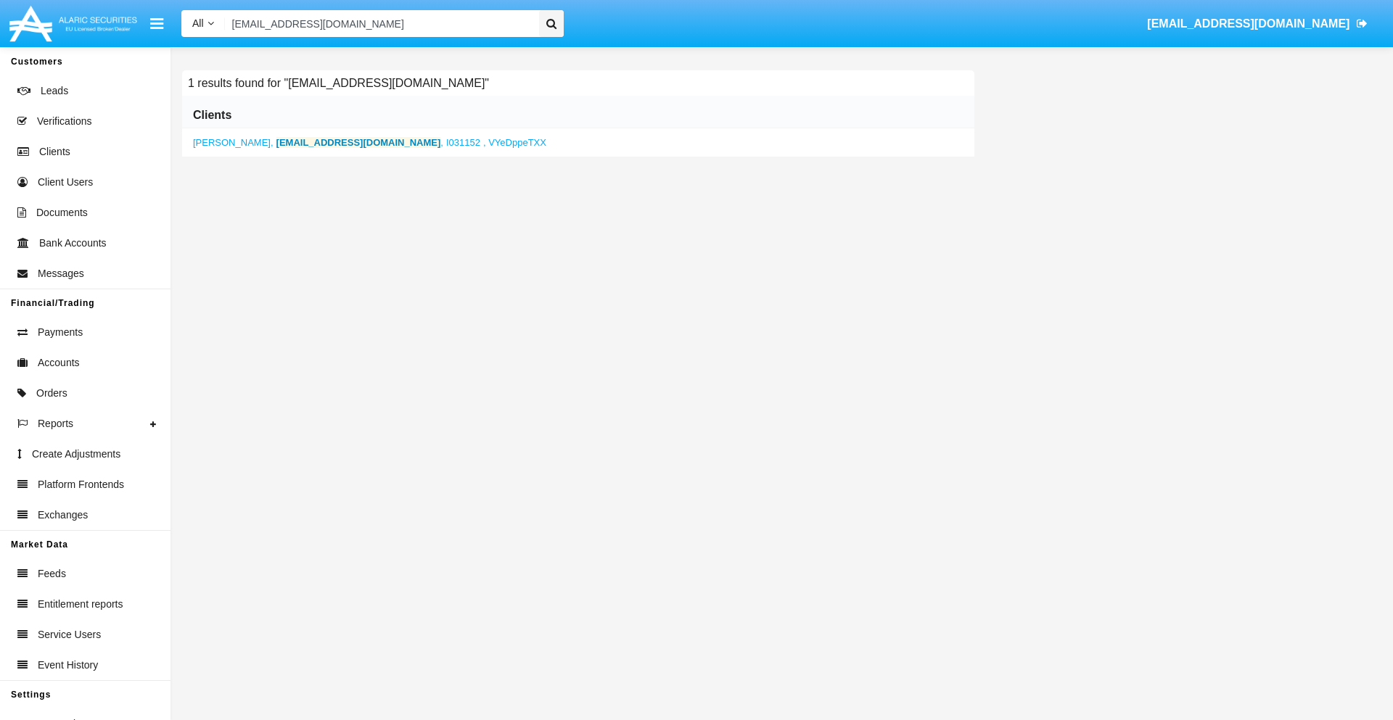
type input "[EMAIL_ADDRESS][DOMAIN_NAME]"
click at [342, 142] on b "[EMAIL_ADDRESS][DOMAIN_NAME]" at bounding box center [358, 142] width 165 height 11
